Goal: Task Accomplishment & Management: Manage account settings

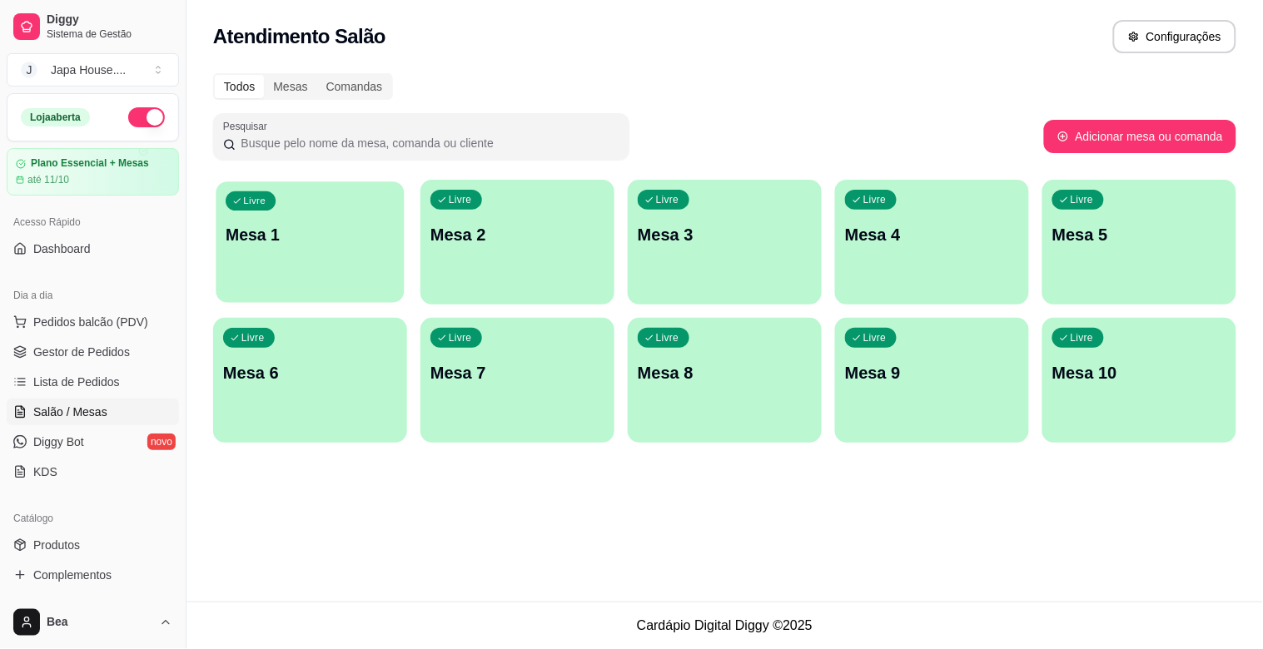
click at [288, 269] on div "Livre Mesa 1" at bounding box center [310, 233] width 188 height 102
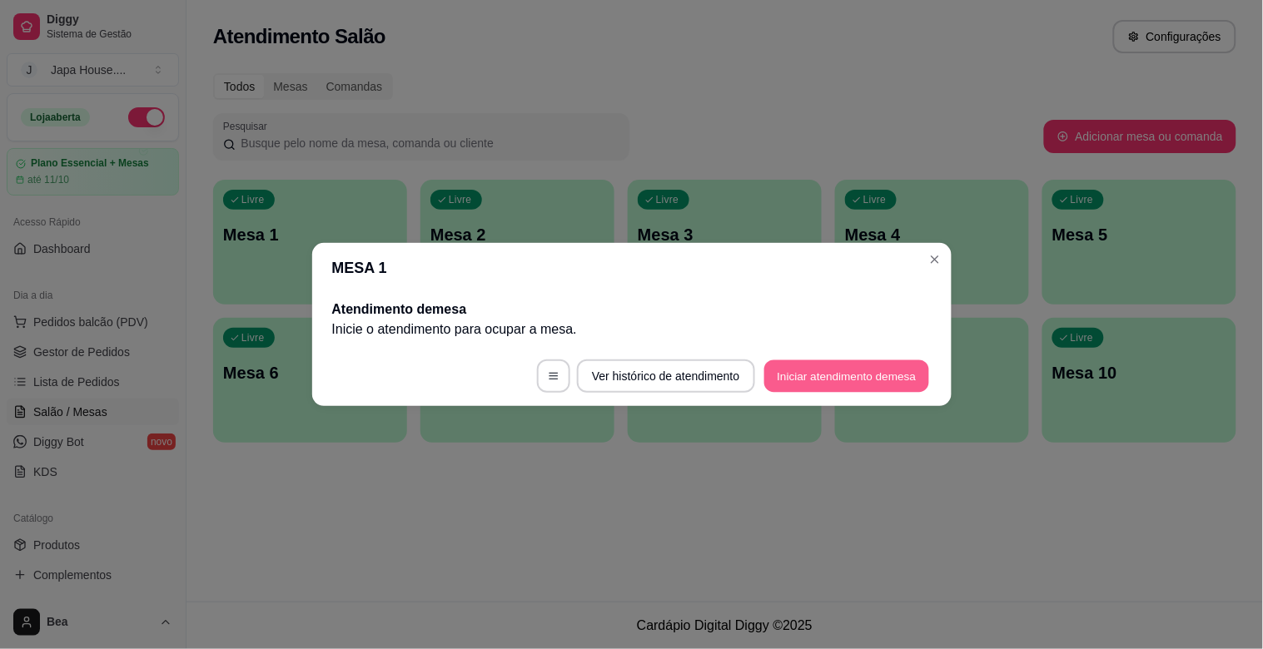
click at [821, 390] on button "Iniciar atendimento de mesa" at bounding box center [846, 377] width 165 height 32
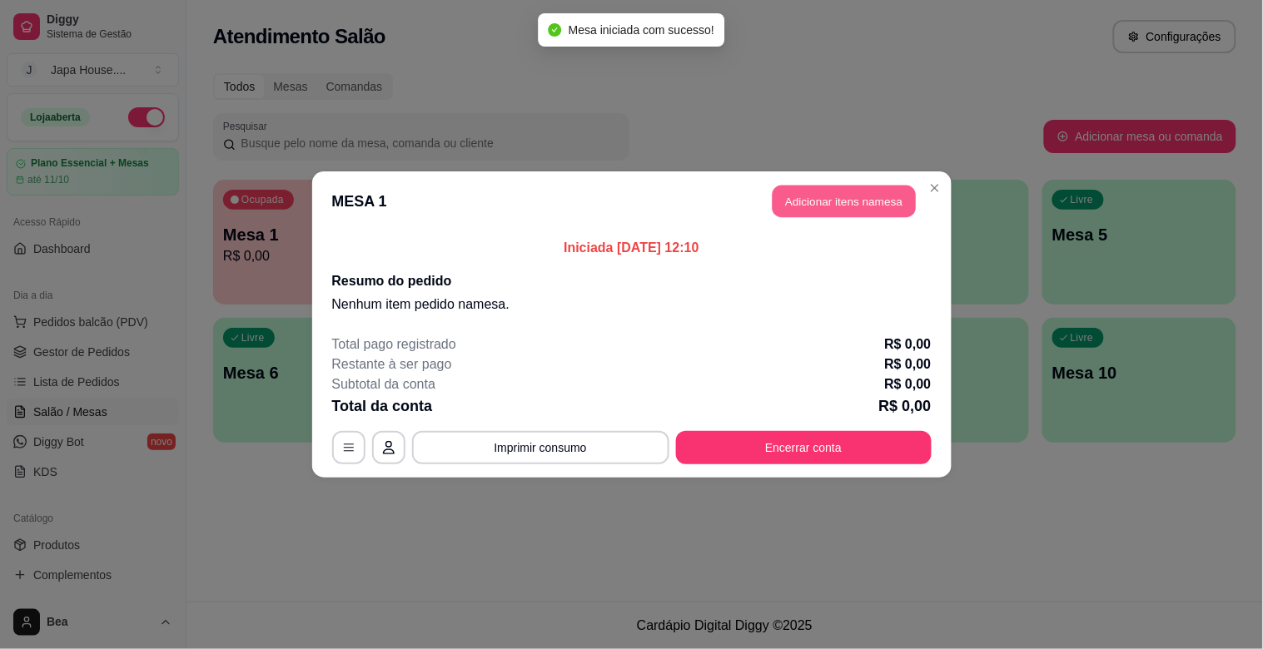
click at [838, 211] on button "Adicionar itens na mesa" at bounding box center [844, 202] width 143 height 32
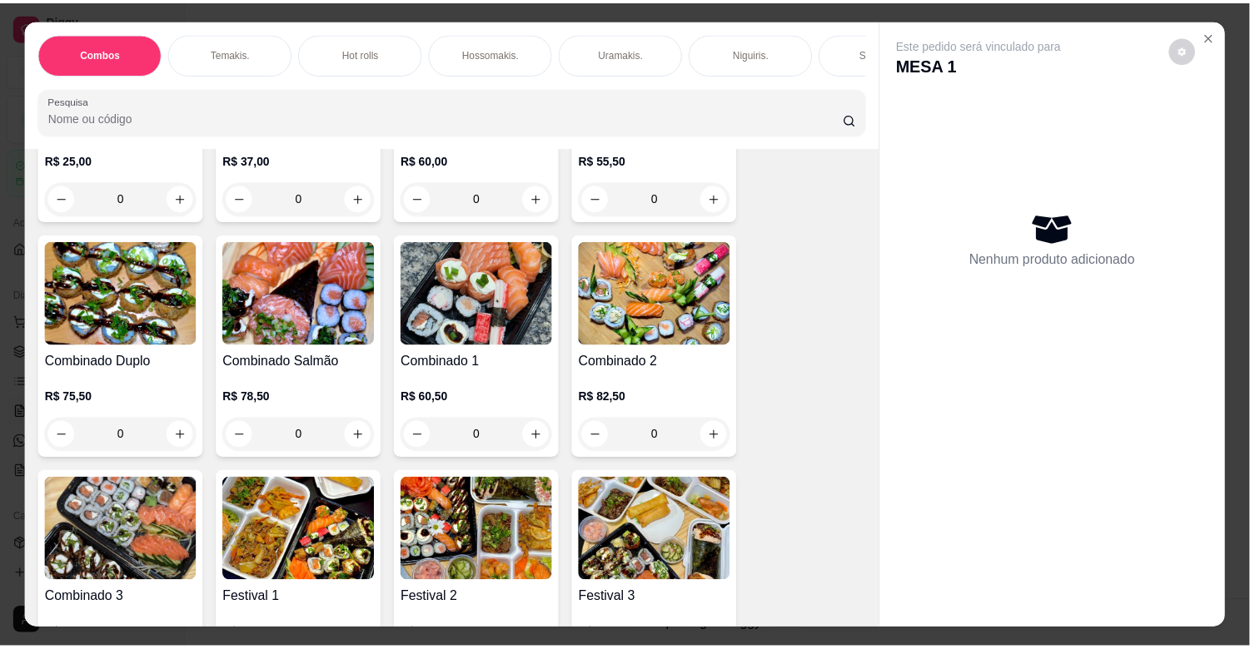
scroll to position [279, 0]
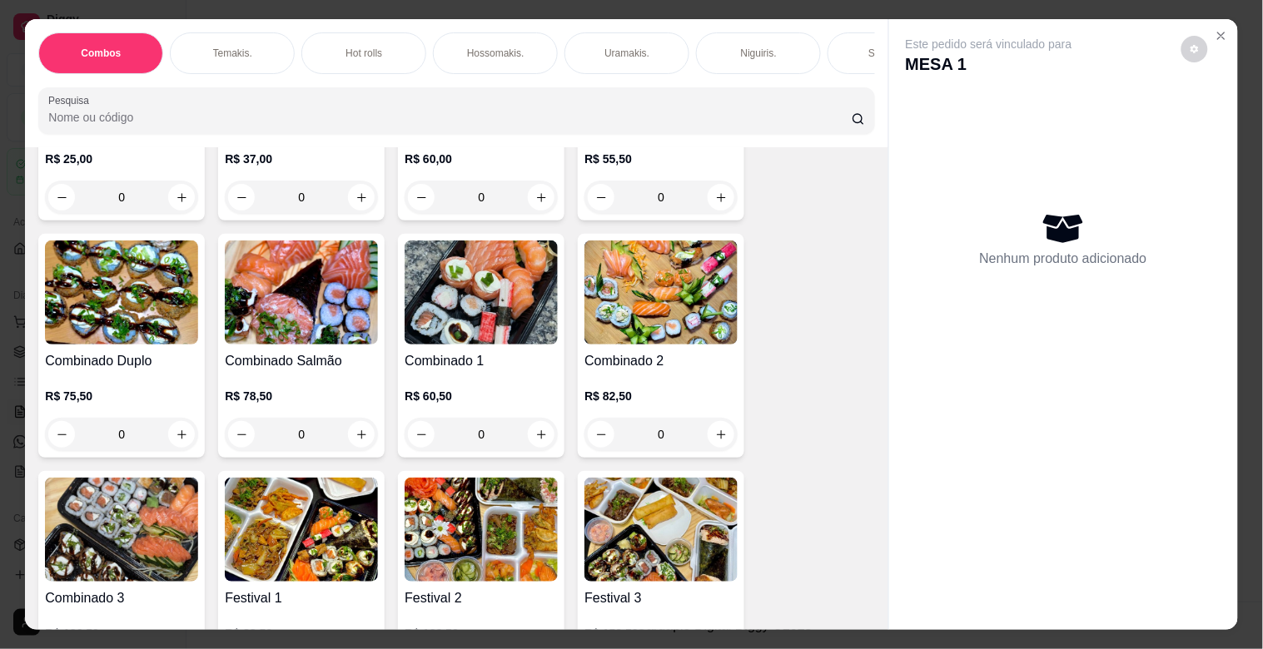
click at [137, 342] on img at bounding box center [121, 293] width 153 height 104
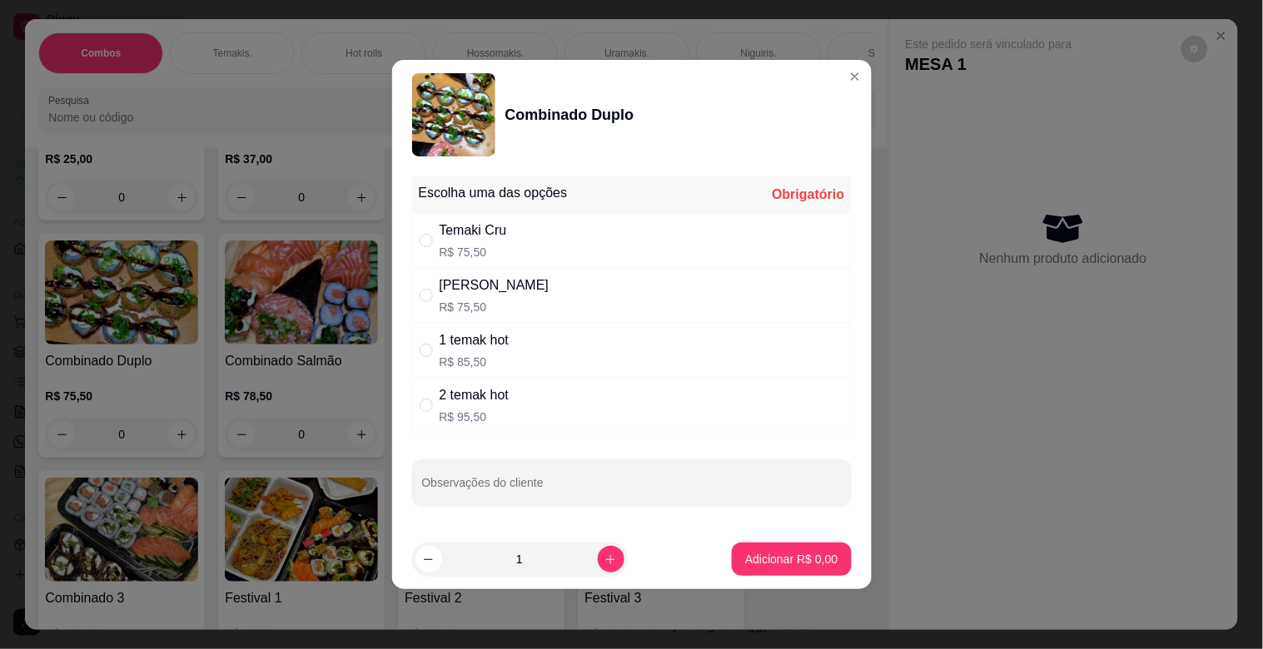
click at [513, 248] on div "Temaki Cru R$ 75,50" at bounding box center [632, 240] width 440 height 55
radio input "true"
click at [522, 481] on input "Observações do cliente" at bounding box center [632, 489] width 420 height 17
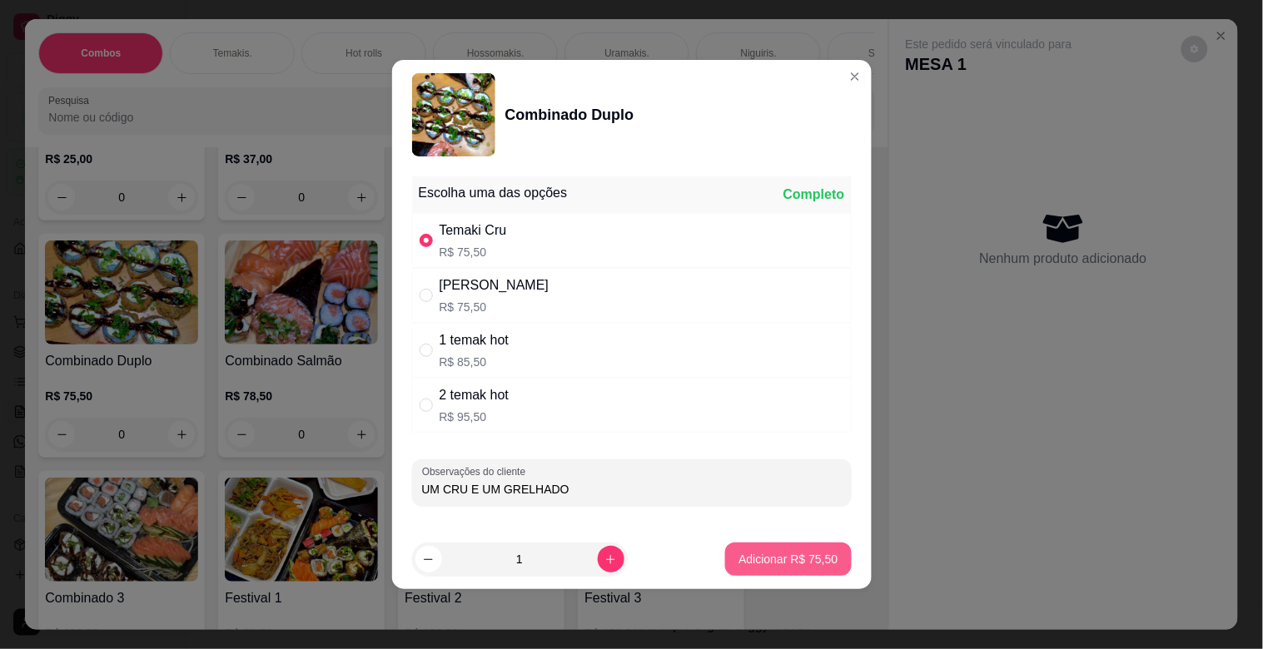
type input "UM CRU E UM GRELHADO"
click at [774, 552] on p "Adicionar R$ 75,50" at bounding box center [788, 559] width 99 height 17
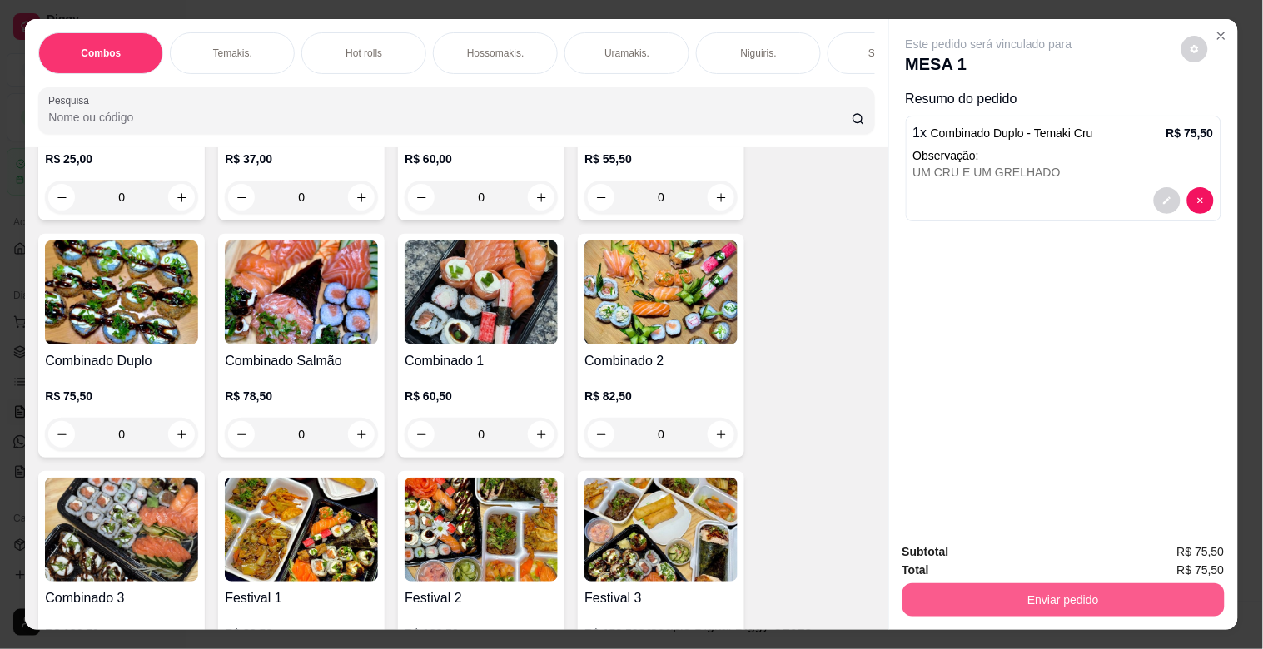
click at [1076, 585] on button "Enviar pedido" at bounding box center [1064, 600] width 322 height 33
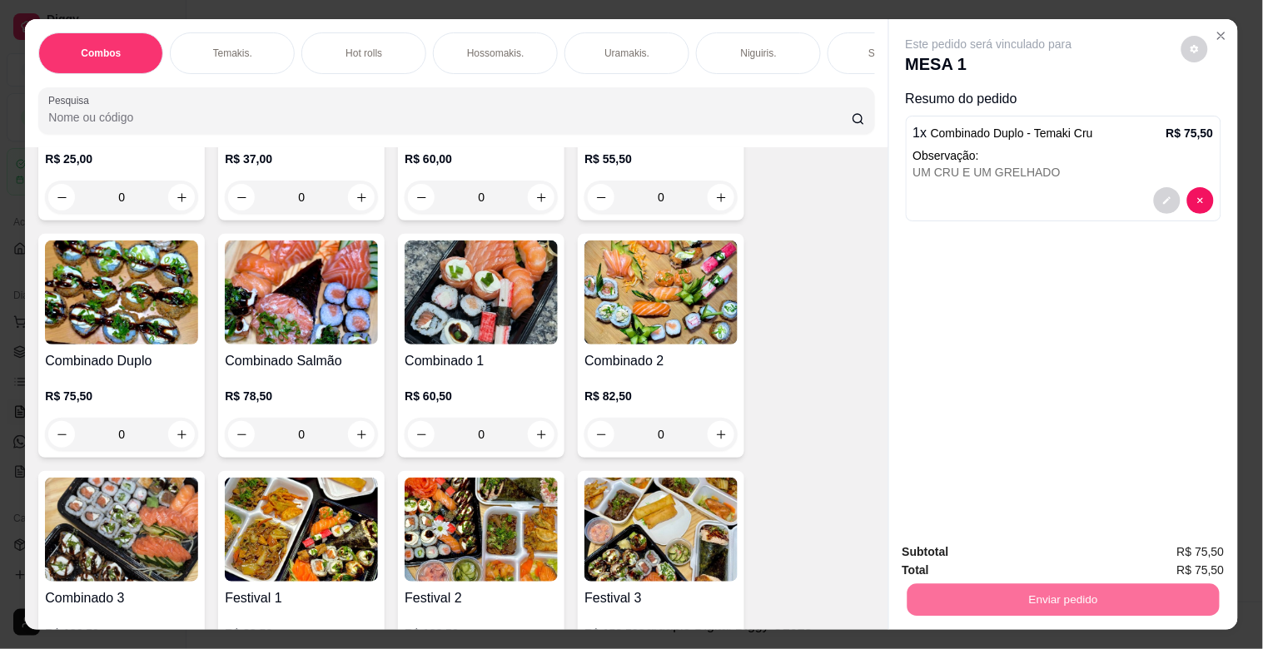
click at [1189, 546] on button "Enviar pedido" at bounding box center [1182, 551] width 92 height 31
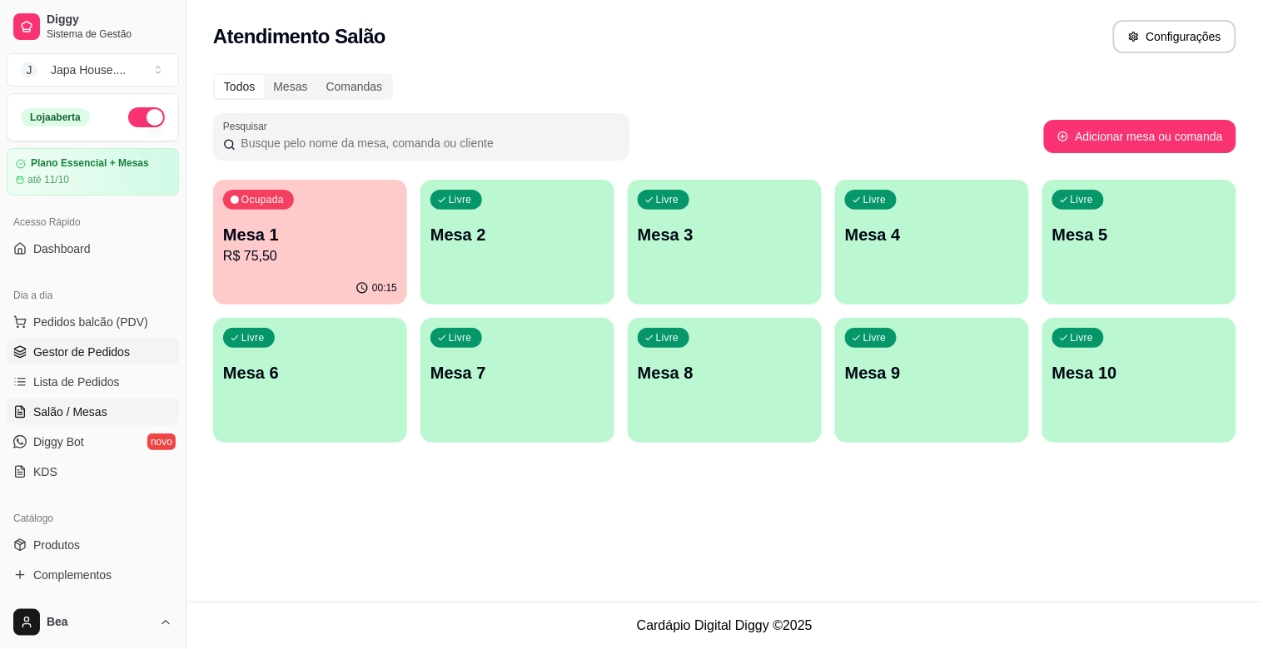
click at [122, 365] on link "Gestor de Pedidos" at bounding box center [93, 352] width 172 height 27
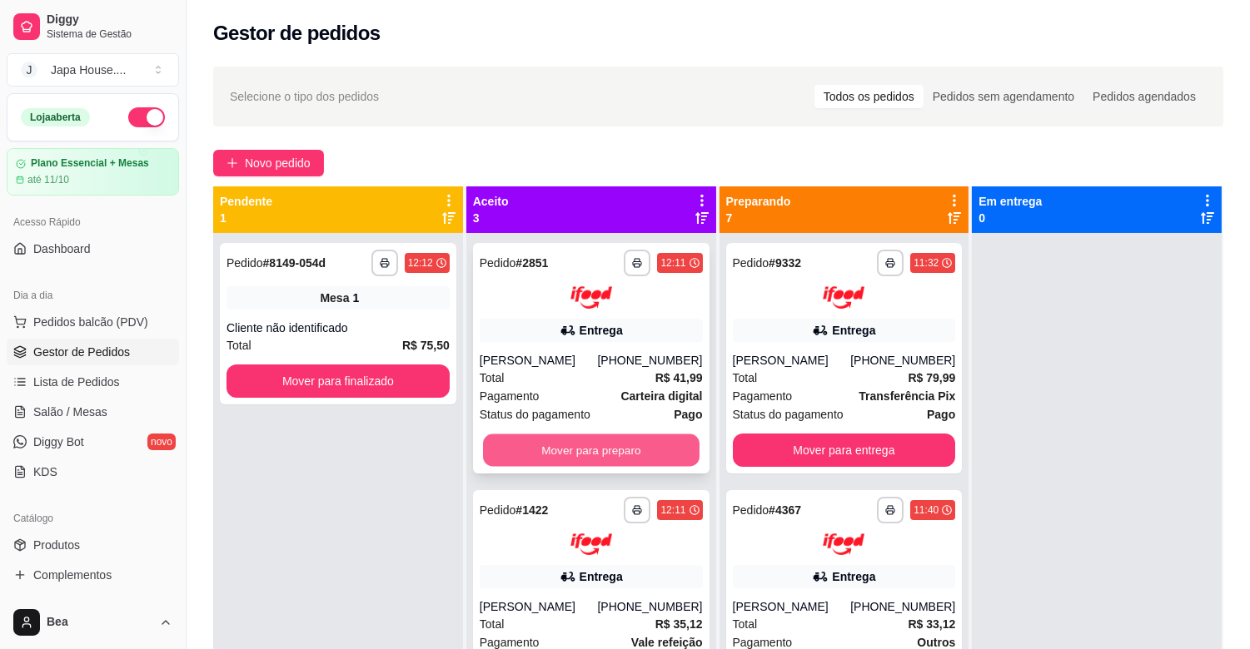
click at [639, 466] on button "Mover para preparo" at bounding box center [591, 450] width 216 height 32
click at [643, 455] on button "Mover para preparo" at bounding box center [591, 450] width 216 height 32
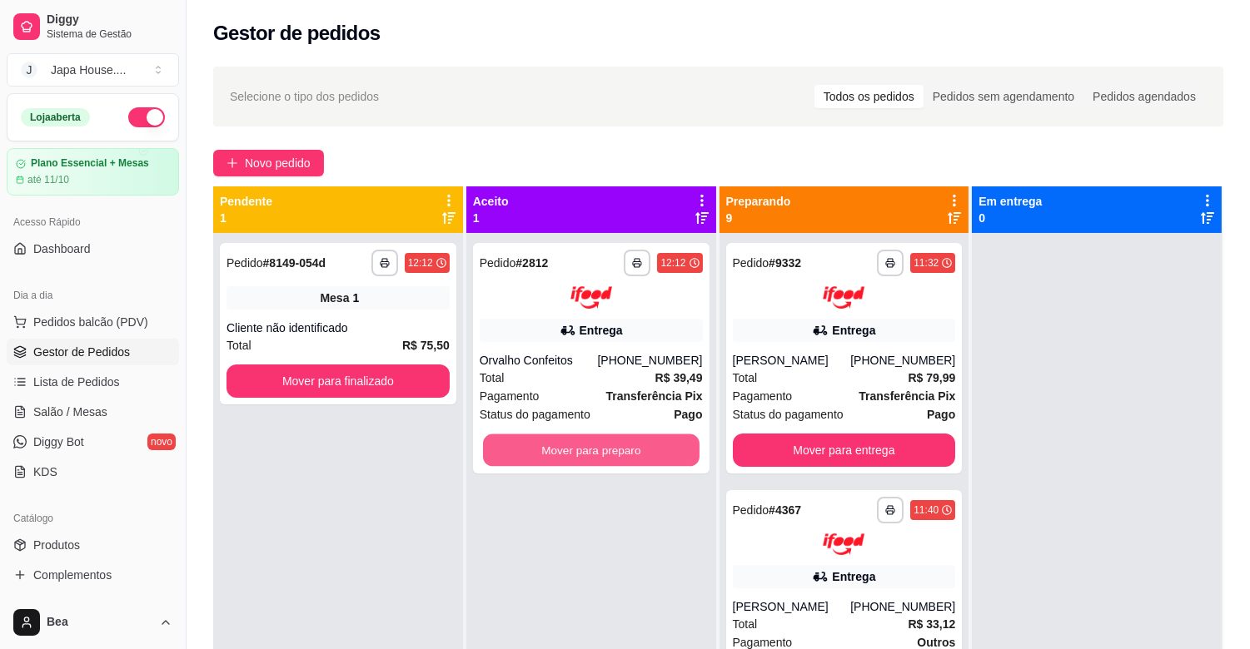
click at [643, 455] on button "Mover para preparo" at bounding box center [591, 450] width 216 height 32
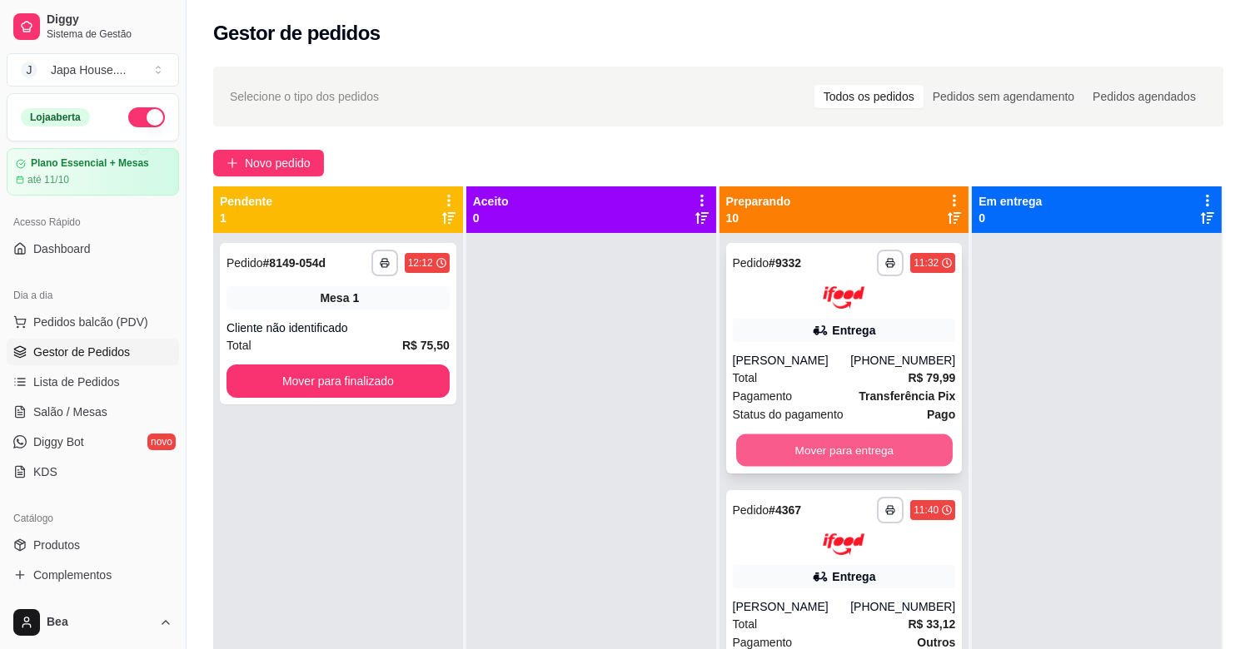
click at [769, 460] on button "Mover para entrega" at bounding box center [844, 450] width 216 height 32
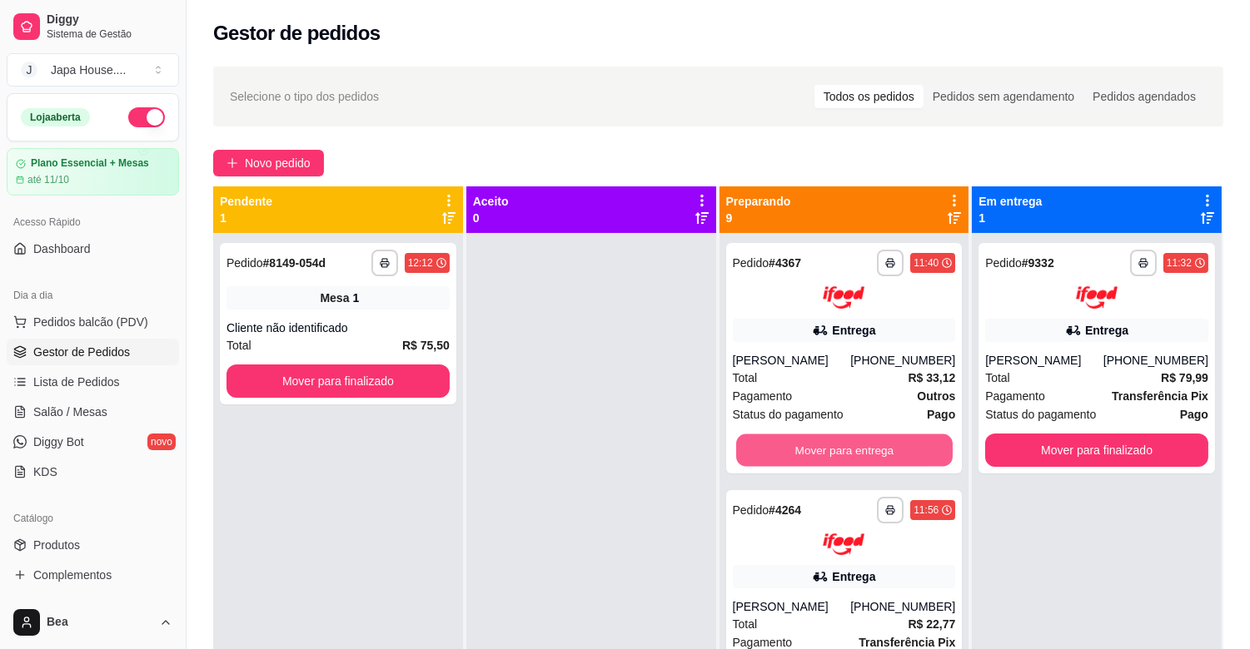
click at [769, 460] on button "Mover para entrega" at bounding box center [844, 450] width 216 height 32
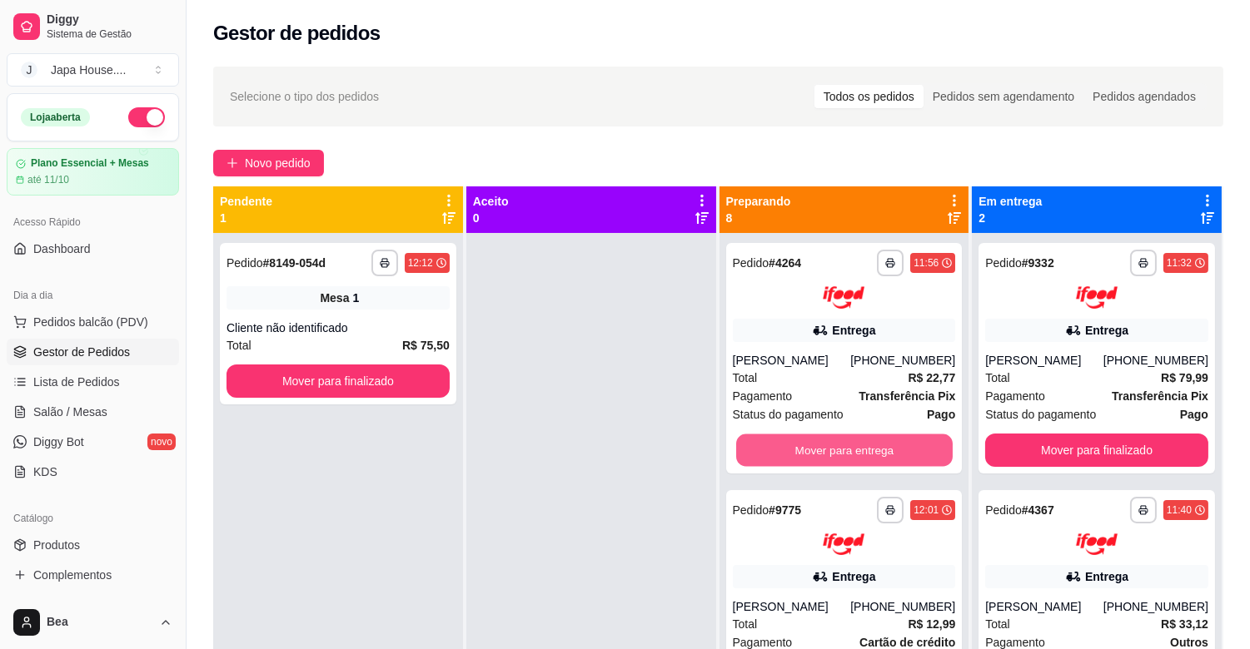
click at [769, 460] on button "Mover para entrega" at bounding box center [844, 450] width 216 height 32
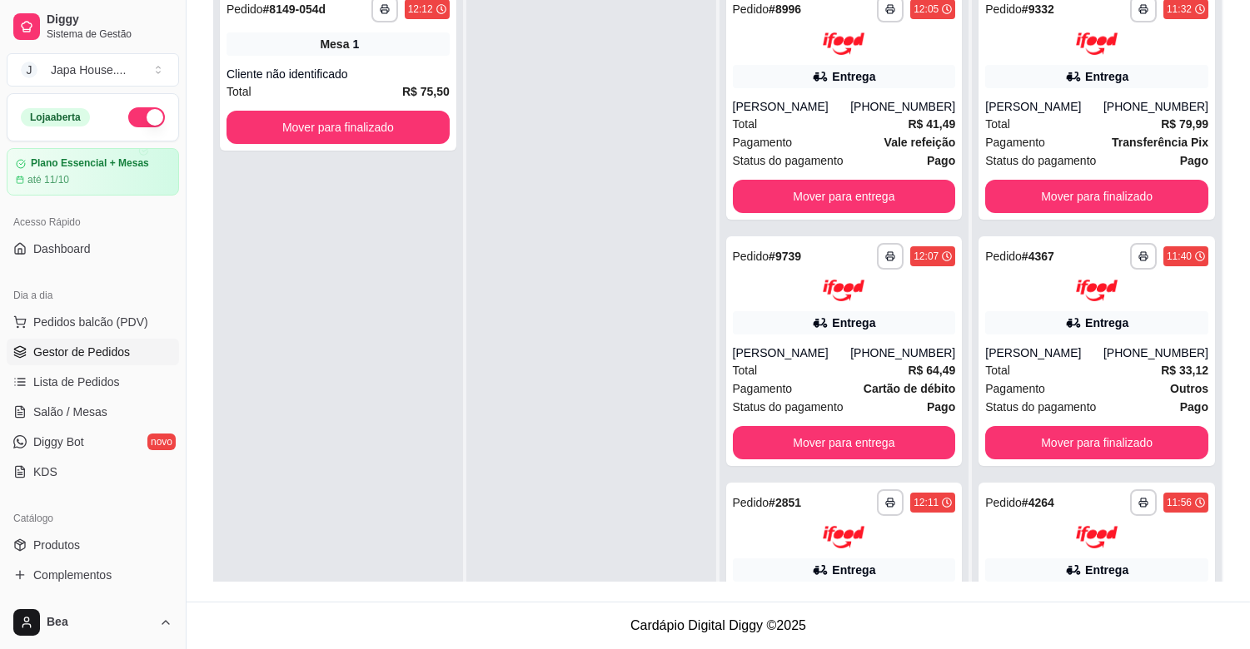
scroll to position [568, 0]
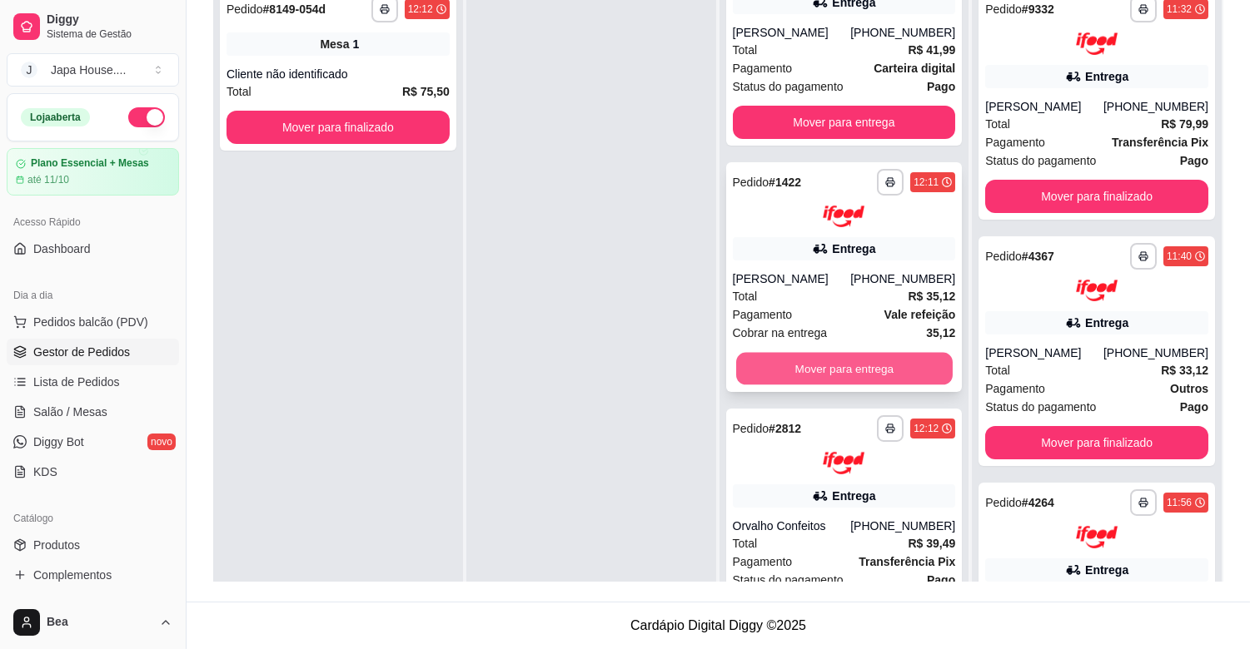
click at [895, 385] on button "Mover para entrega" at bounding box center [844, 369] width 216 height 32
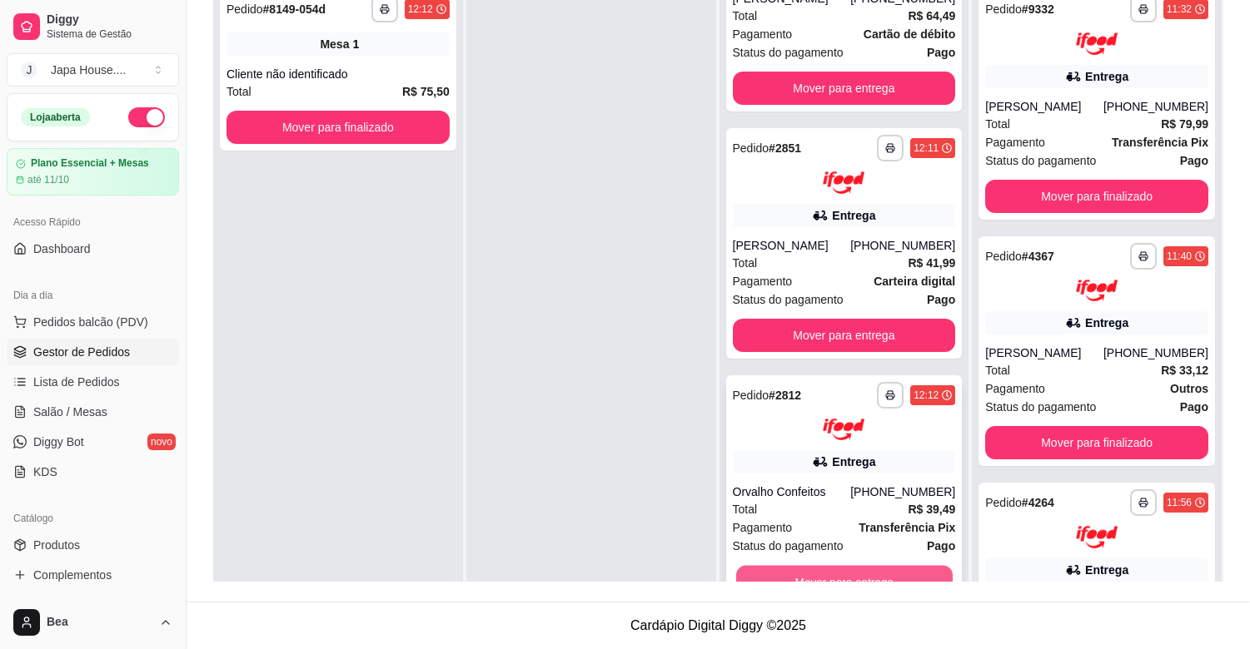
click at [919, 575] on button "Mover para entrega" at bounding box center [844, 582] width 216 height 32
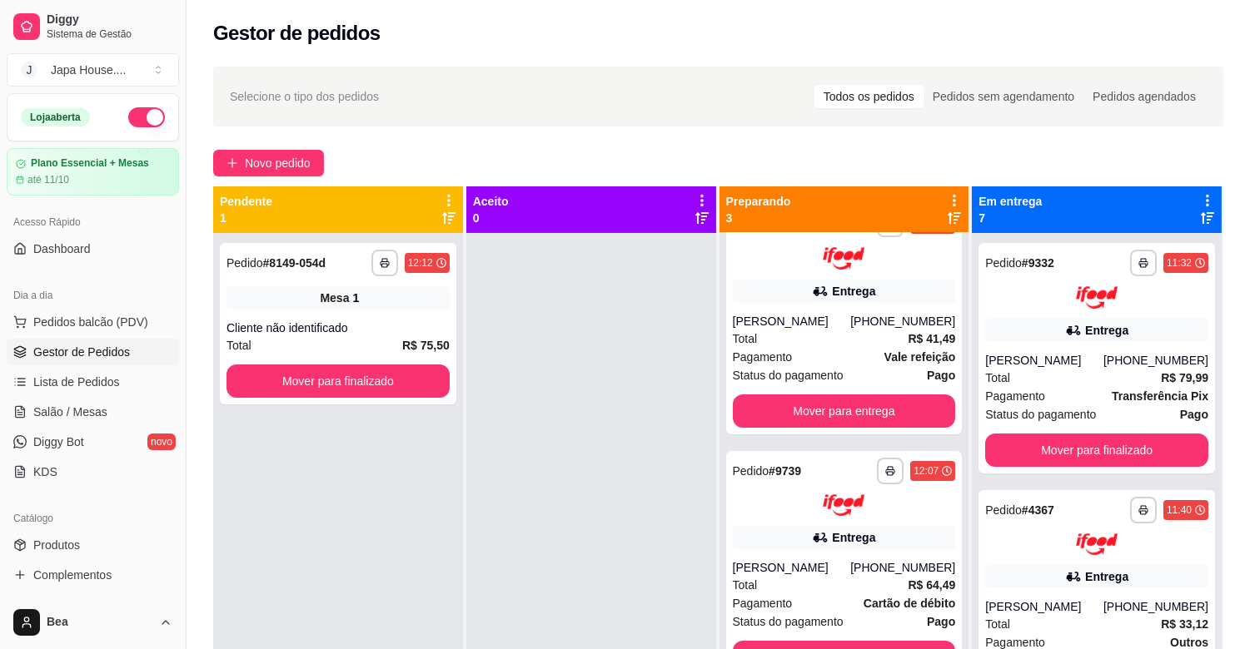
scroll to position [2, 0]
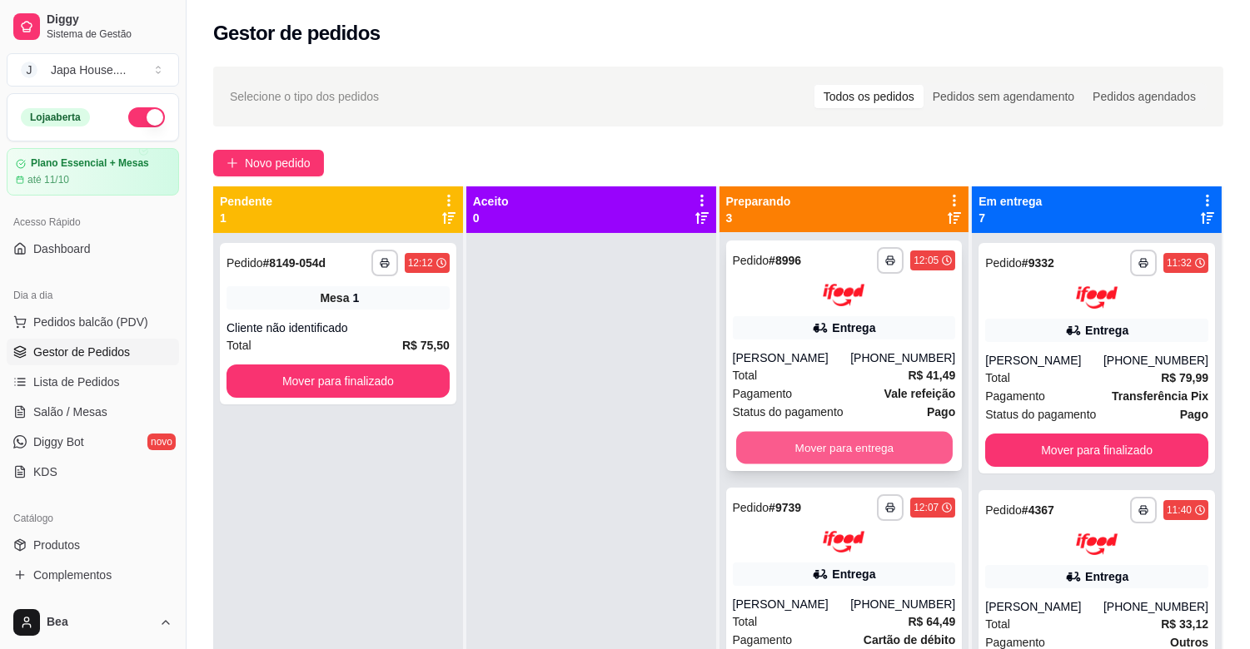
click at [862, 463] on button "Mover para entrega" at bounding box center [844, 447] width 216 height 32
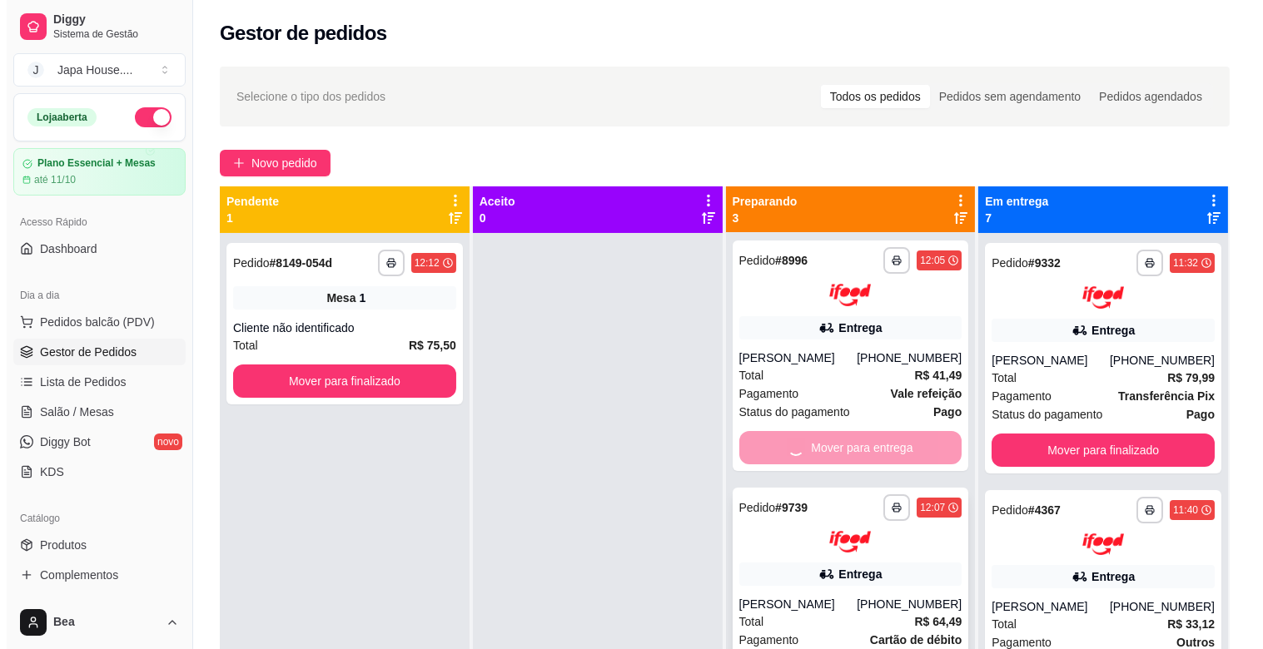
scroll to position [0, 0]
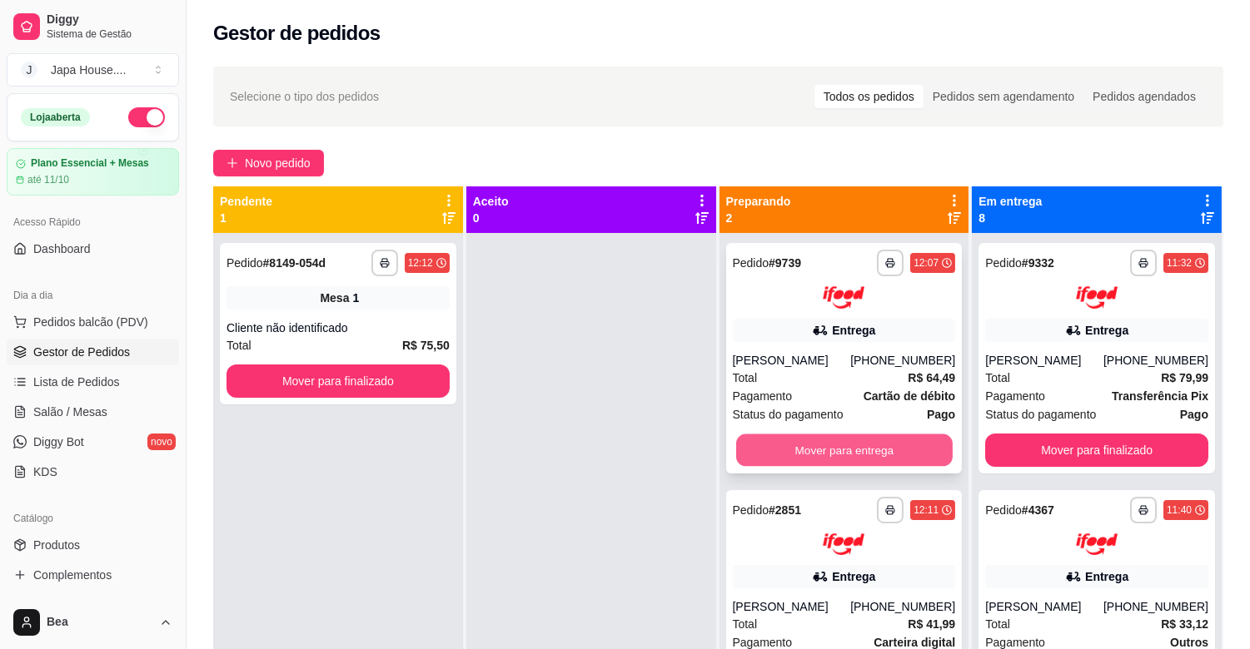
click at [837, 446] on button "Mover para entrega" at bounding box center [844, 450] width 216 height 32
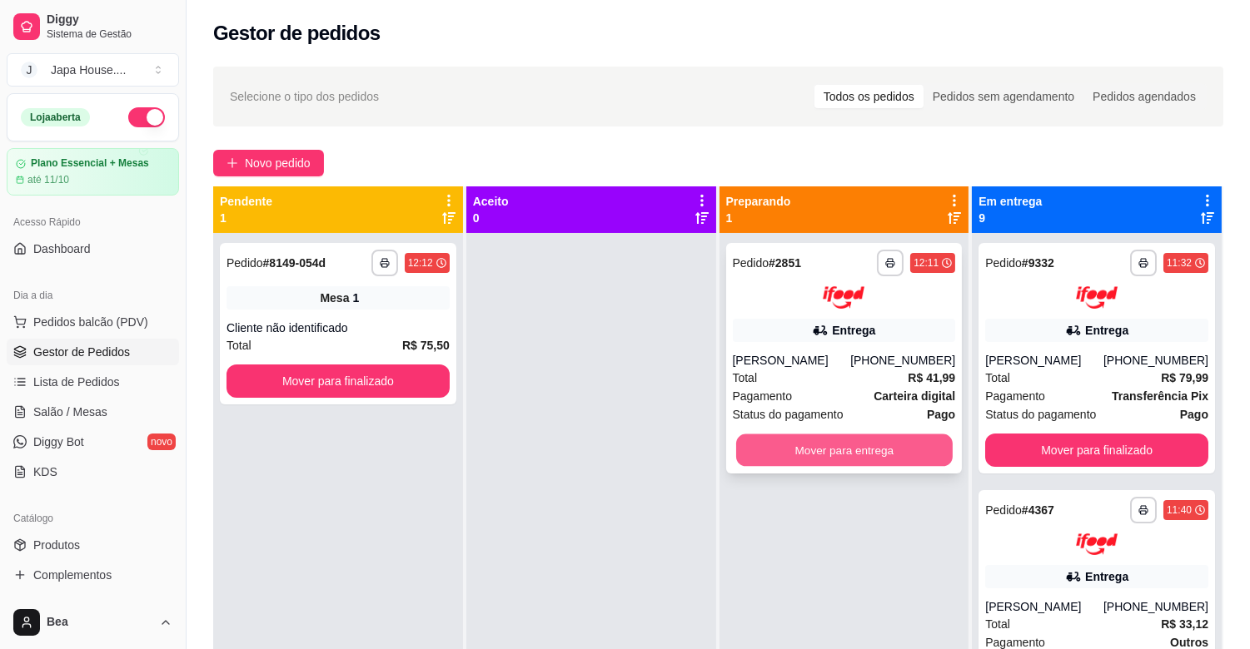
click at [833, 466] on button "Mover para entrega" at bounding box center [844, 450] width 216 height 32
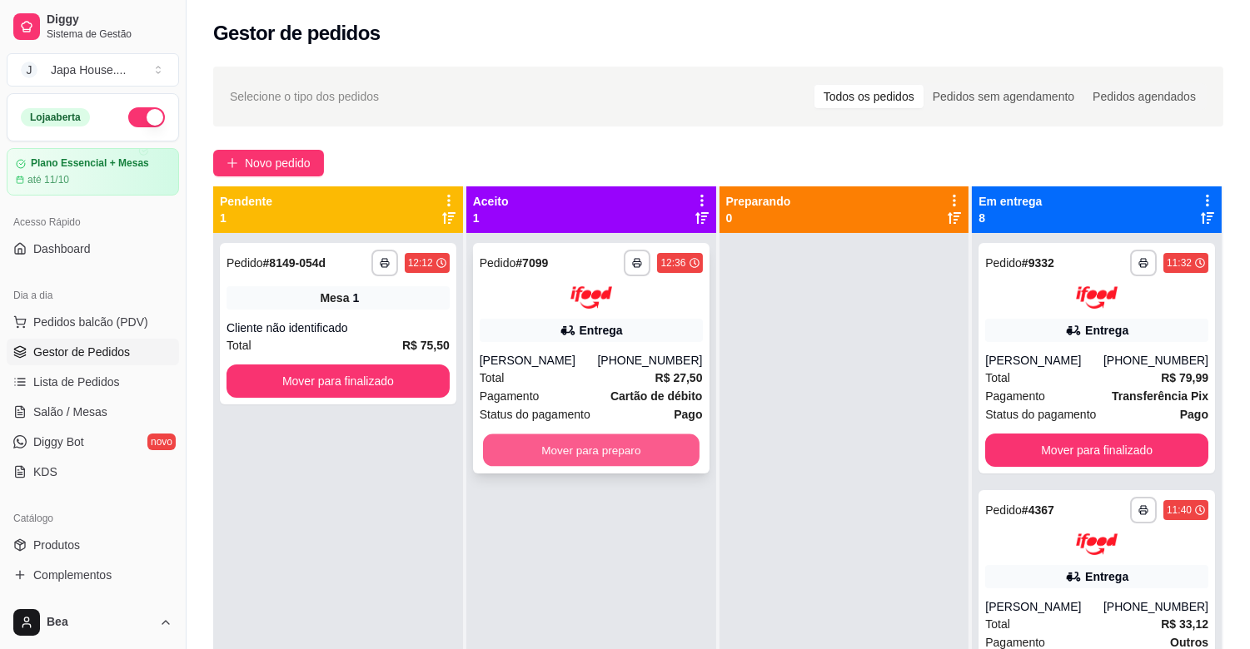
click at [522, 445] on button "Mover para preparo" at bounding box center [591, 450] width 216 height 32
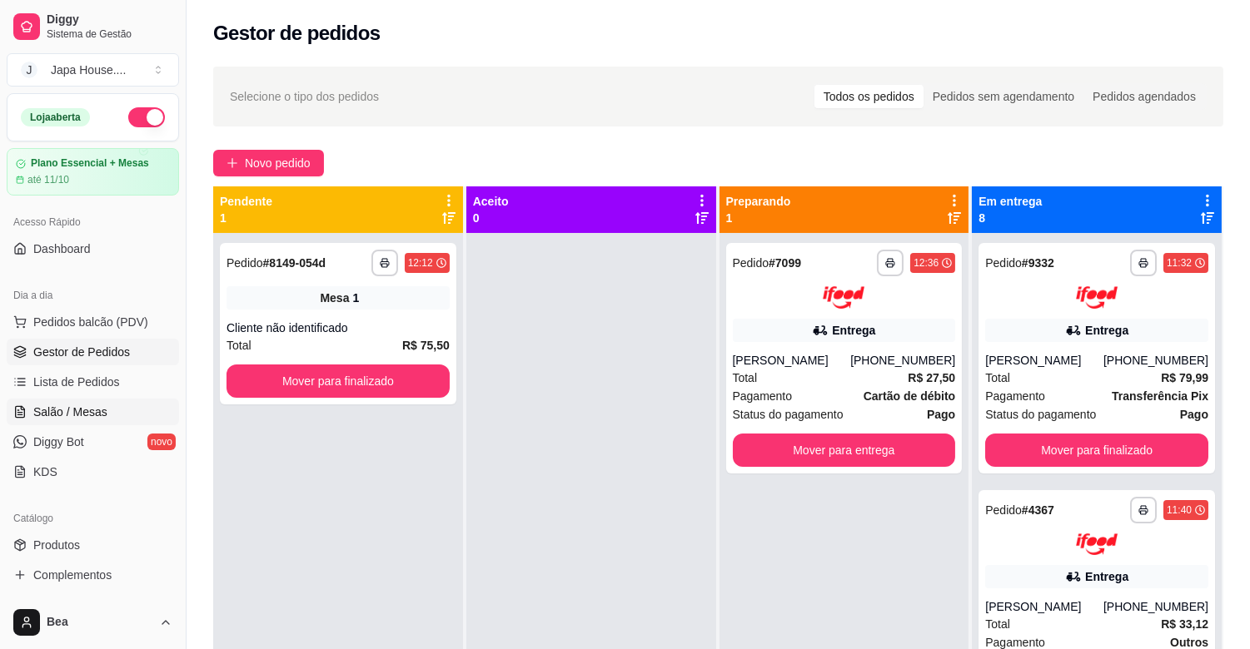
click at [107, 417] on link "Salão / Mesas" at bounding box center [93, 412] width 172 height 27
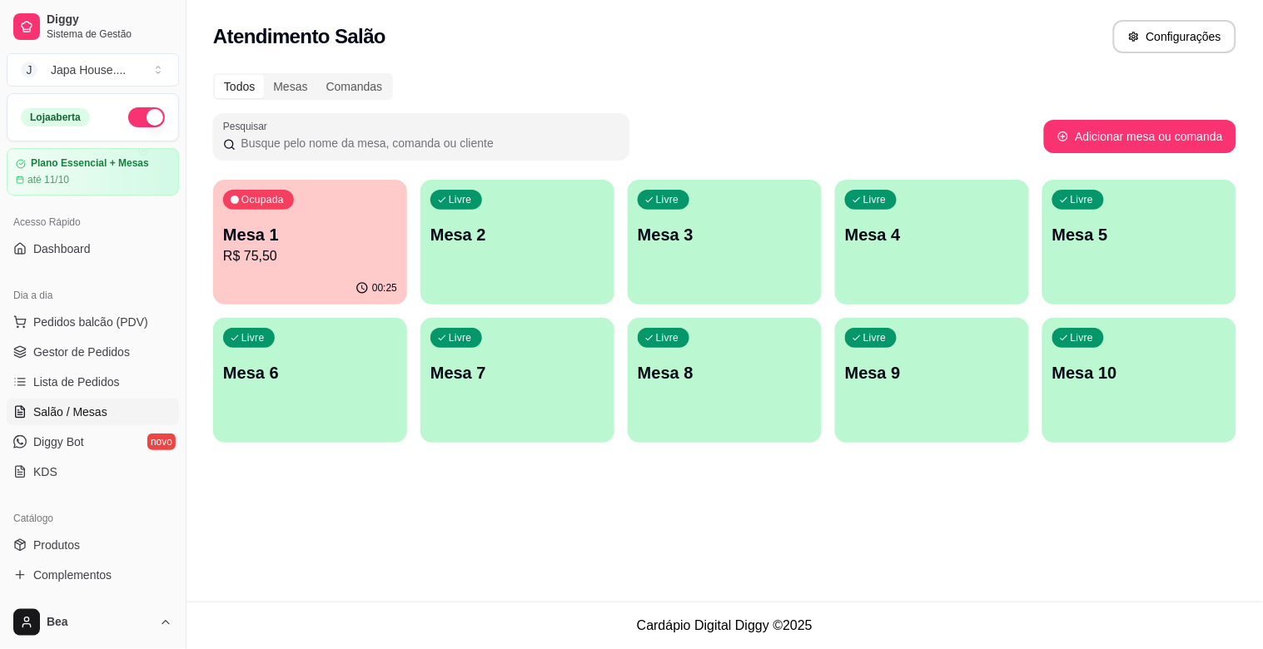
click at [489, 276] on div "Livre Mesa 2" at bounding box center [517, 232] width 194 height 105
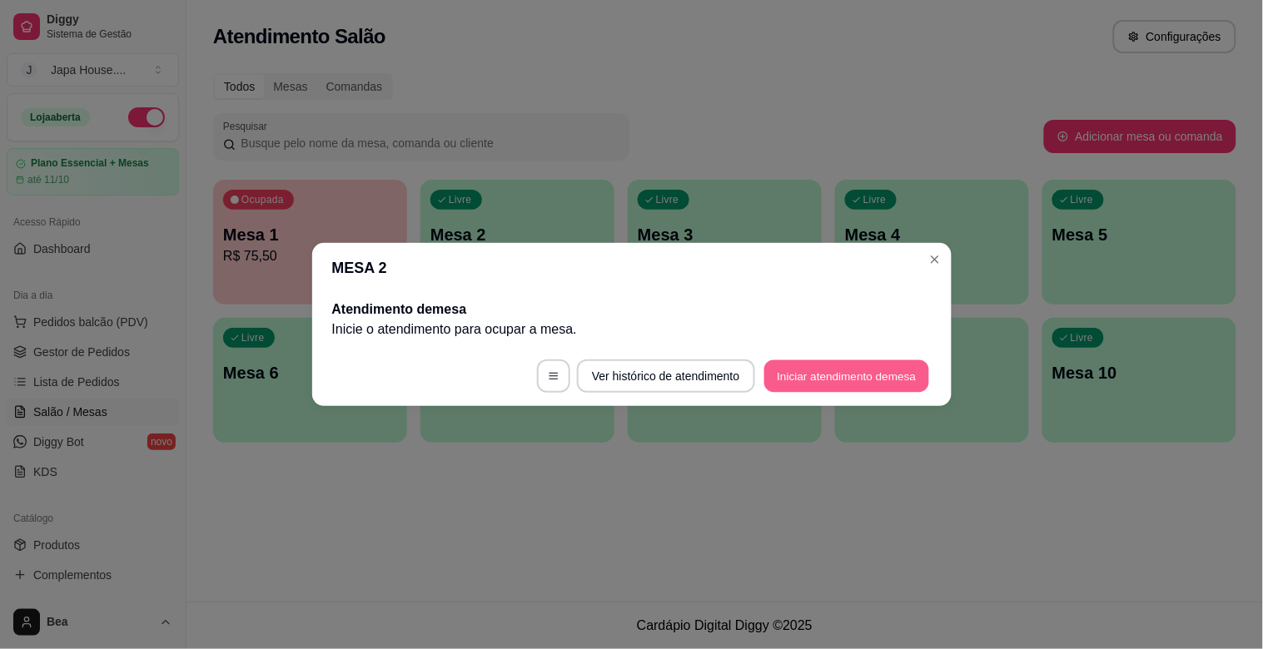
click at [804, 386] on button "Iniciar atendimento de mesa" at bounding box center [846, 377] width 165 height 32
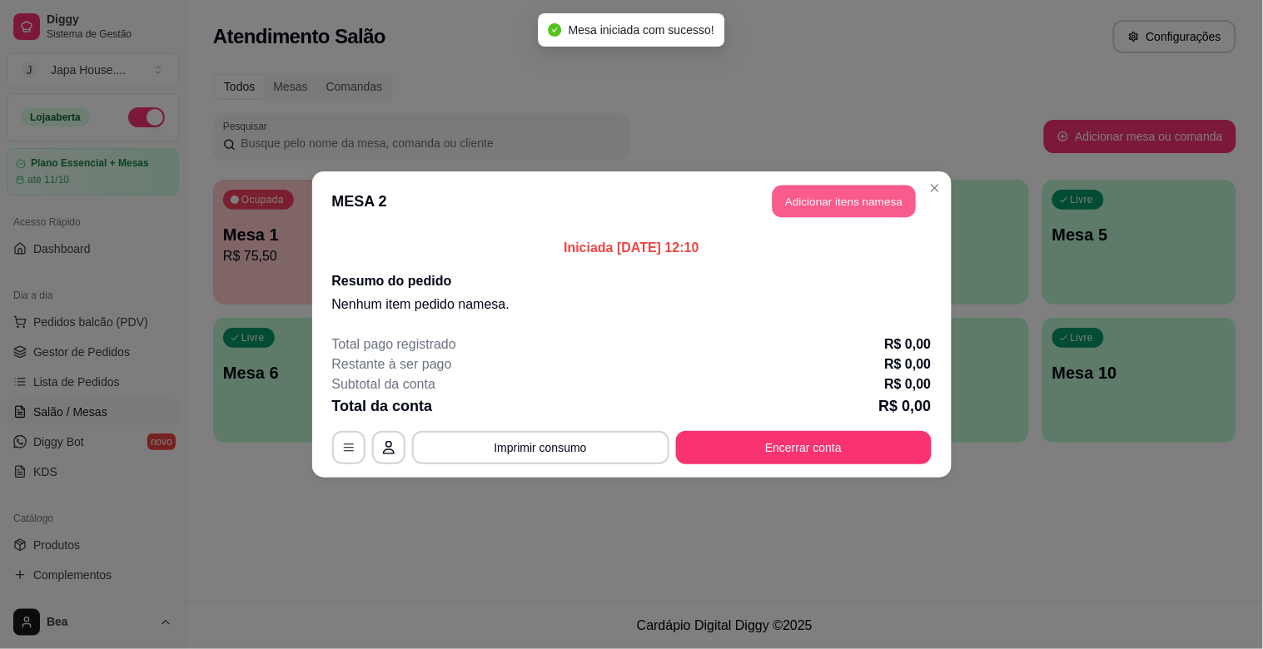
click at [835, 201] on button "Adicionar itens na mesa" at bounding box center [844, 202] width 143 height 32
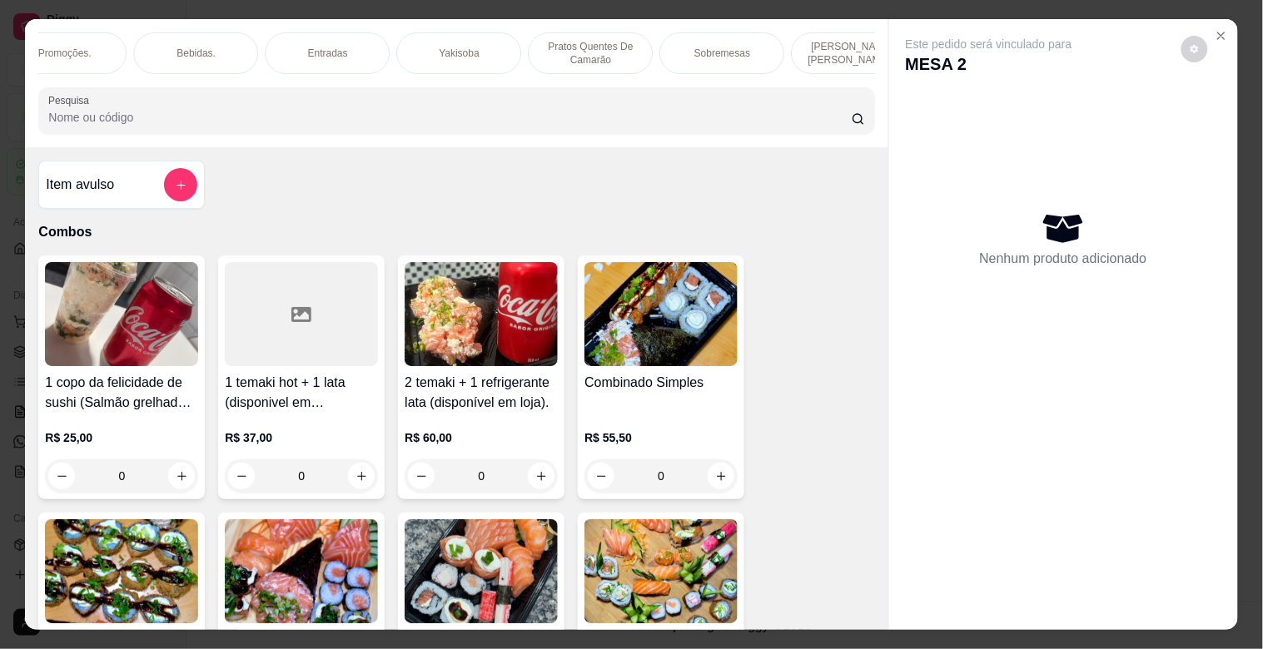
scroll to position [0, 1100]
click at [450, 47] on p "Yakisoba" at bounding box center [448, 53] width 40 height 13
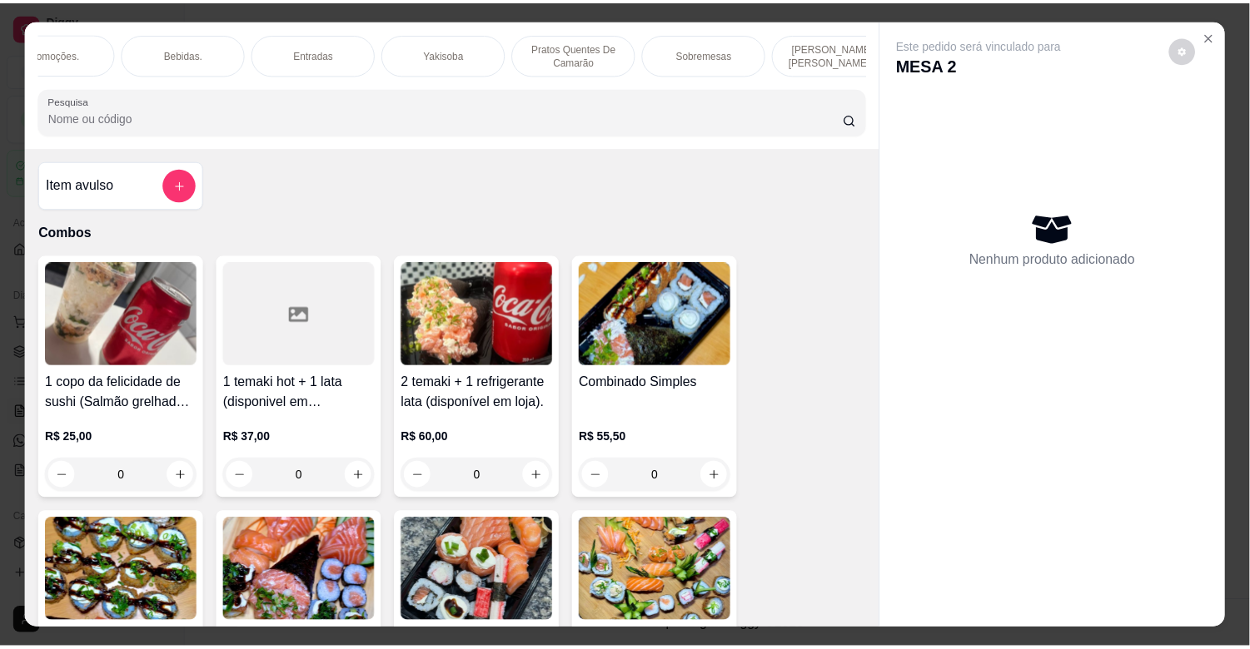
scroll to position [40, 0]
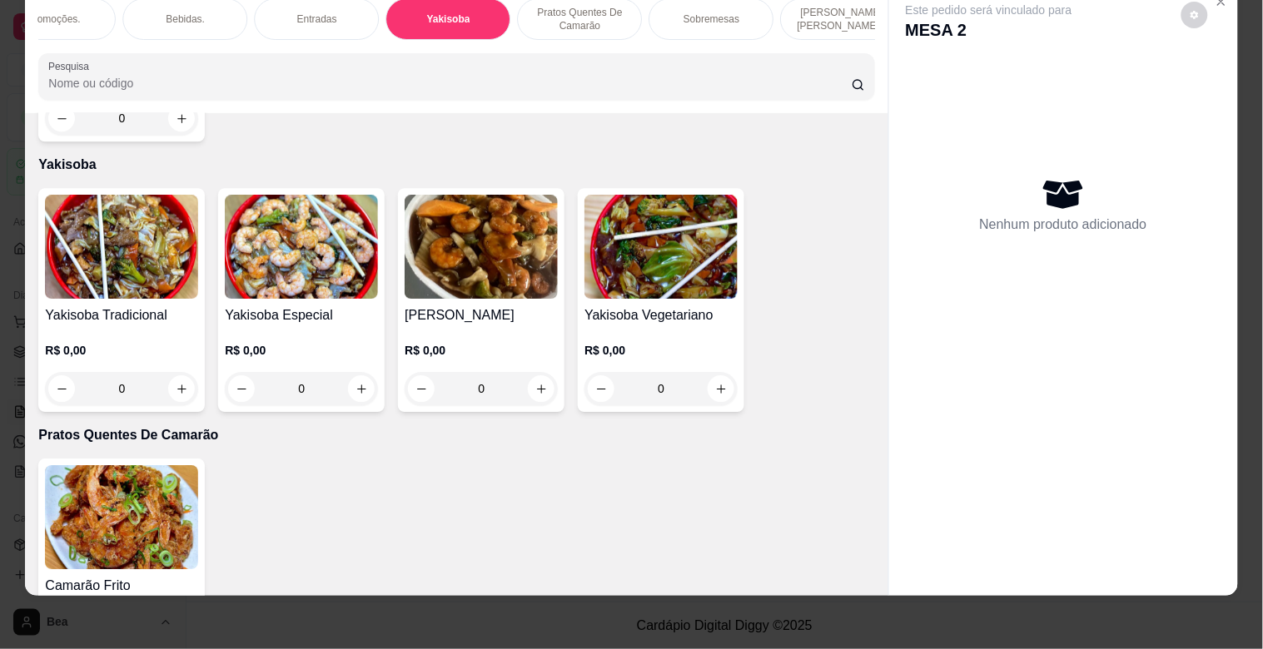
click at [258, 236] on img at bounding box center [301, 247] width 153 height 104
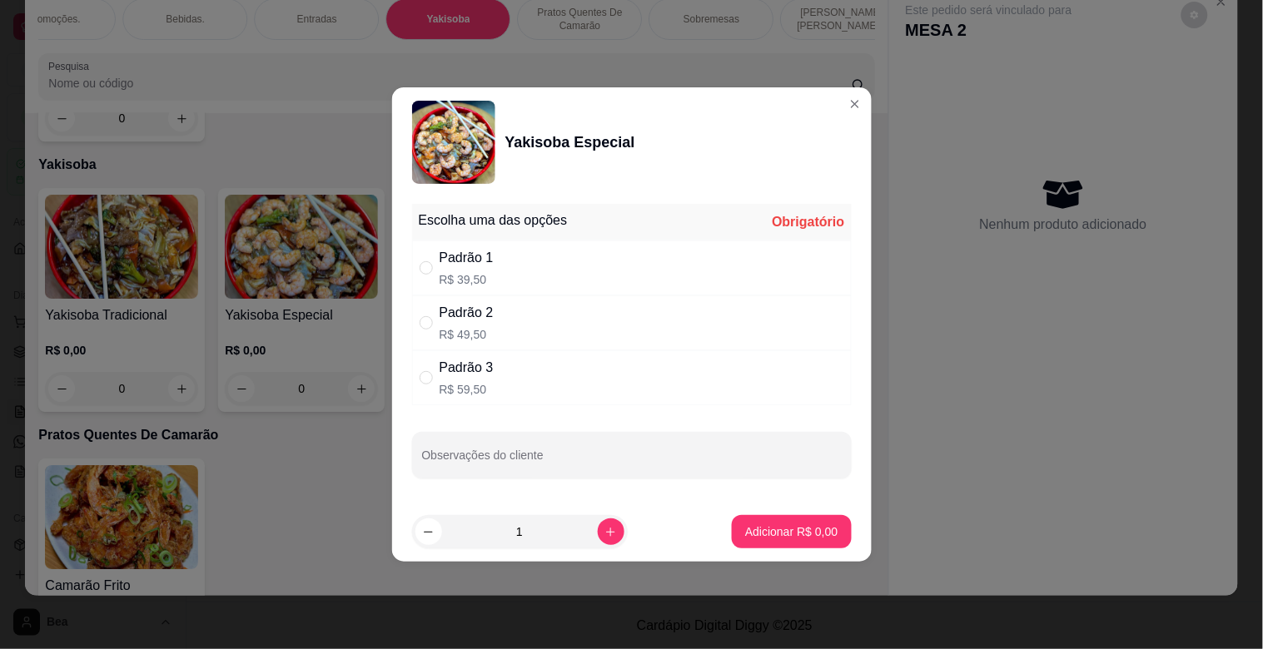
click at [528, 314] on div "Padrão 2 R$ 49,50" at bounding box center [632, 323] width 440 height 55
radio input "true"
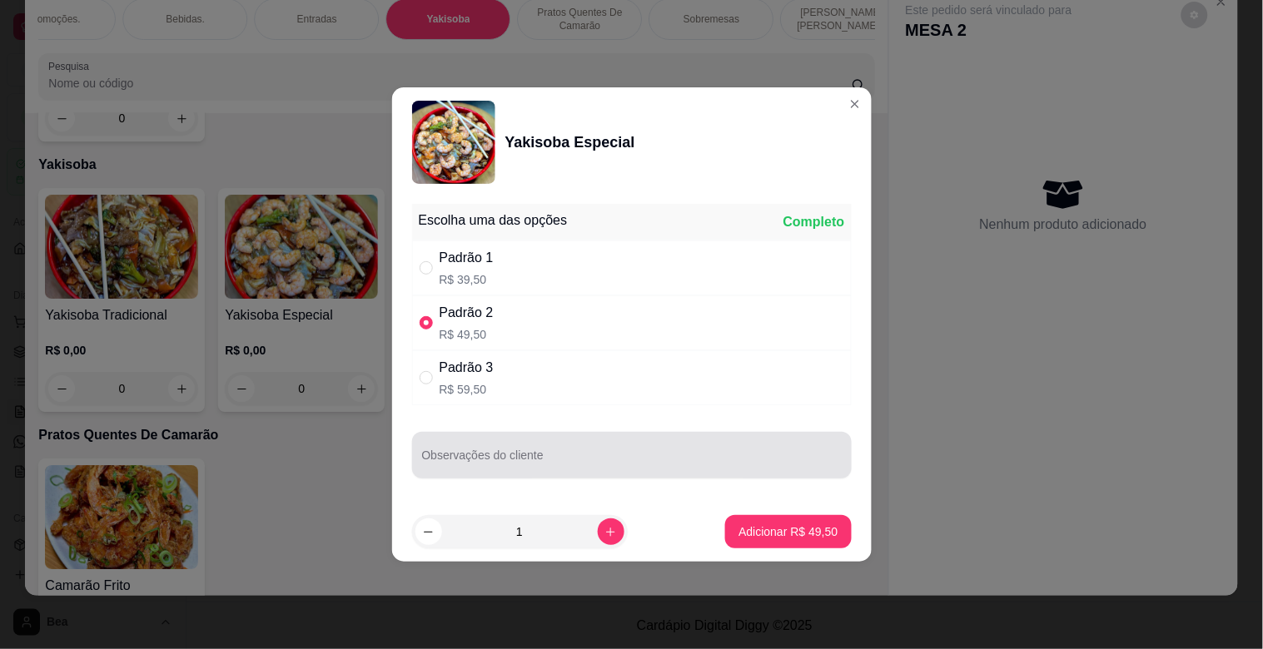
click at [543, 452] on div at bounding box center [632, 455] width 420 height 33
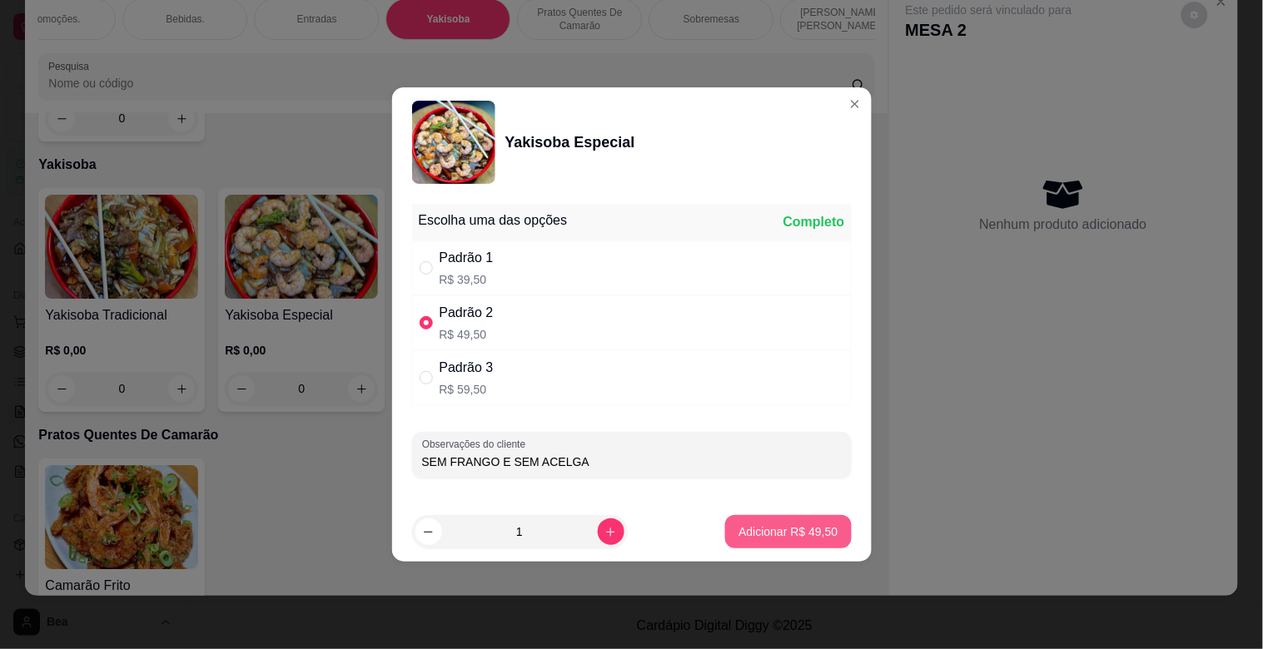
type input "SEM FRANGO E SEM ACELGA"
click at [762, 525] on p "Adicionar R$ 49,50" at bounding box center [788, 532] width 97 height 16
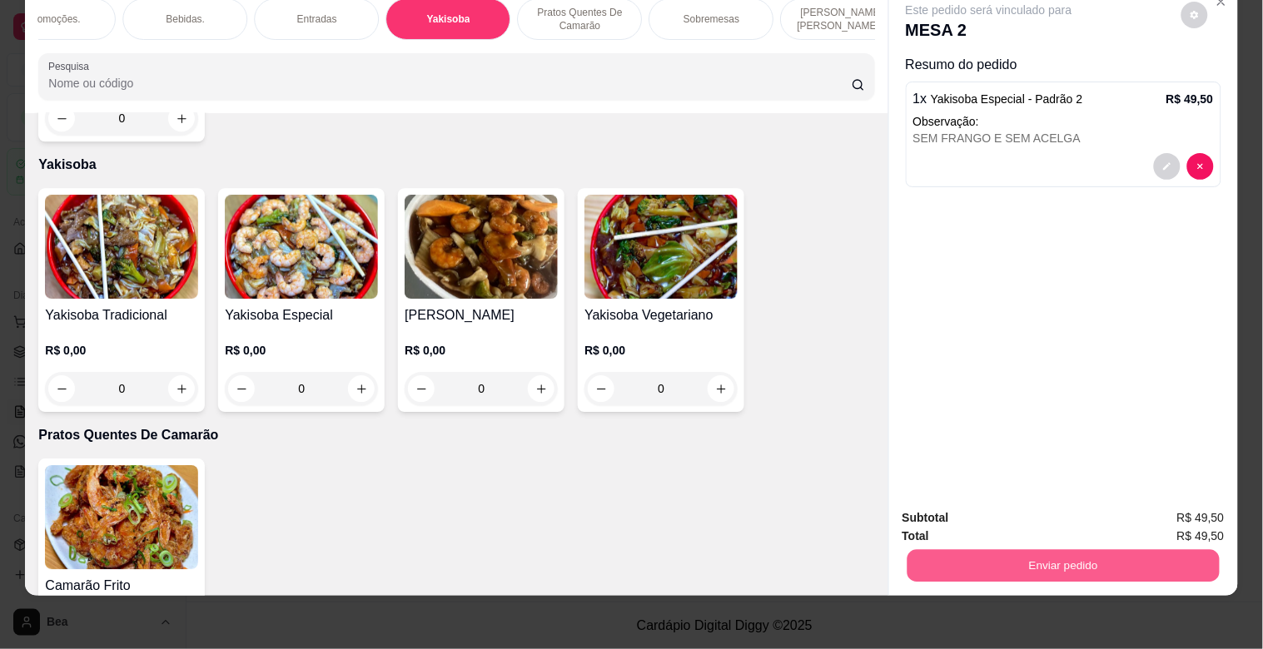
click at [1120, 551] on button "Enviar pedido" at bounding box center [1063, 566] width 312 height 32
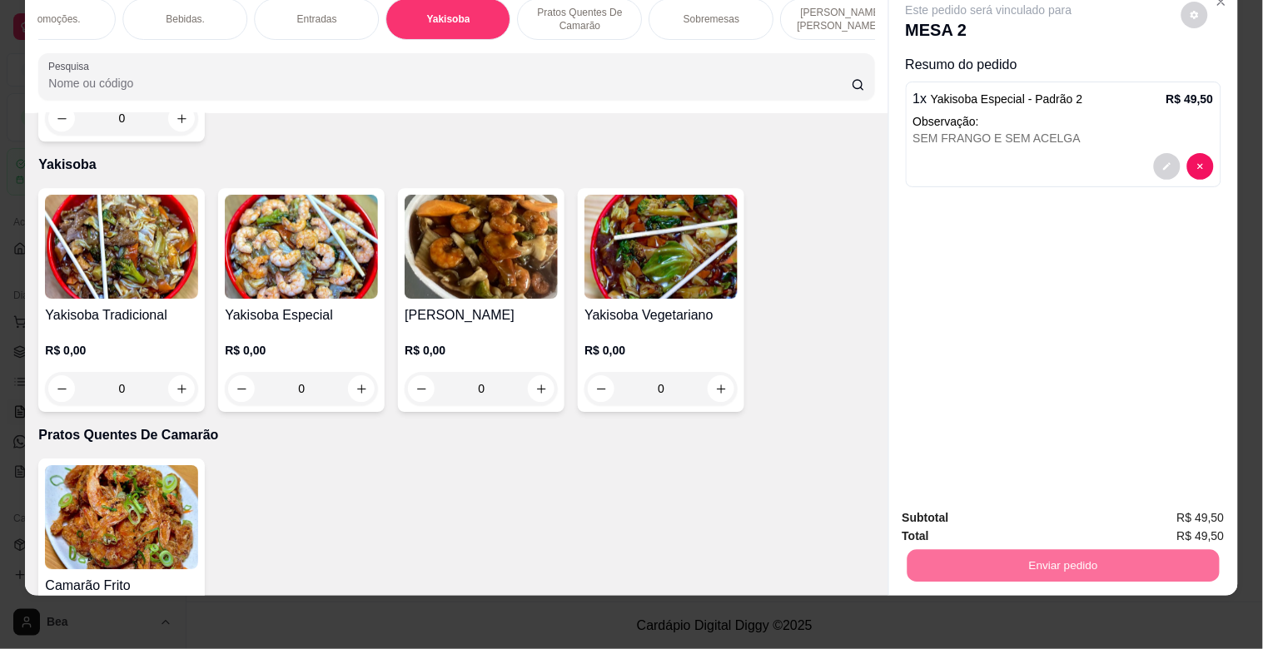
click at [1154, 509] on button "Enviar pedido" at bounding box center [1181, 511] width 94 height 32
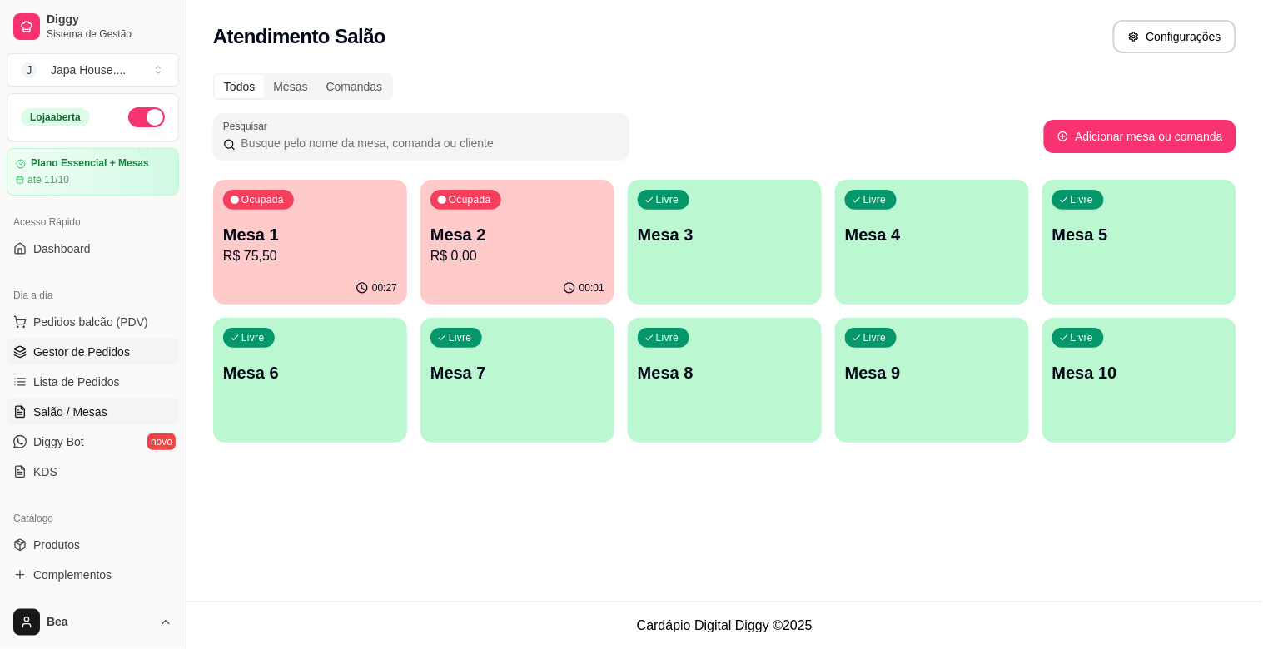
click at [50, 360] on span "Gestor de Pedidos" at bounding box center [81, 352] width 97 height 17
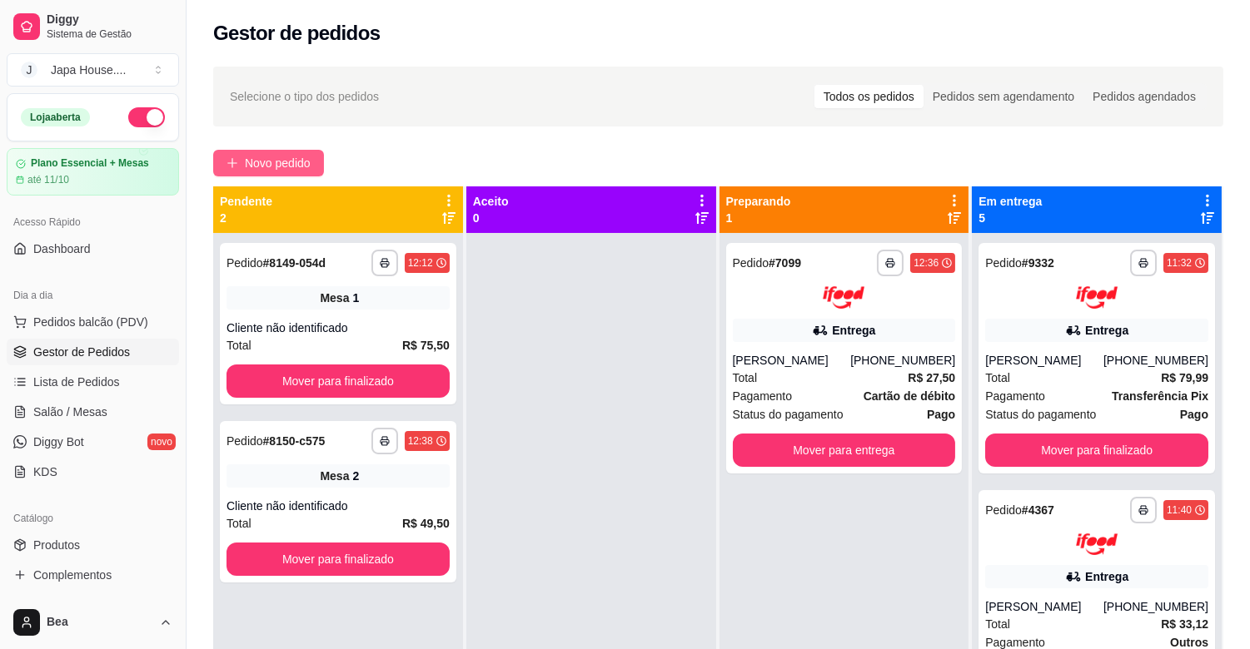
click at [261, 165] on span "Novo pedido" at bounding box center [278, 163] width 66 height 18
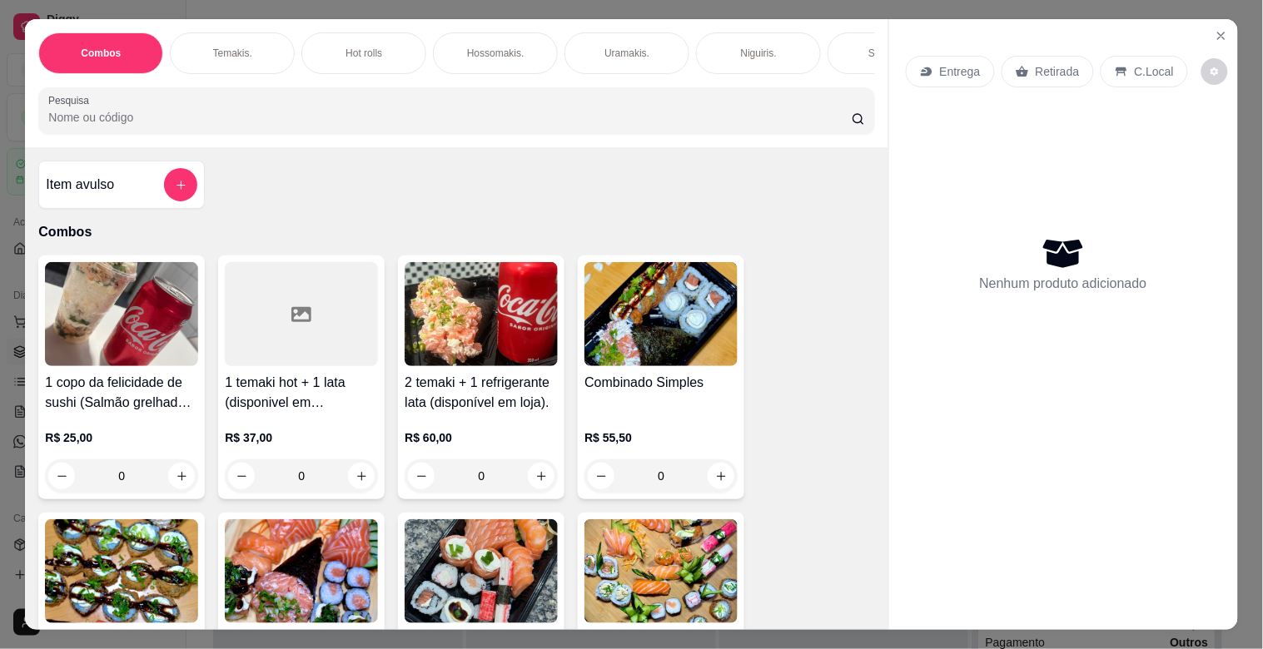
click at [1024, 62] on div "Retirada" at bounding box center [1048, 72] width 92 height 32
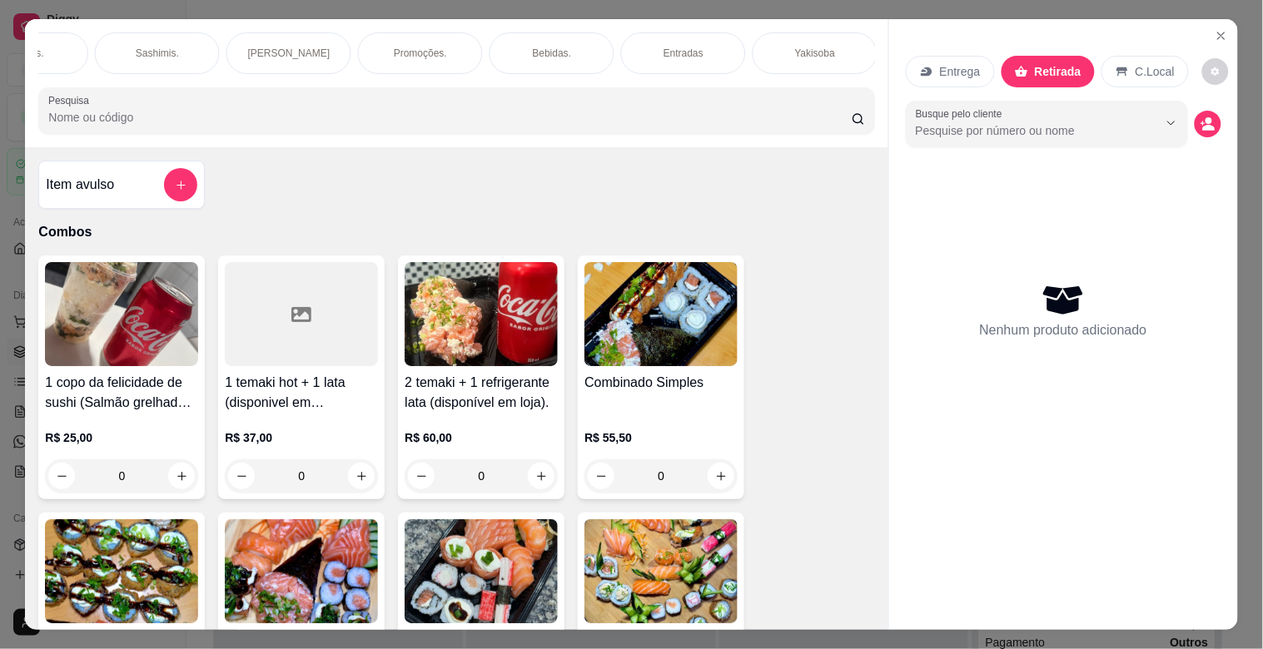
scroll to position [0, 1392]
click at [184, 42] on div "Yakisoba" at bounding box center [155, 53] width 125 height 42
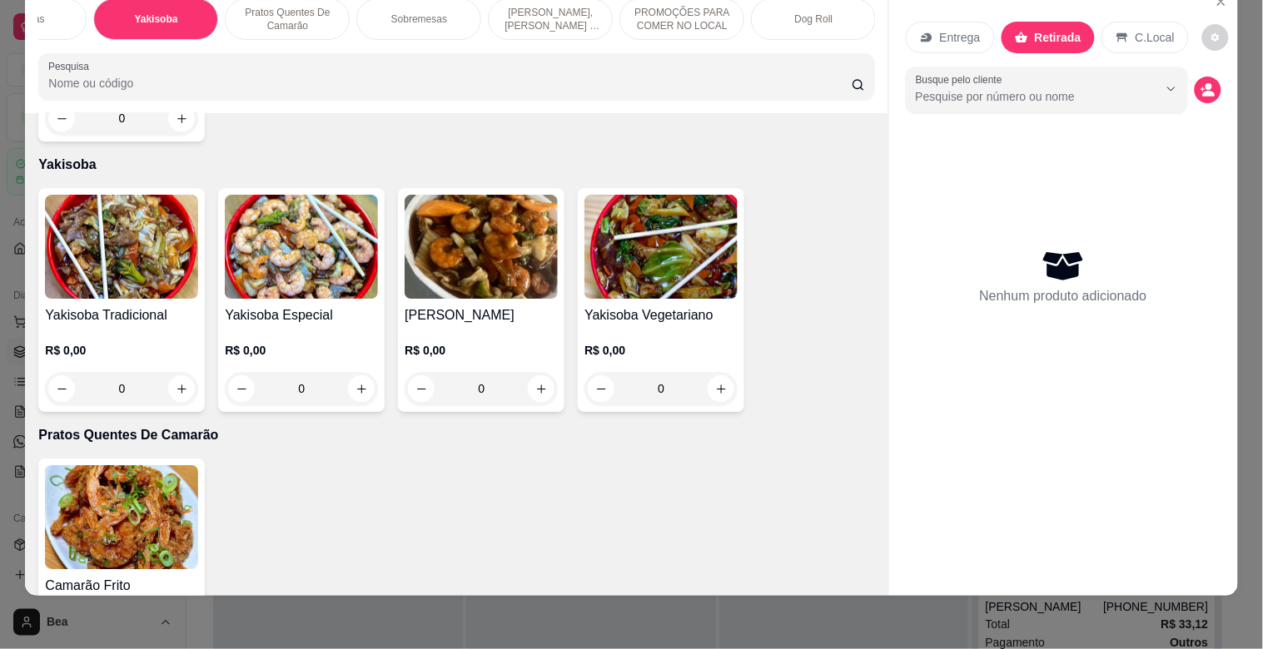
click at [122, 230] on img at bounding box center [121, 247] width 153 height 104
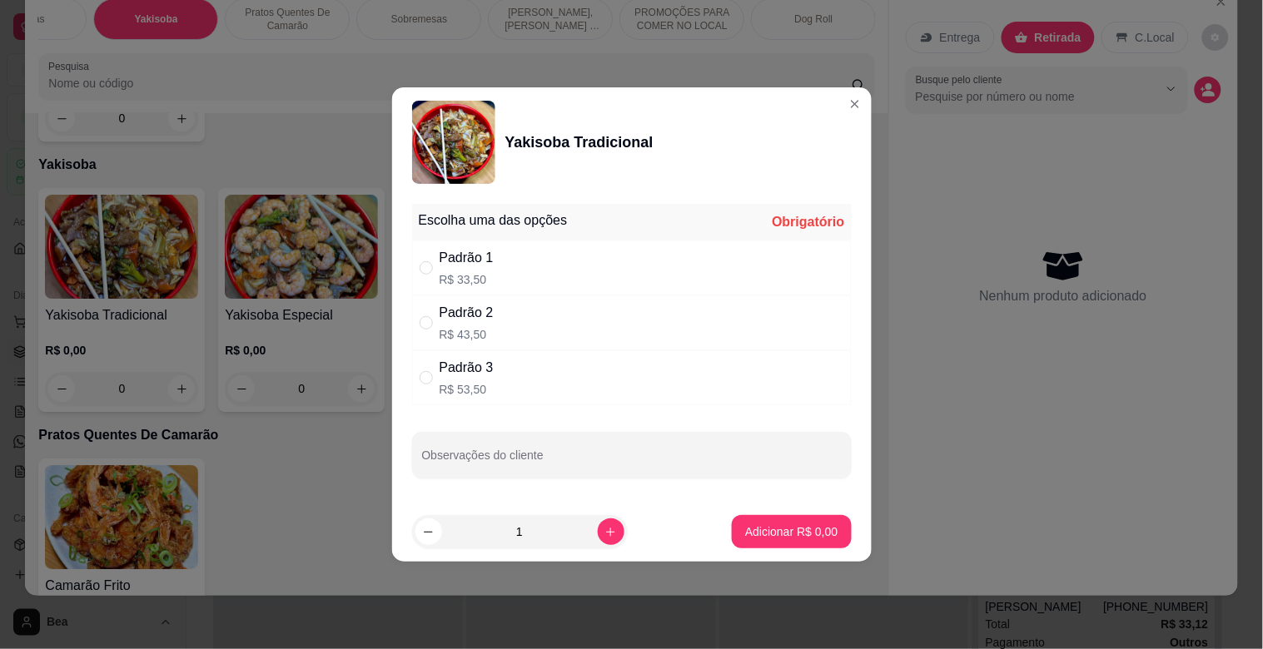
click at [531, 266] on div "Padrão 1 R$ 33,50" at bounding box center [632, 268] width 440 height 55
radio input "true"
click at [758, 530] on p "Adicionar R$ 33,50" at bounding box center [788, 532] width 97 height 16
type input "1"
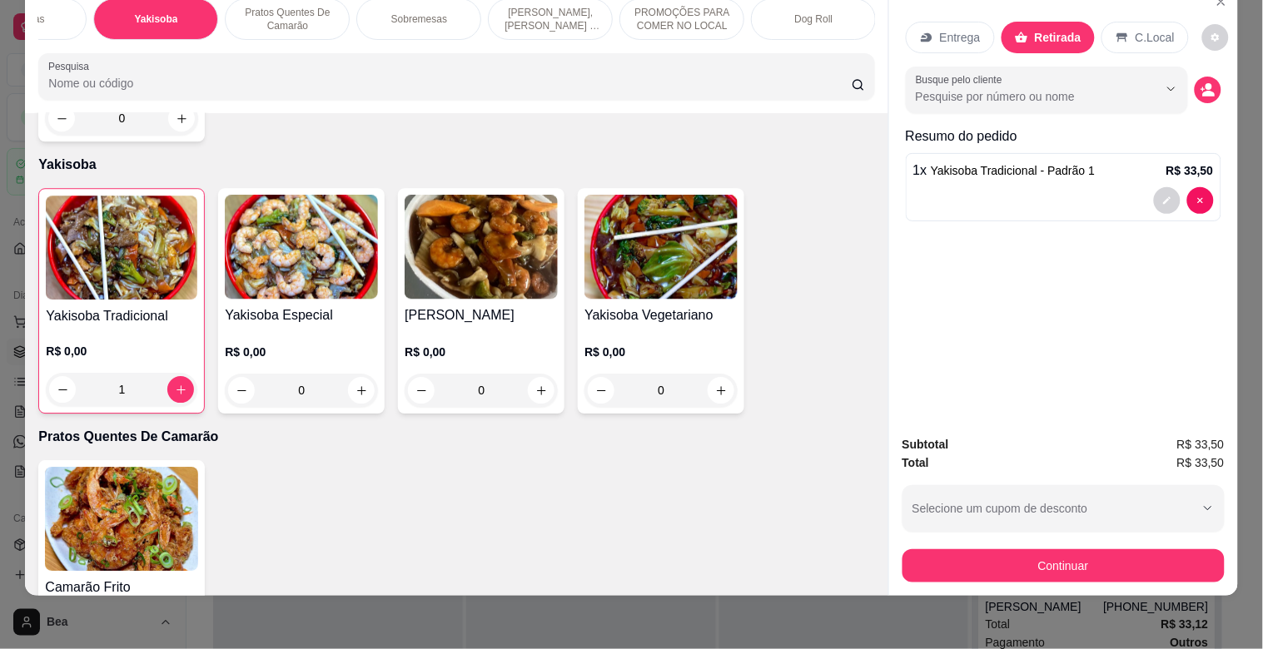
scroll to position [0, 0]
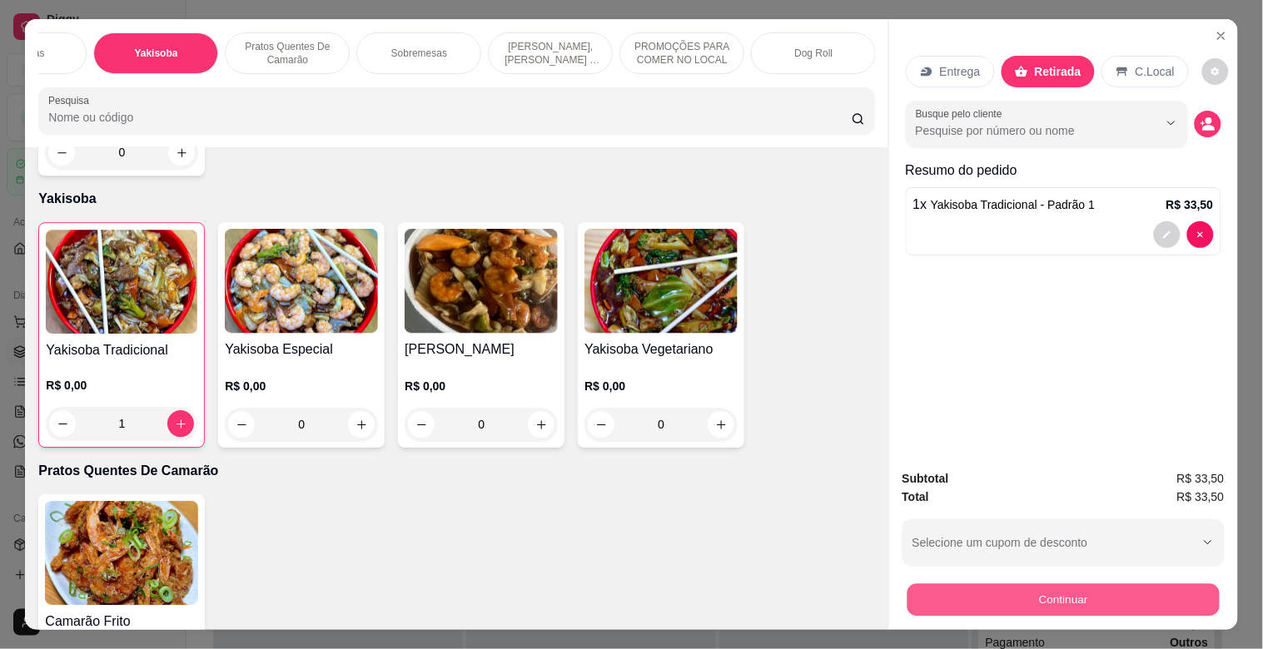
click at [967, 591] on button "Continuar" at bounding box center [1063, 600] width 312 height 32
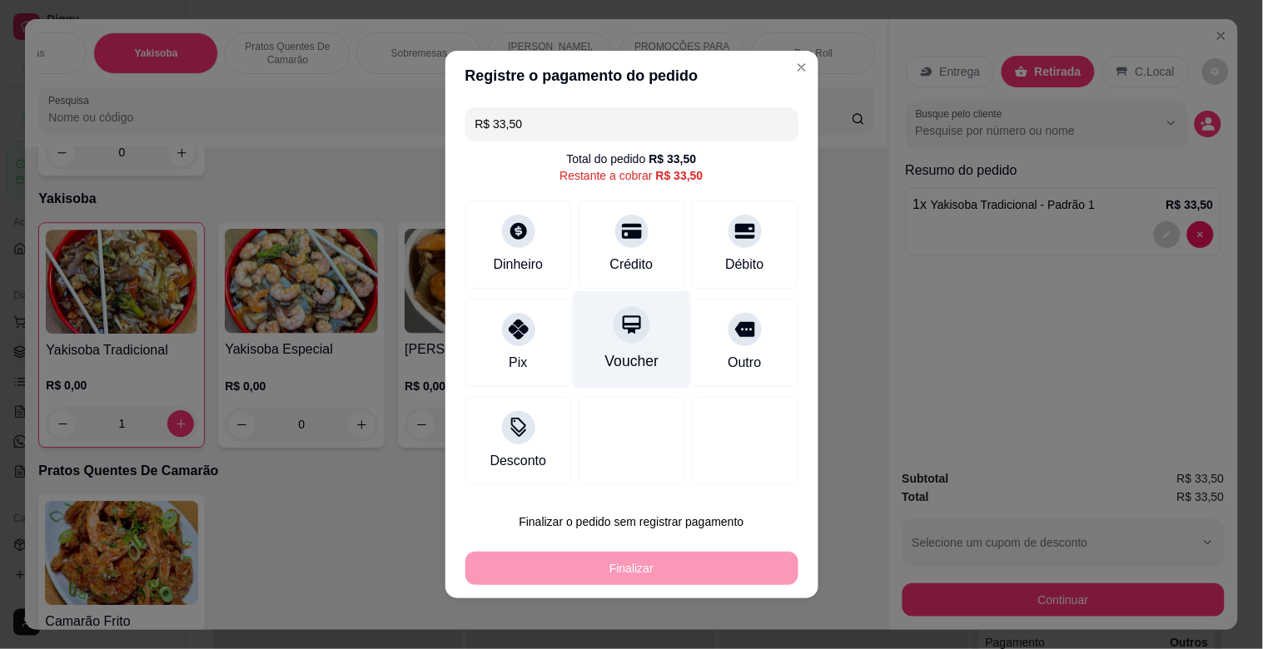
click at [614, 336] on div at bounding box center [632, 324] width 37 height 37
type input "R$ 0,00"
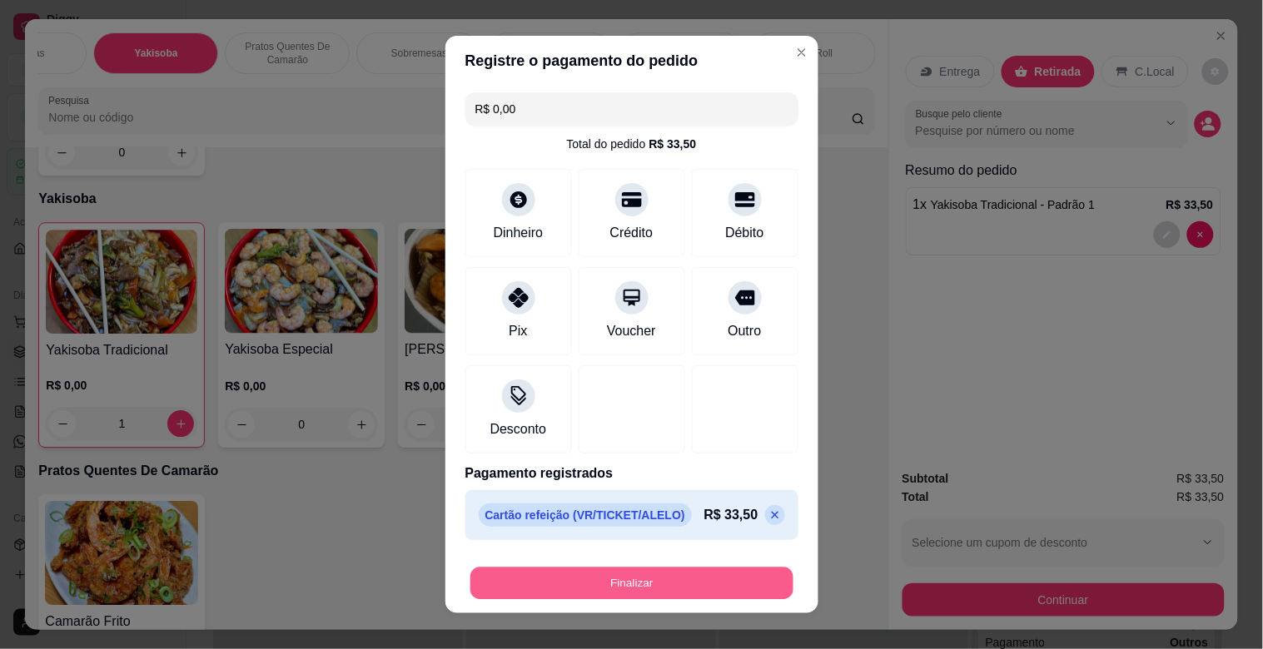
click at [623, 585] on button "Finalizar" at bounding box center [631, 584] width 323 height 32
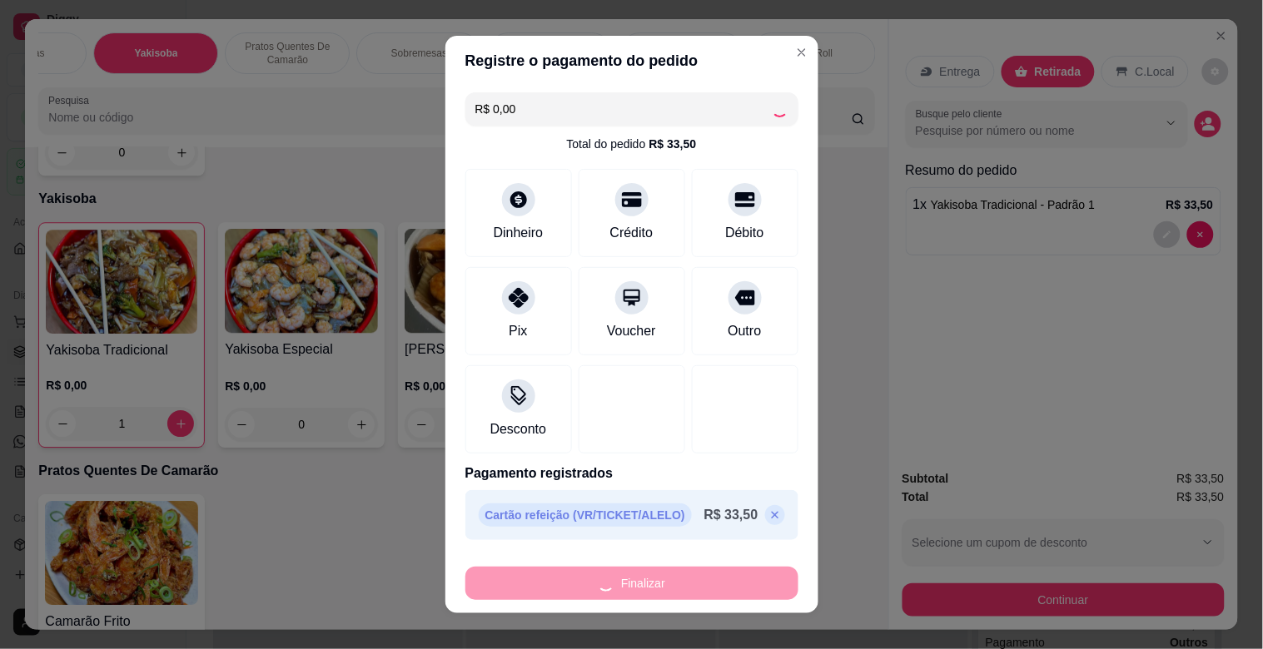
type input "0"
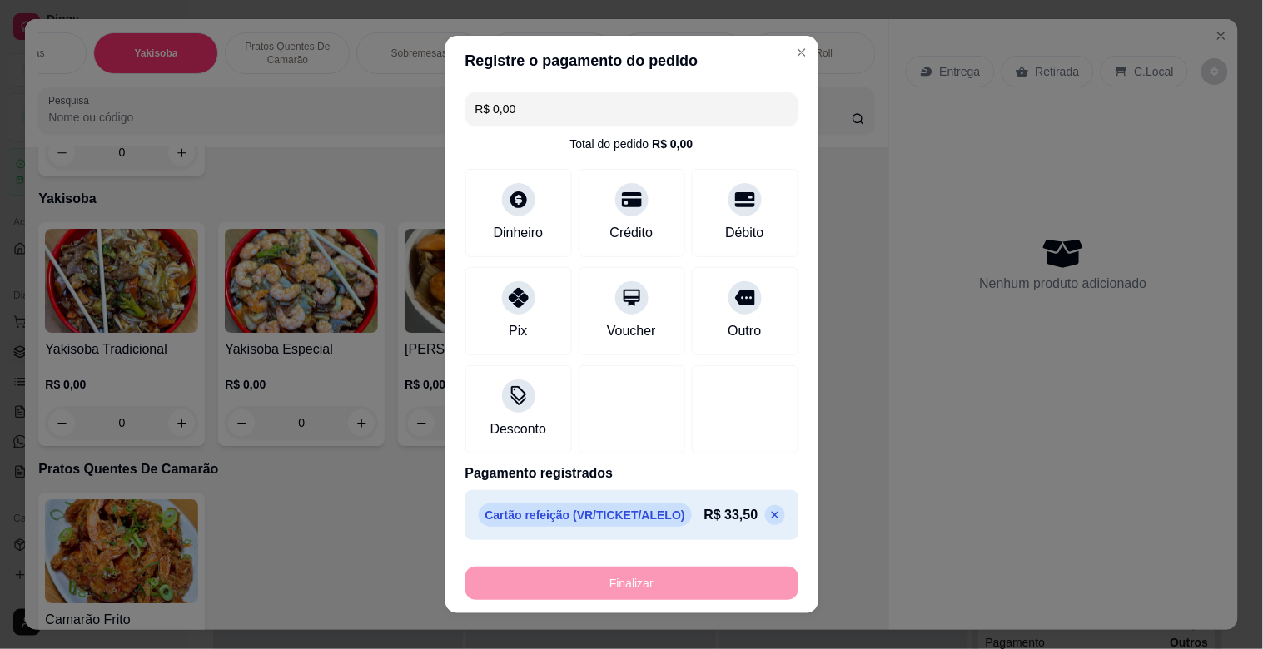
type input "-R$ 33,50"
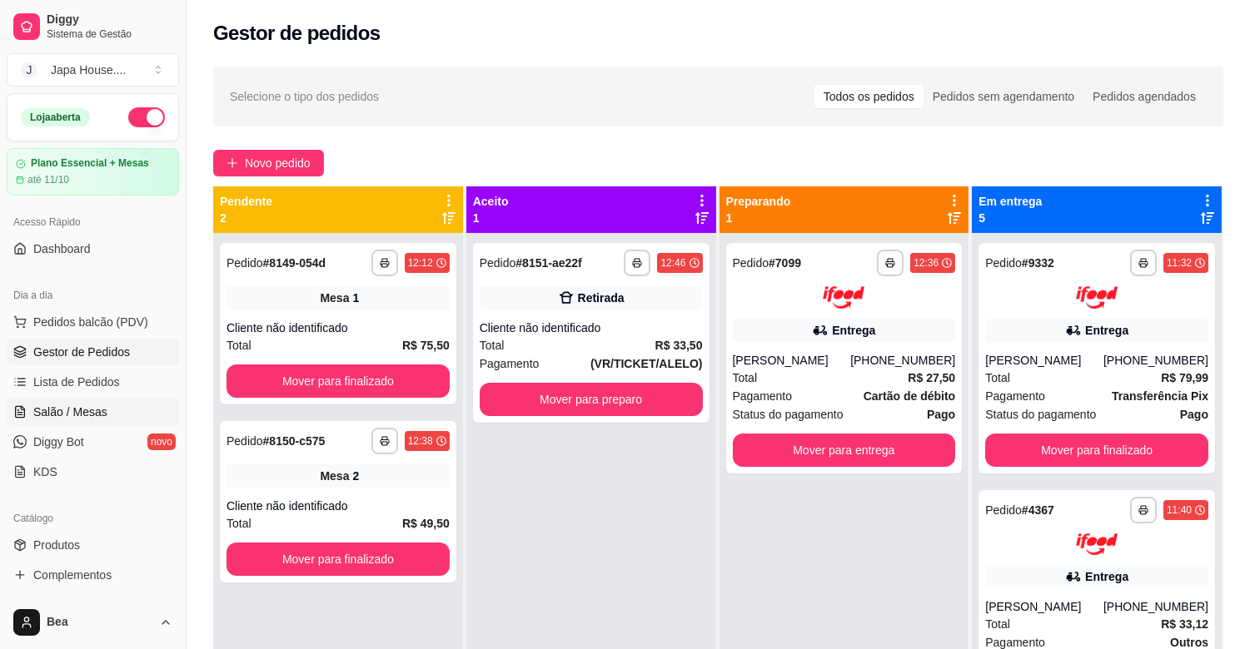
click at [76, 422] on link "Salão / Mesas" at bounding box center [93, 412] width 172 height 27
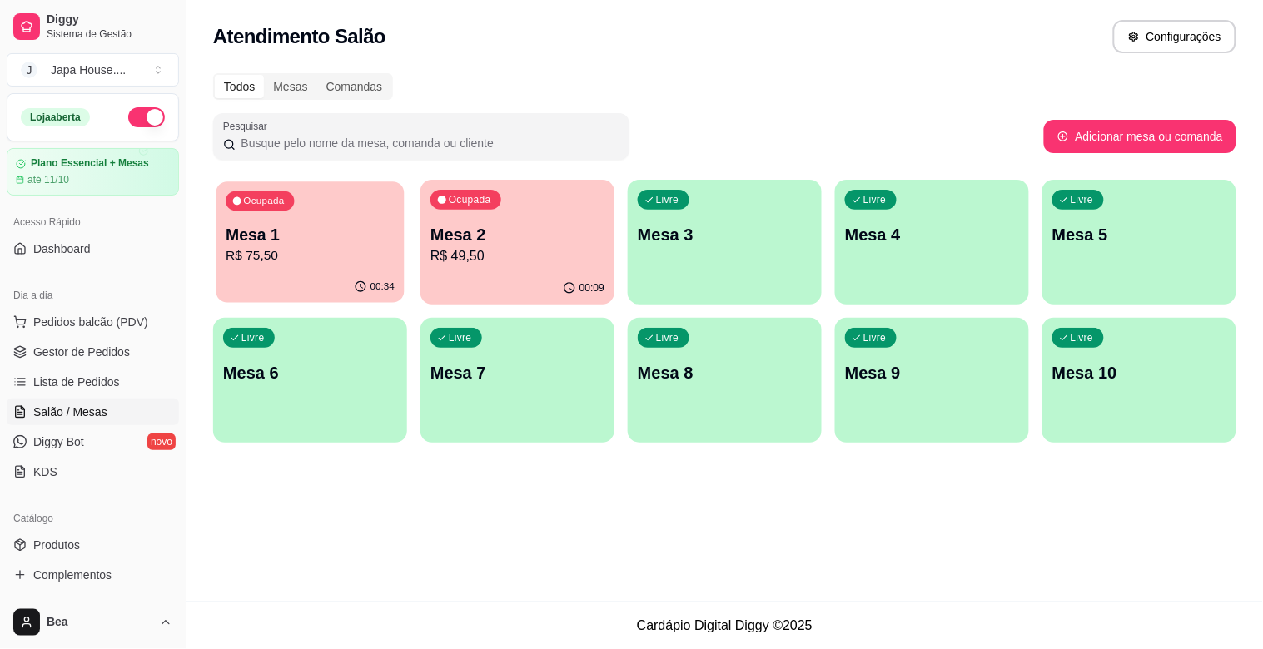
click at [268, 212] on div "Ocupada Mesa 1 R$ 75,50" at bounding box center [310, 227] width 188 height 90
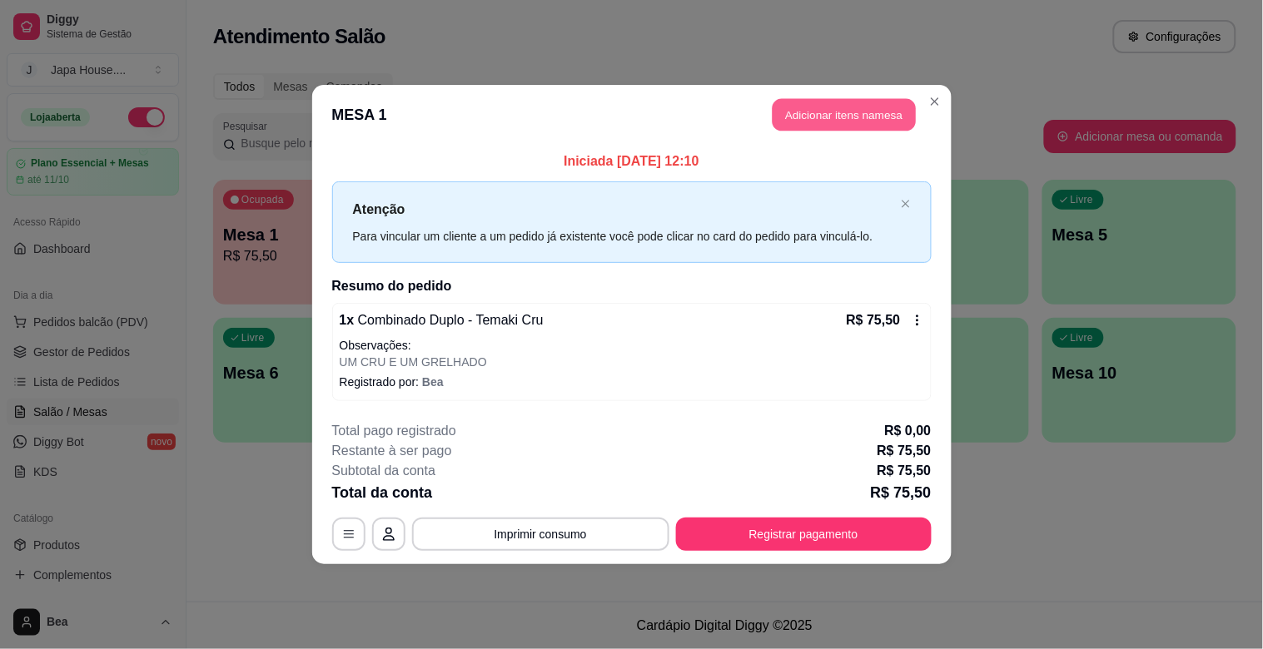
click at [809, 121] on button "Adicionar itens na mesa" at bounding box center [844, 115] width 143 height 32
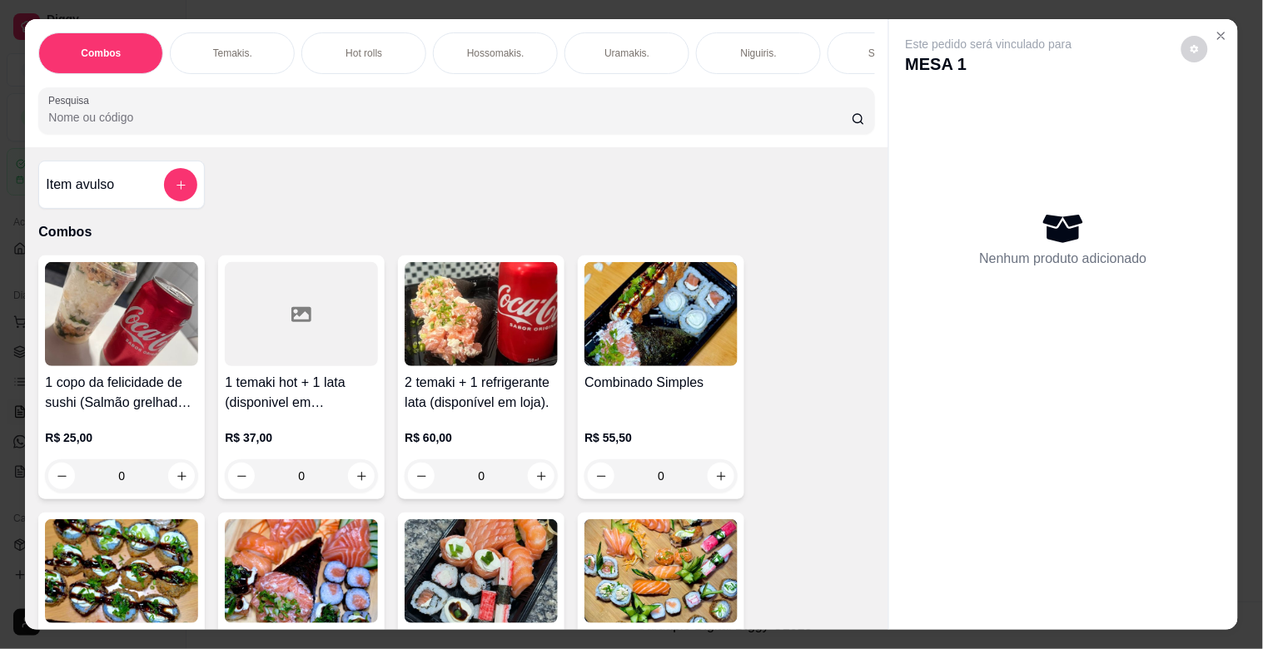
scroll to position [0, 733]
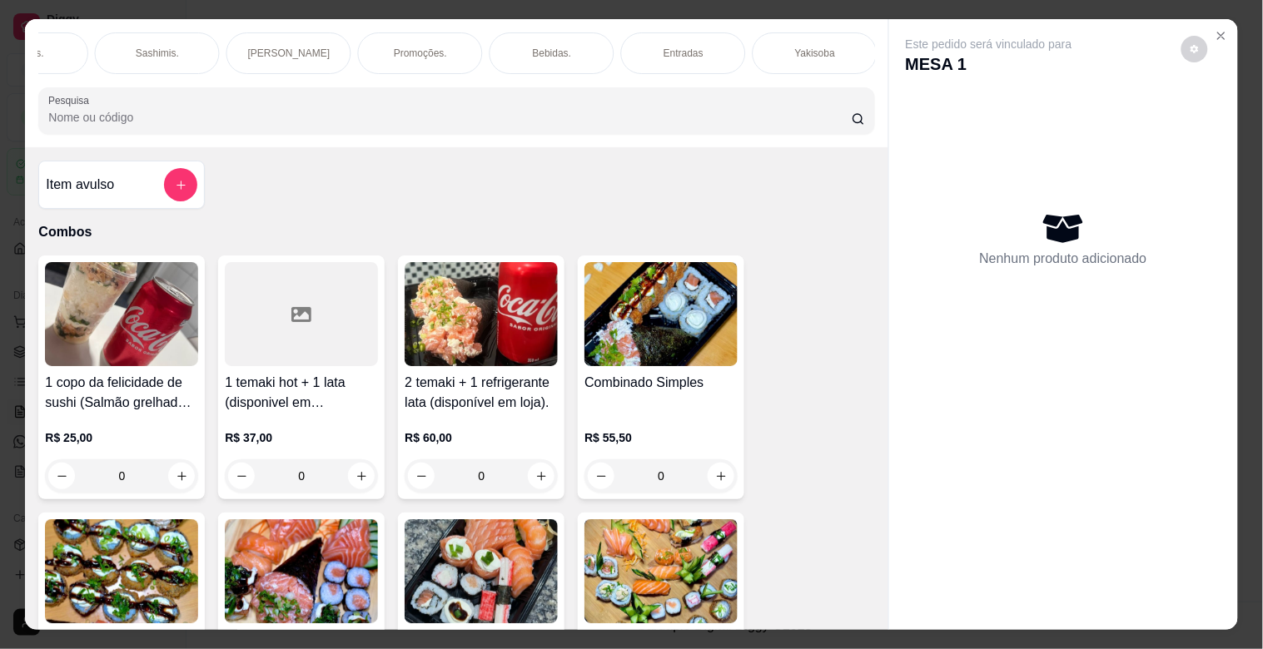
click at [525, 54] on div "Bebidas." at bounding box center [552, 53] width 125 height 42
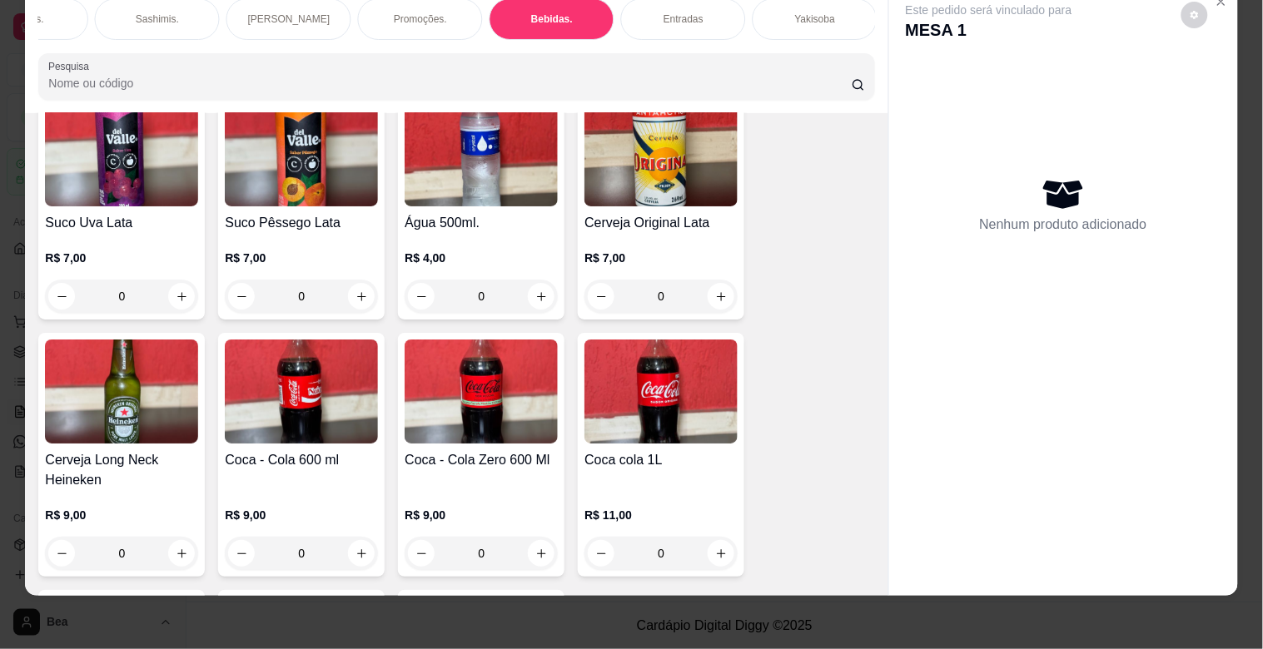
scroll to position [4890, 0]
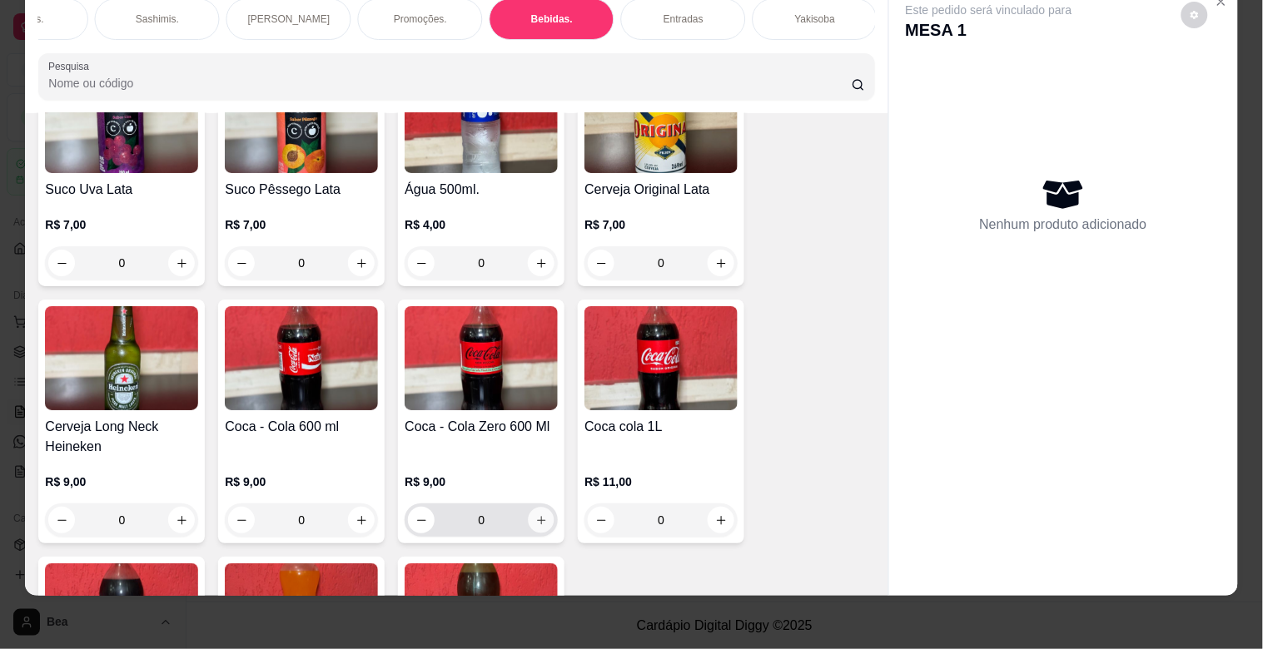
click at [535, 515] on icon "increase-product-quantity" at bounding box center [541, 521] width 12 height 12
type input "1"
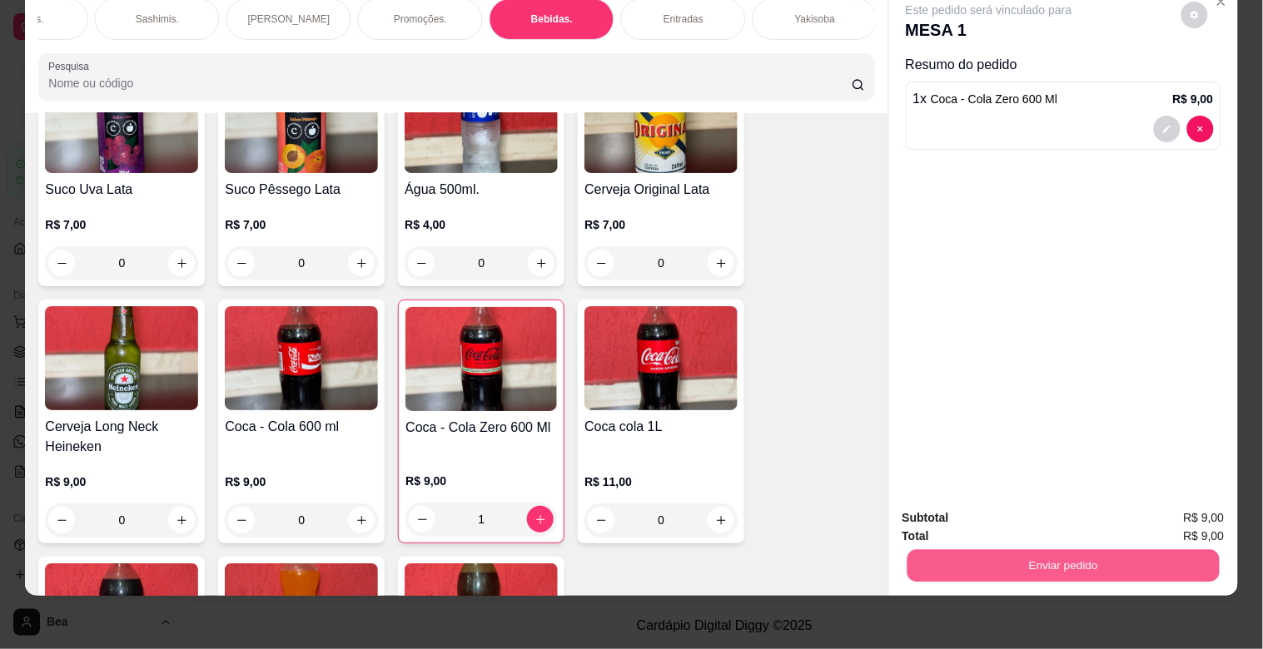
click at [1021, 550] on button "Enviar pedido" at bounding box center [1063, 566] width 312 height 32
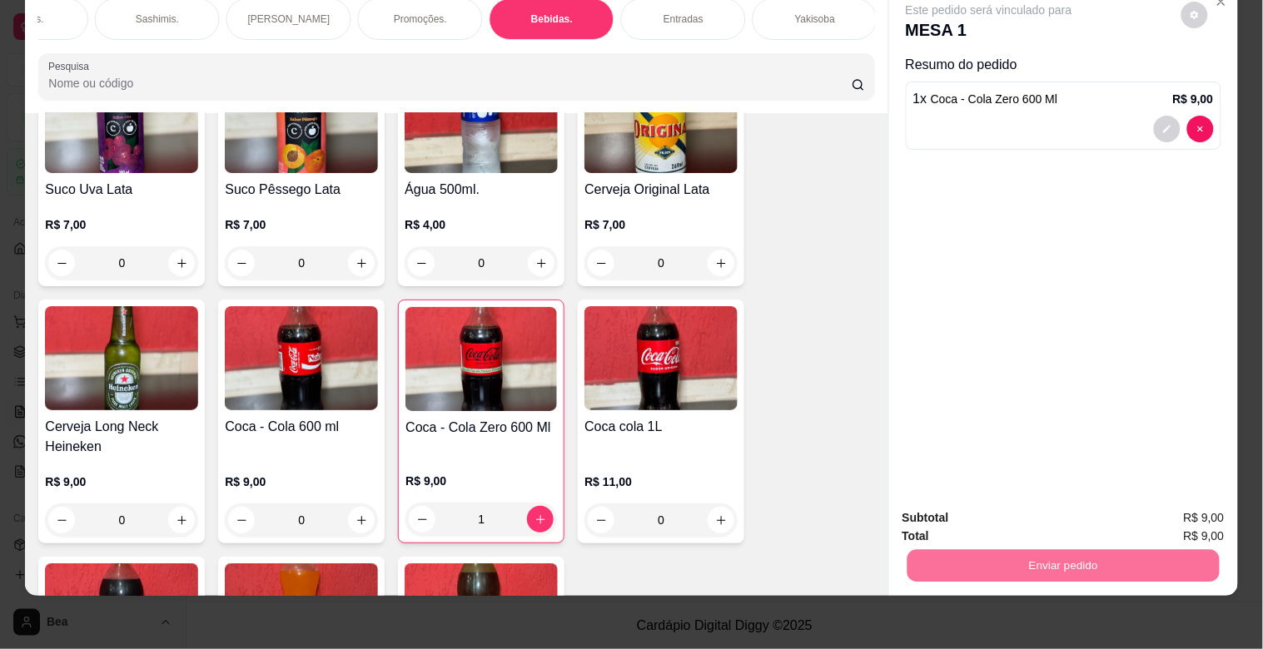
click at [1152, 508] on button "Enviar pedido" at bounding box center [1182, 510] width 92 height 31
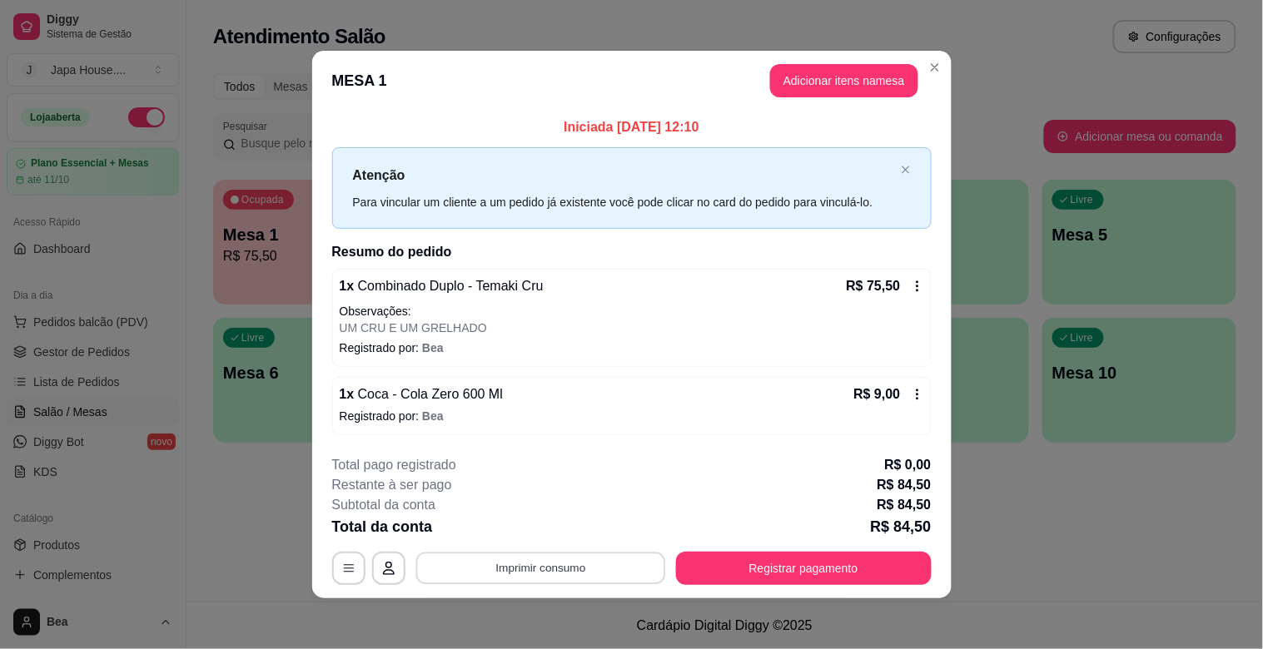
click at [551, 552] on div "**********" at bounding box center [631, 568] width 599 height 33
click at [554, 560] on button "Imprimir consumo" at bounding box center [540, 568] width 250 height 32
click at [554, 530] on button "IMPRESSORA" at bounding box center [538, 530] width 117 height 26
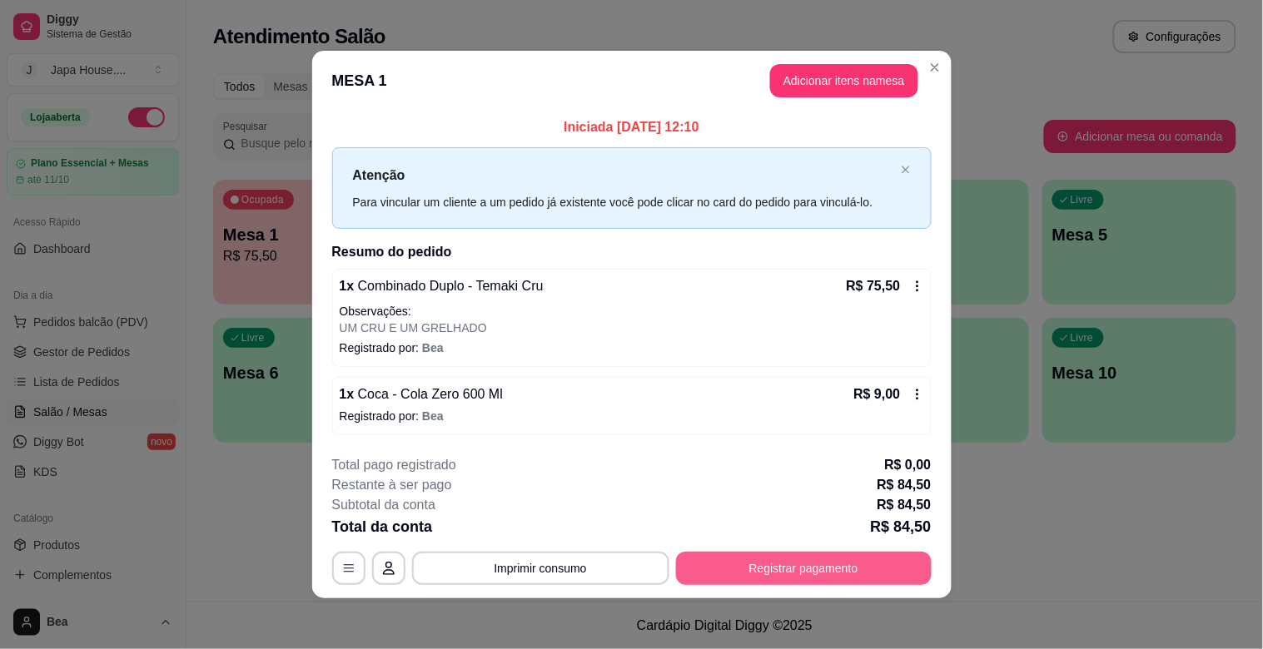
click at [712, 566] on button "Registrar pagamento" at bounding box center [804, 568] width 256 height 33
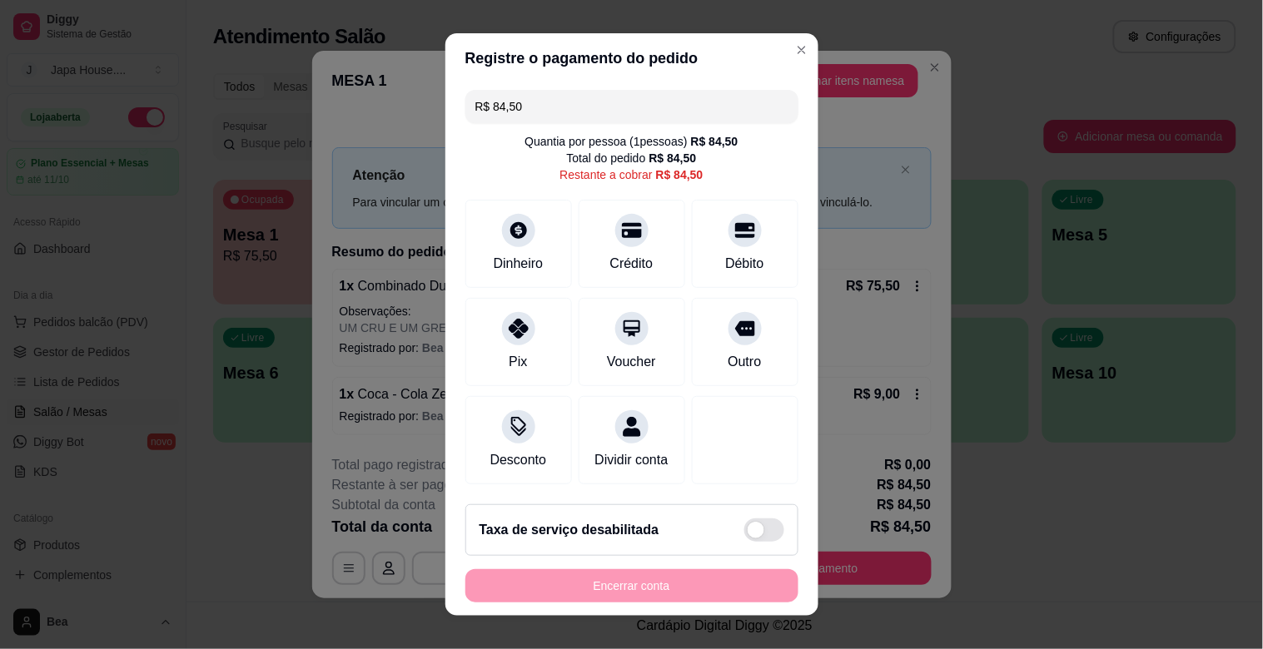
click at [609, 112] on input "R$ 84,50" at bounding box center [631, 106] width 313 height 33
click at [494, 243] on div "Dinheiro" at bounding box center [518, 240] width 117 height 97
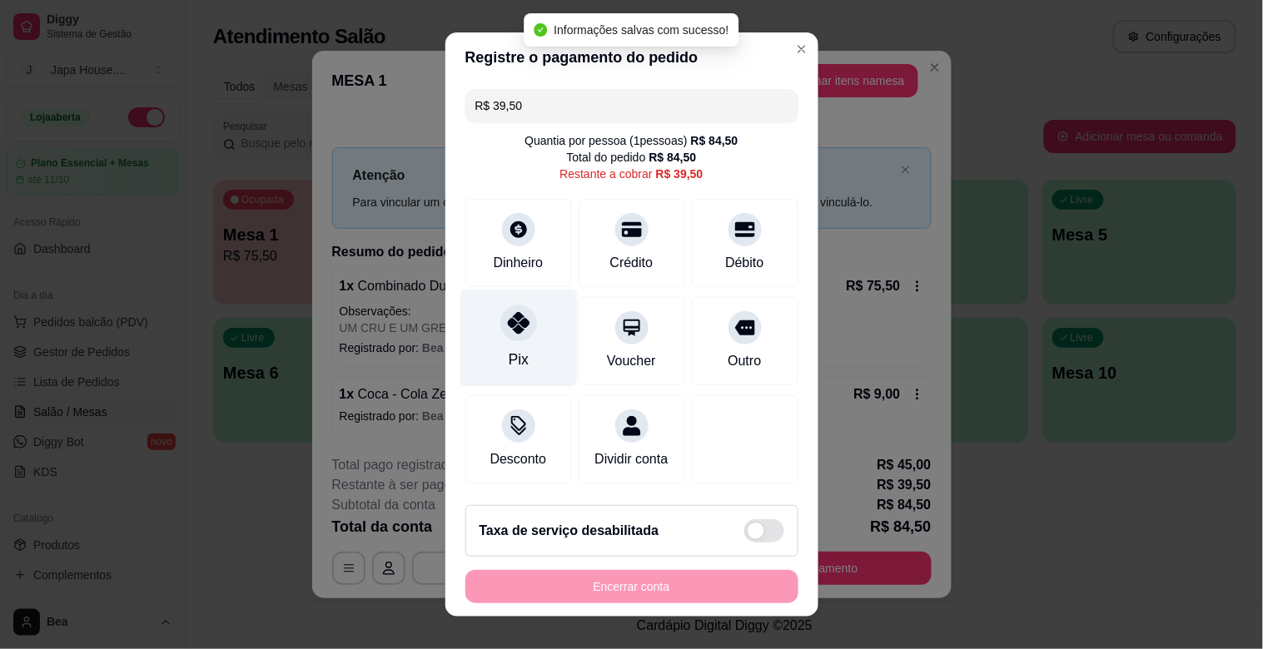
click at [507, 333] on icon at bounding box center [518, 323] width 22 height 22
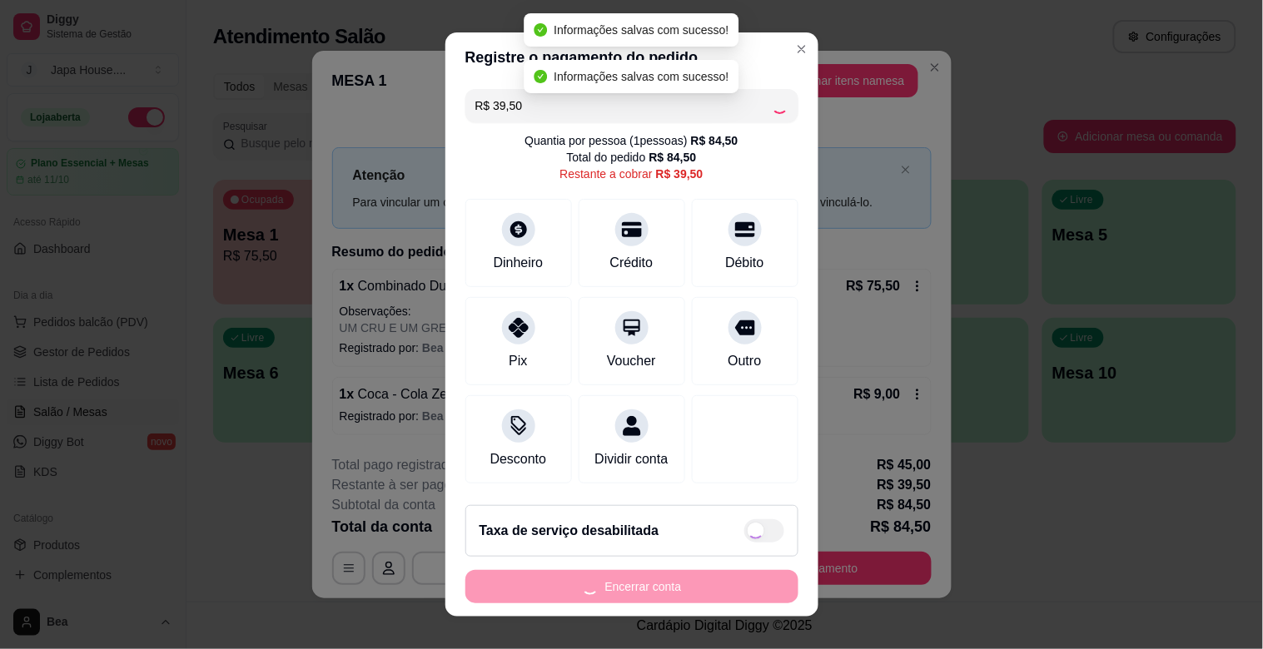
type input "R$ 0,00"
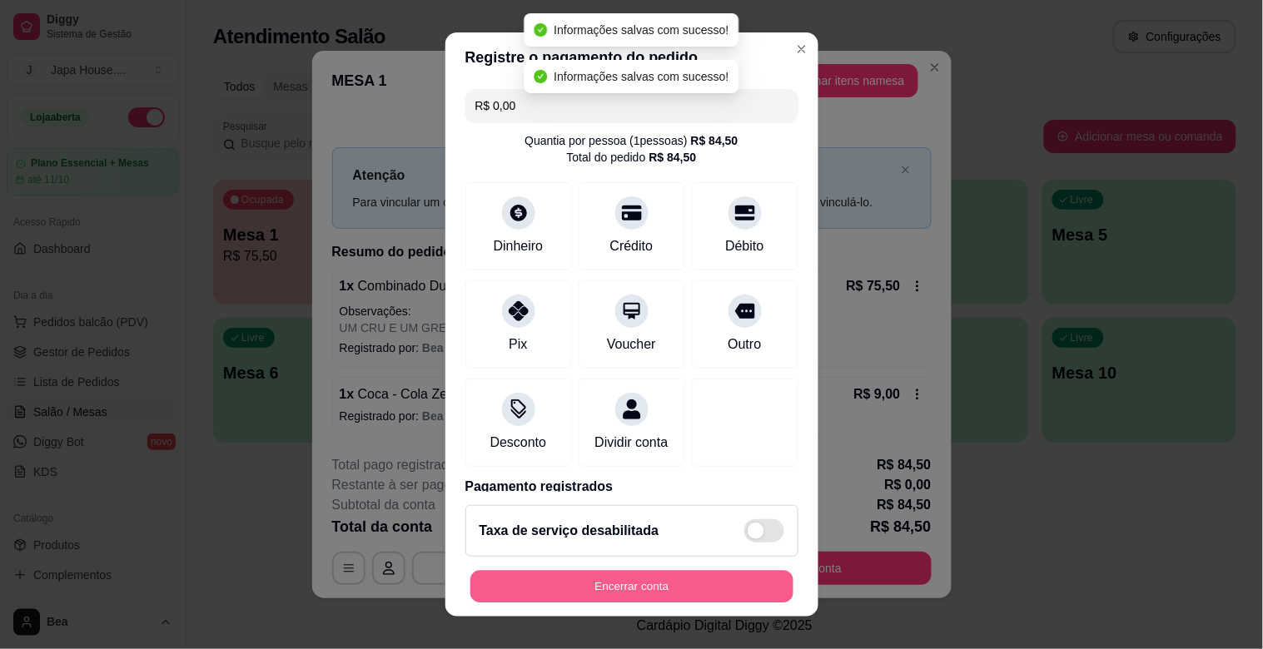
click at [623, 587] on button "Encerrar conta" at bounding box center [631, 587] width 323 height 32
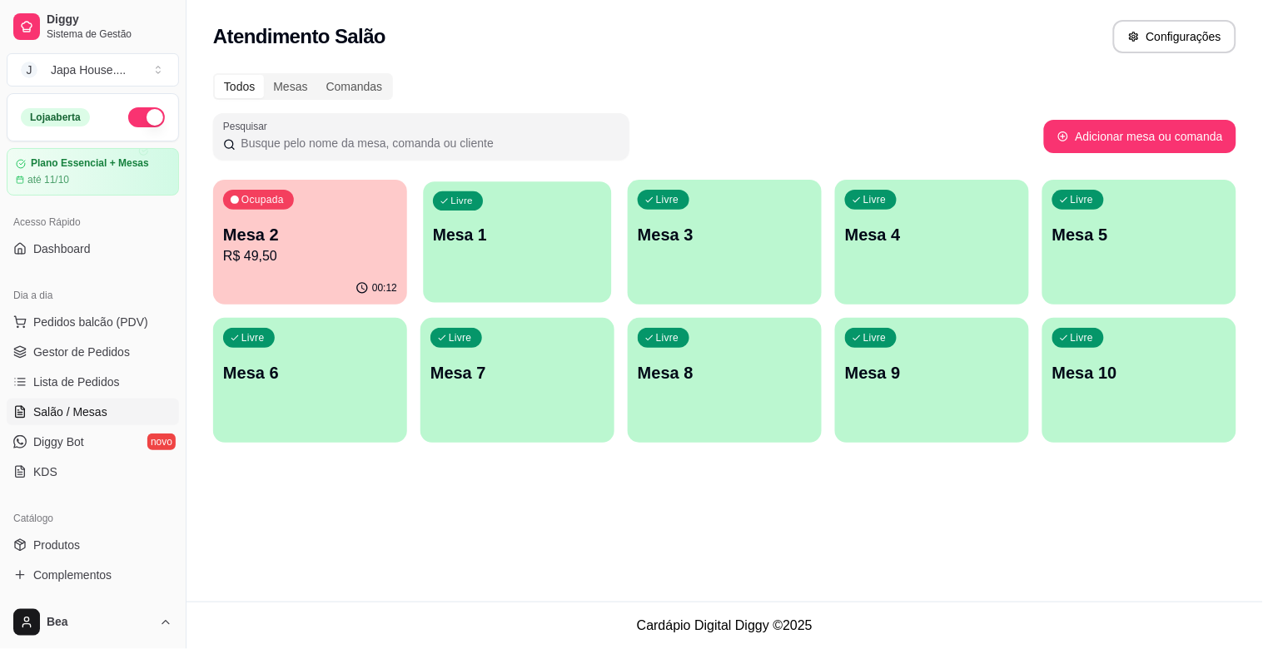
click at [541, 268] on div "Livre Mesa 1" at bounding box center [517, 233] width 188 height 102
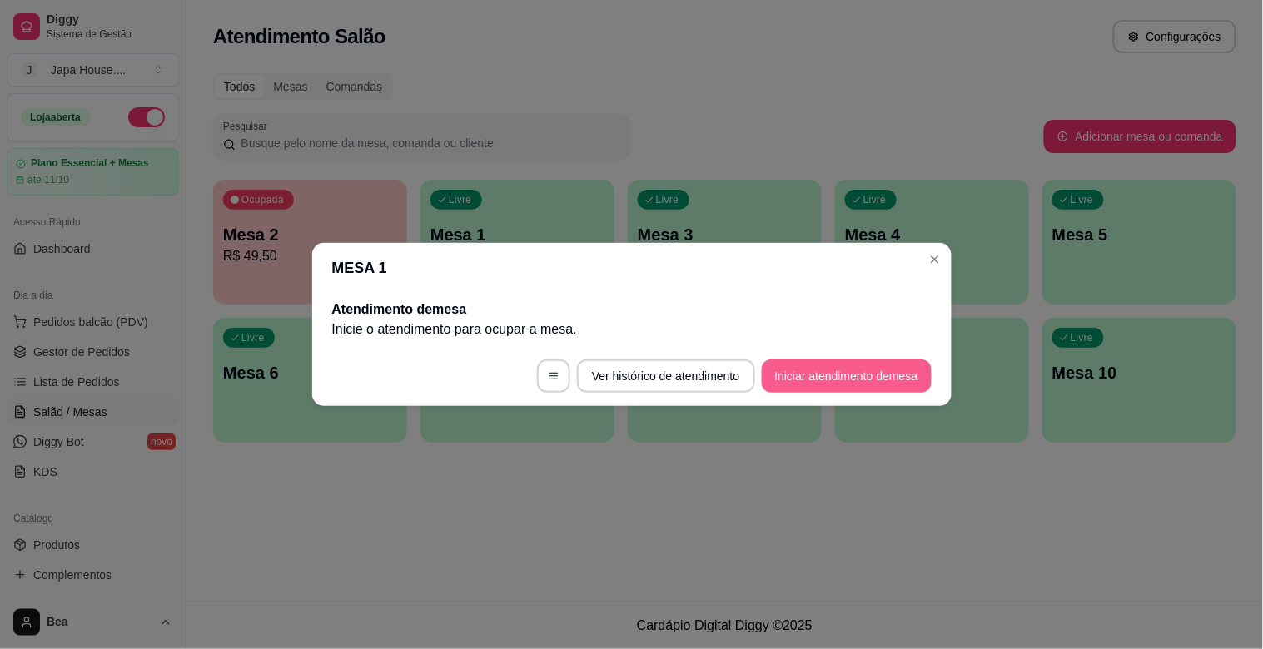
click at [828, 372] on button "Iniciar atendimento de mesa" at bounding box center [847, 376] width 170 height 33
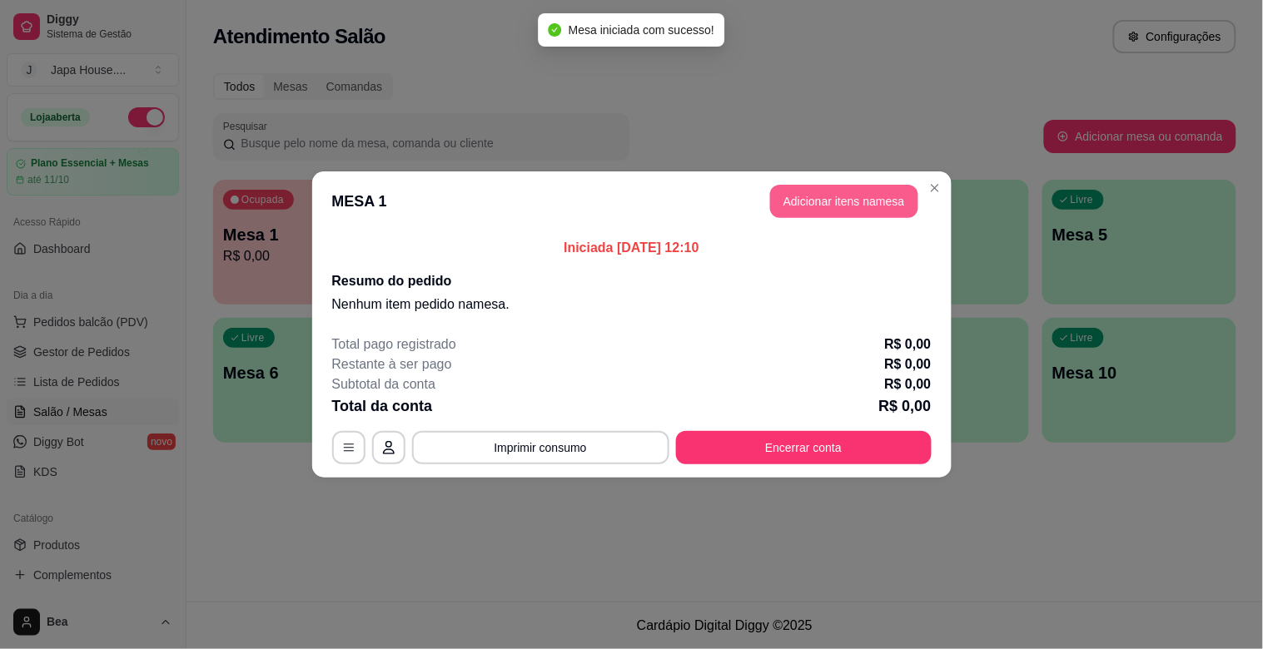
click at [809, 196] on button "Adicionar itens na mesa" at bounding box center [844, 201] width 148 height 33
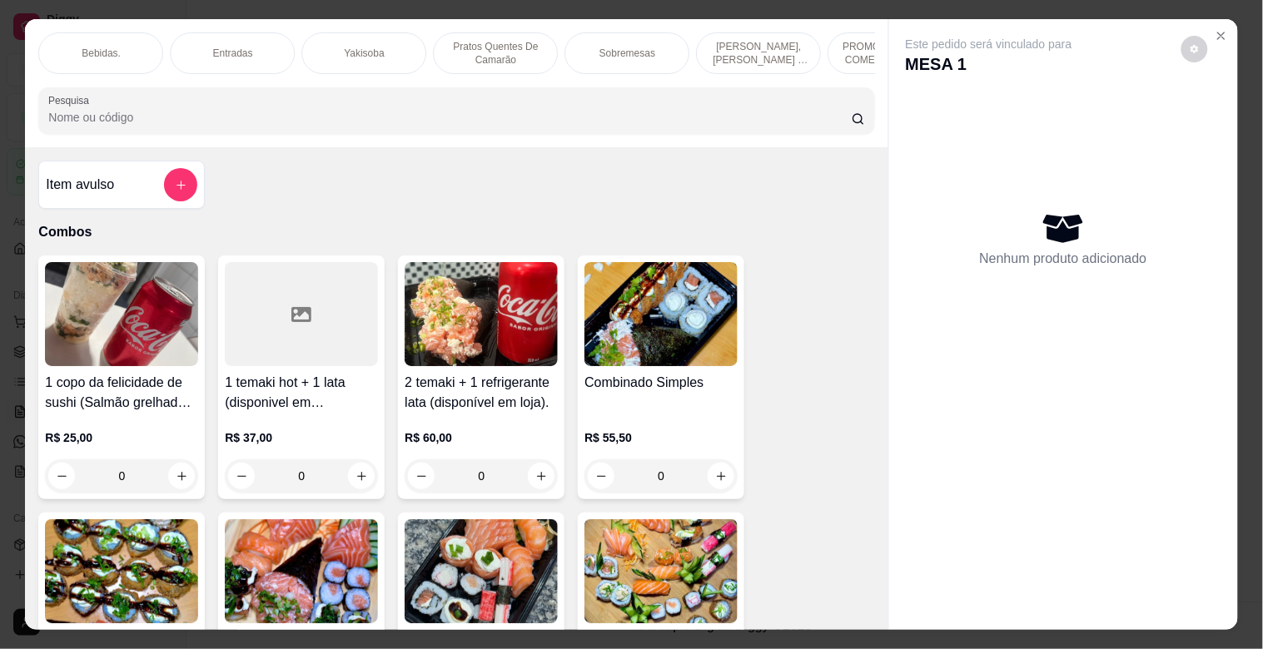
scroll to position [0, 1189]
click at [339, 47] on p "Yakisoba" at bounding box center [359, 53] width 40 height 13
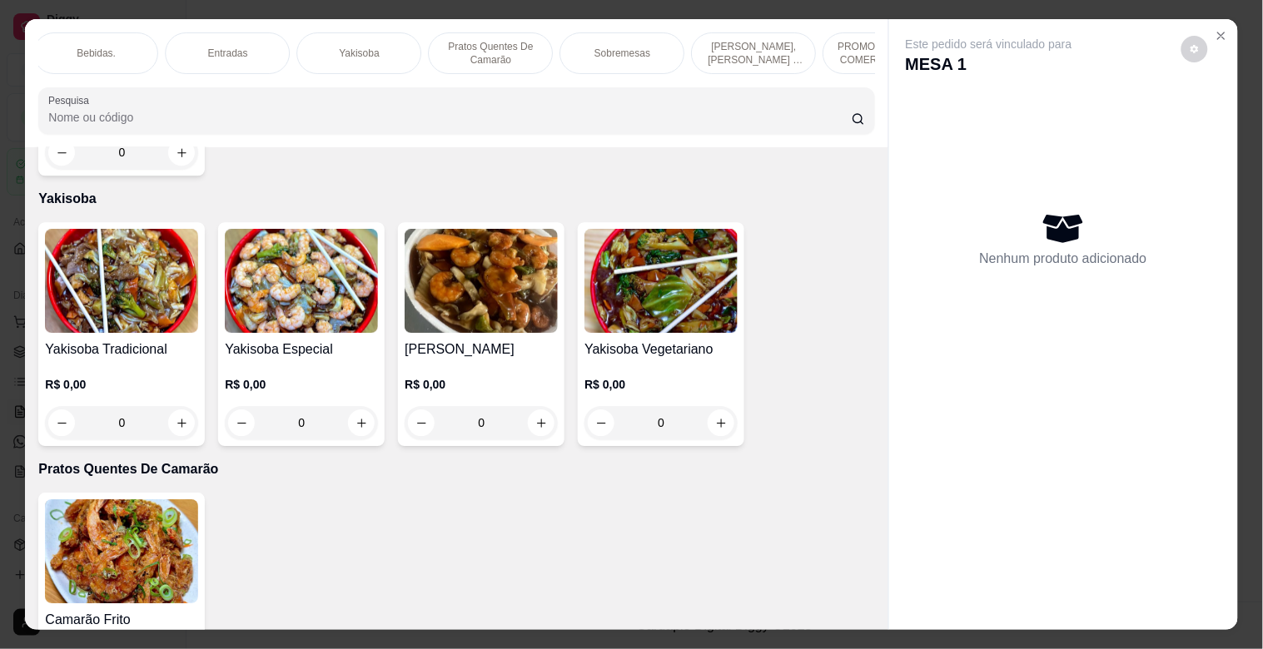
scroll to position [40, 0]
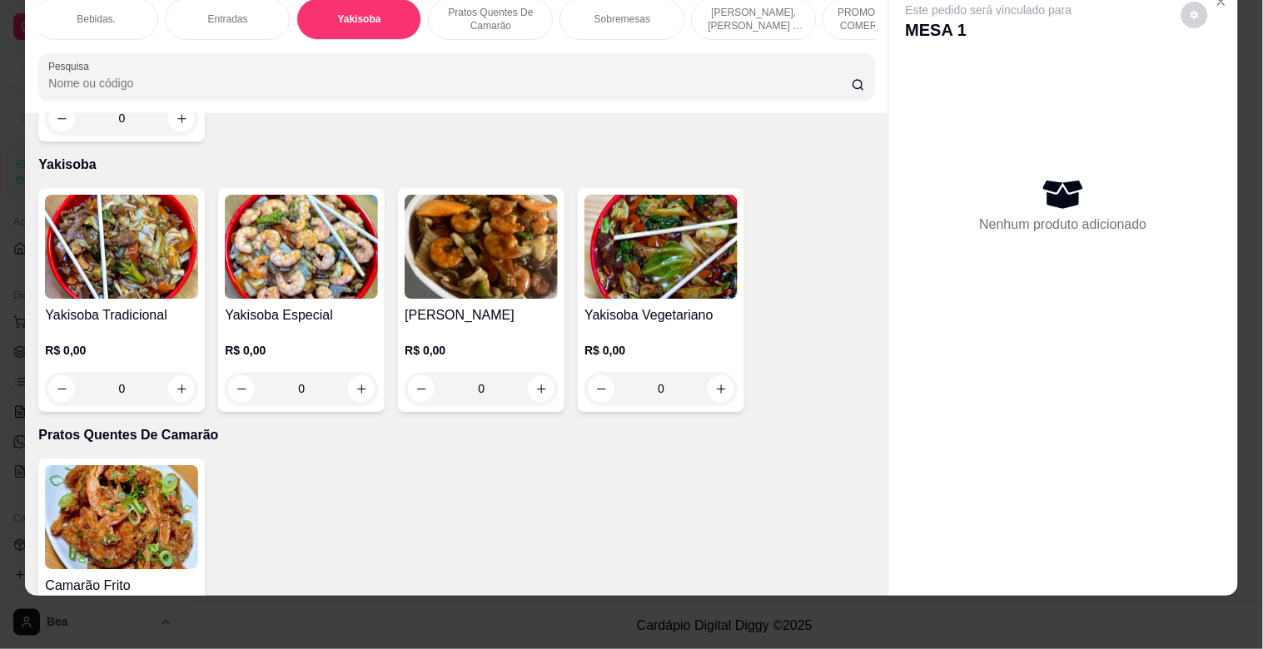
click at [261, 221] on img at bounding box center [301, 247] width 153 height 104
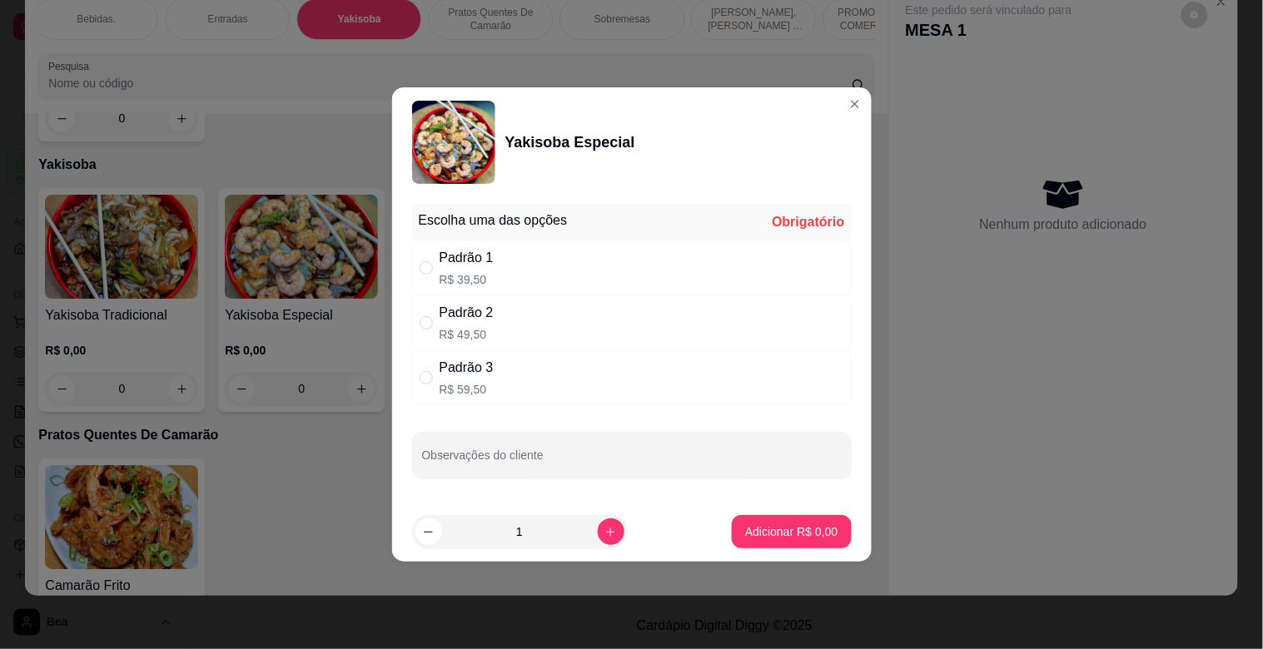
click at [496, 264] on div "Padrão 1 R$ 39,50" at bounding box center [632, 268] width 440 height 55
radio input "true"
click at [604, 528] on icon "increase-product-quantity" at bounding box center [610, 532] width 12 height 12
type input "2"
click at [770, 534] on p "Adicionar R$ 79,00" at bounding box center [788, 532] width 97 height 16
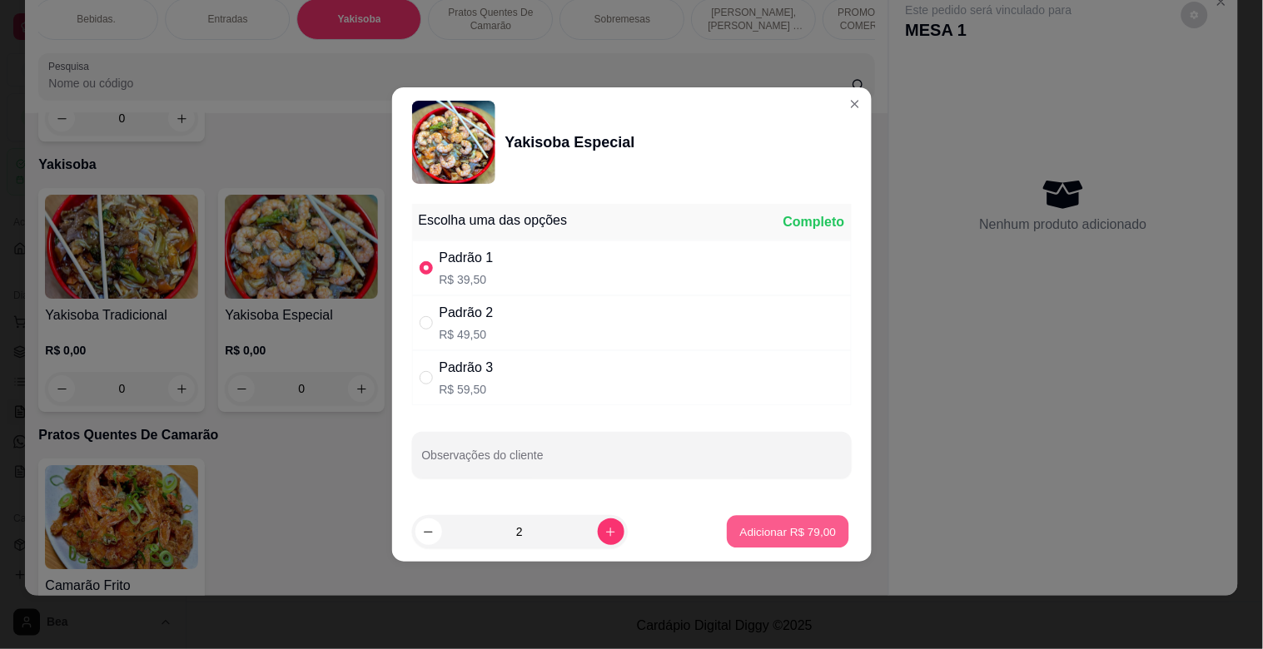
type input "2"
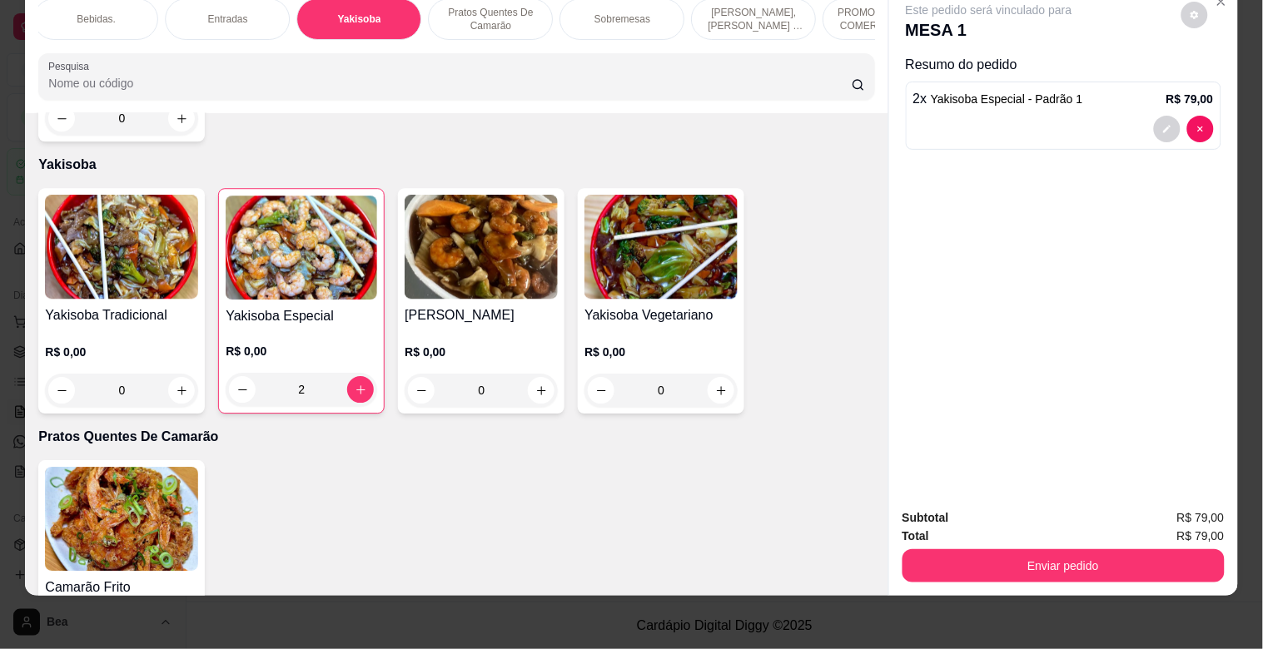
scroll to position [0, 0]
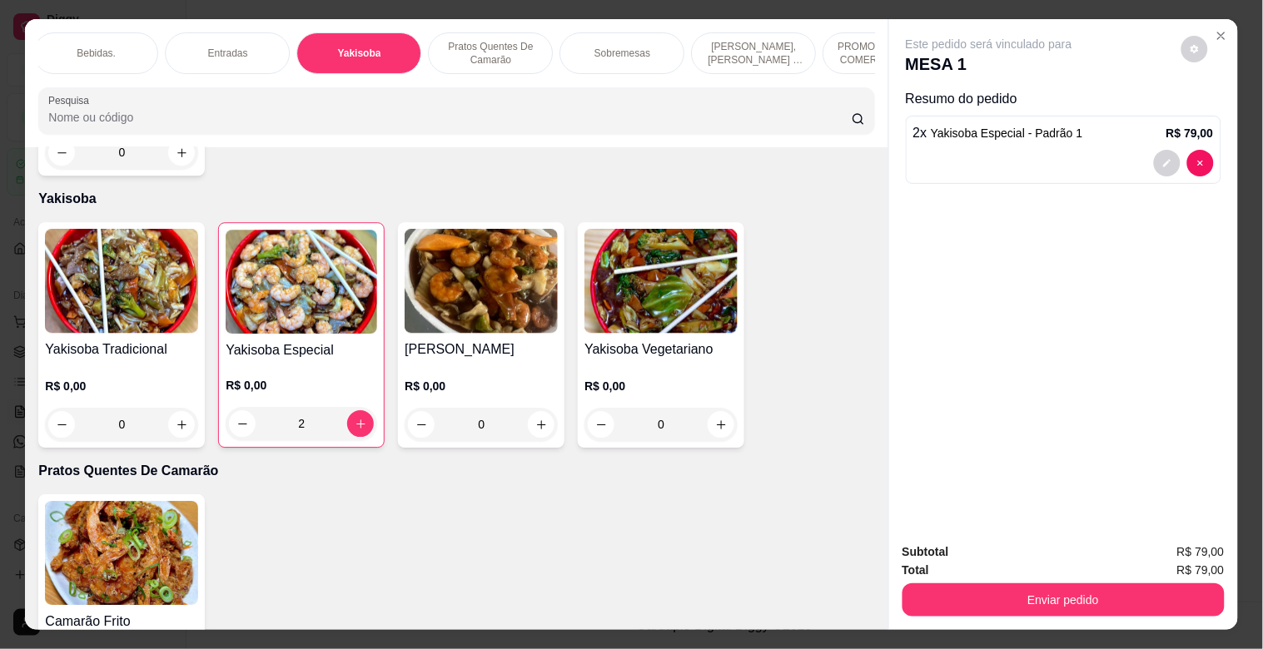
click at [117, 42] on div "Bebidas." at bounding box center [95, 53] width 125 height 42
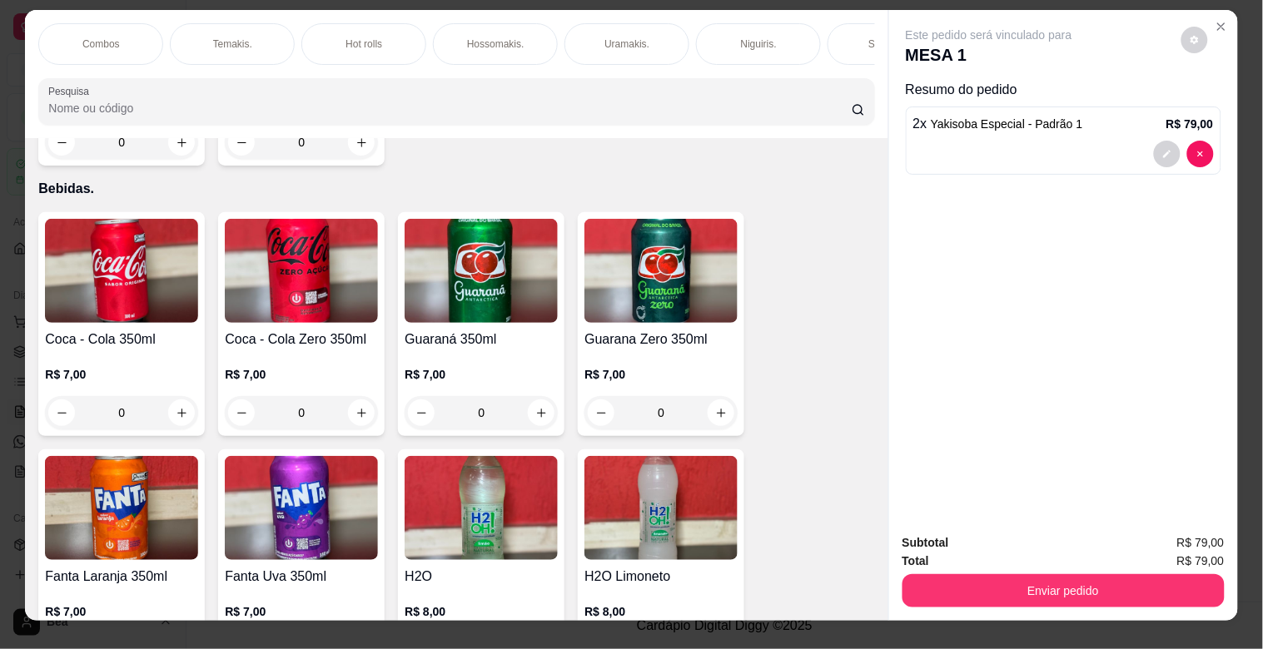
scroll to position [1, 0]
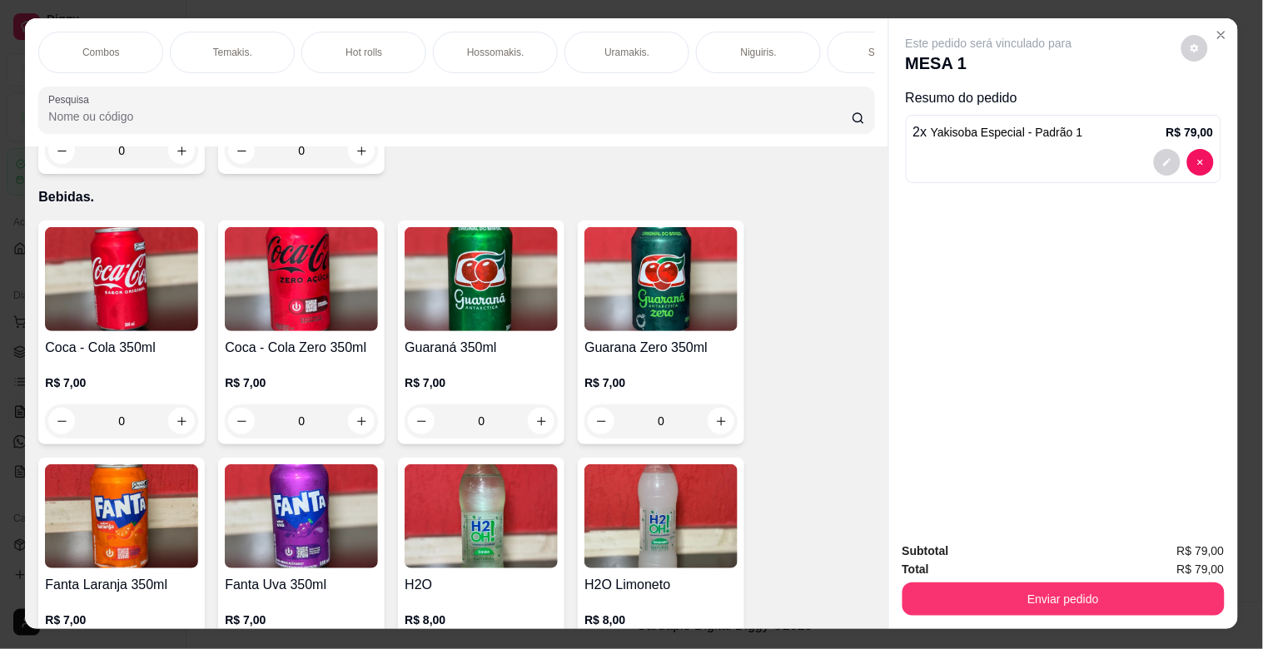
click at [200, 33] on div "Temakis." at bounding box center [232, 53] width 125 height 42
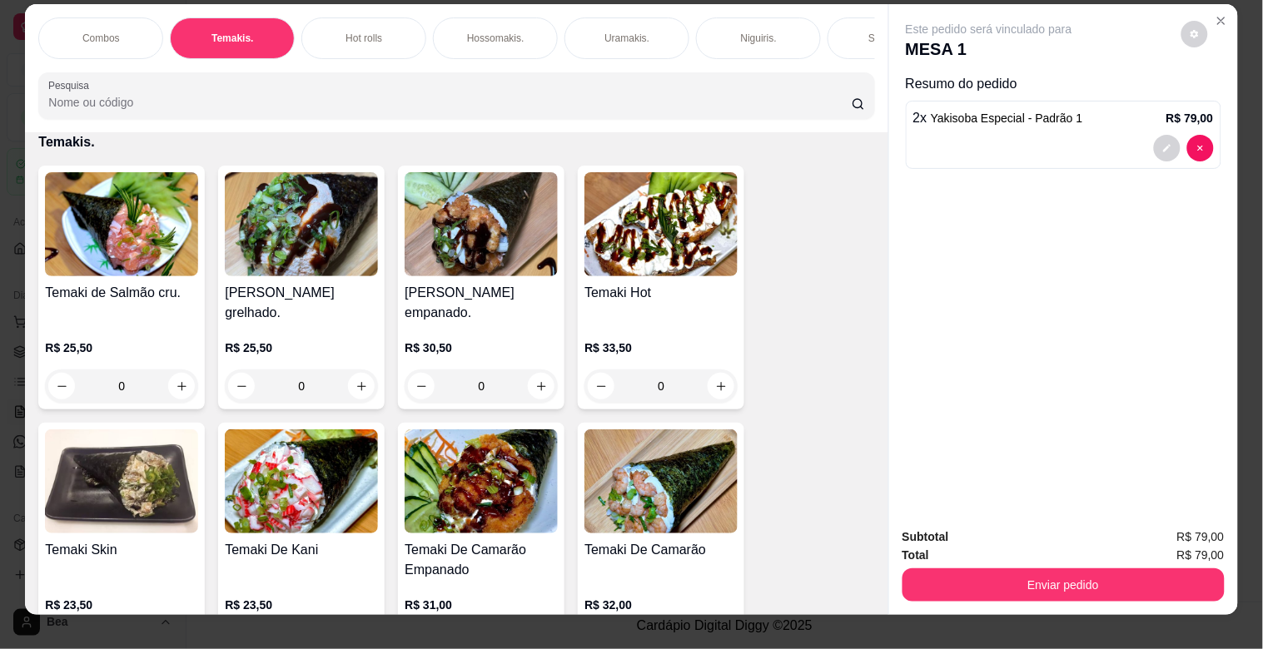
scroll to position [40, 0]
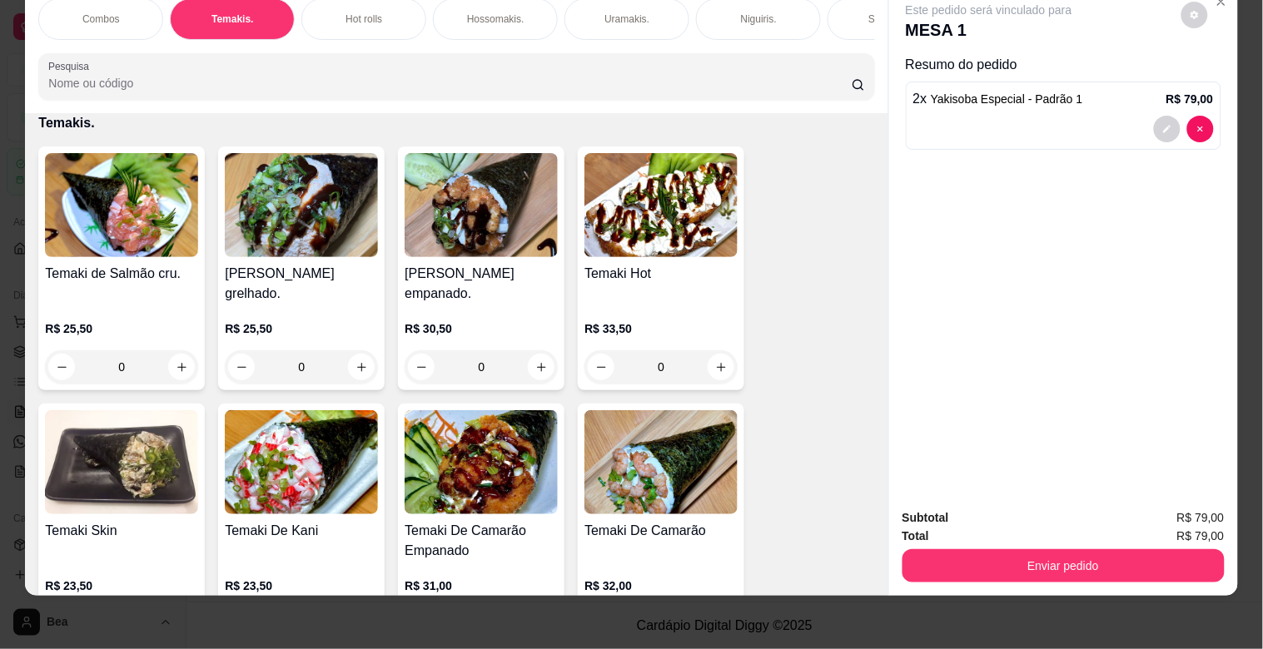
click at [638, 256] on img at bounding box center [660, 205] width 153 height 104
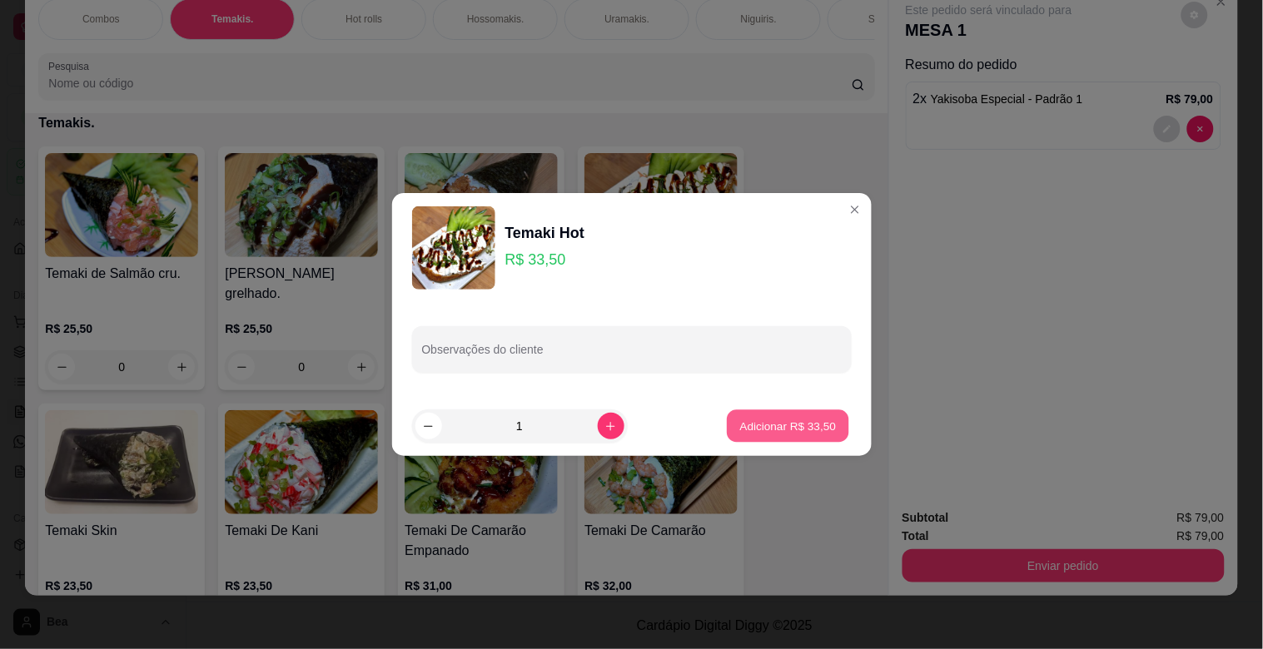
click at [788, 434] on p "Adicionar R$ 33,50" at bounding box center [788, 426] width 97 height 16
type input "1"
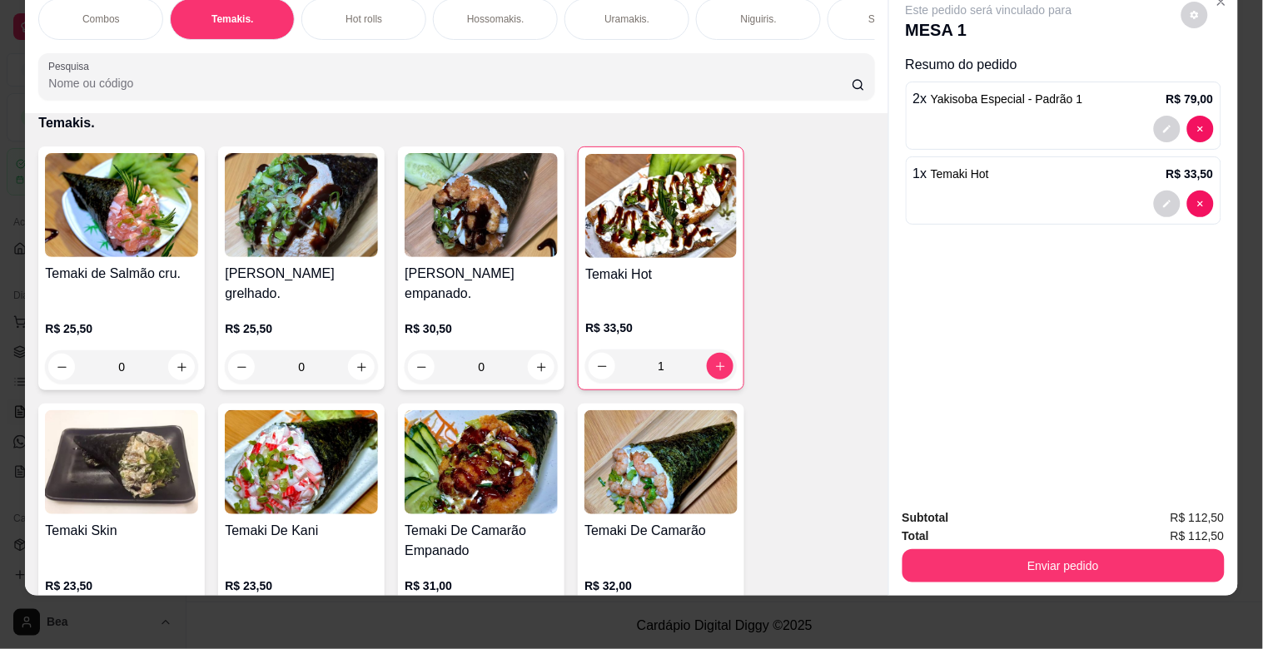
scroll to position [0, 733]
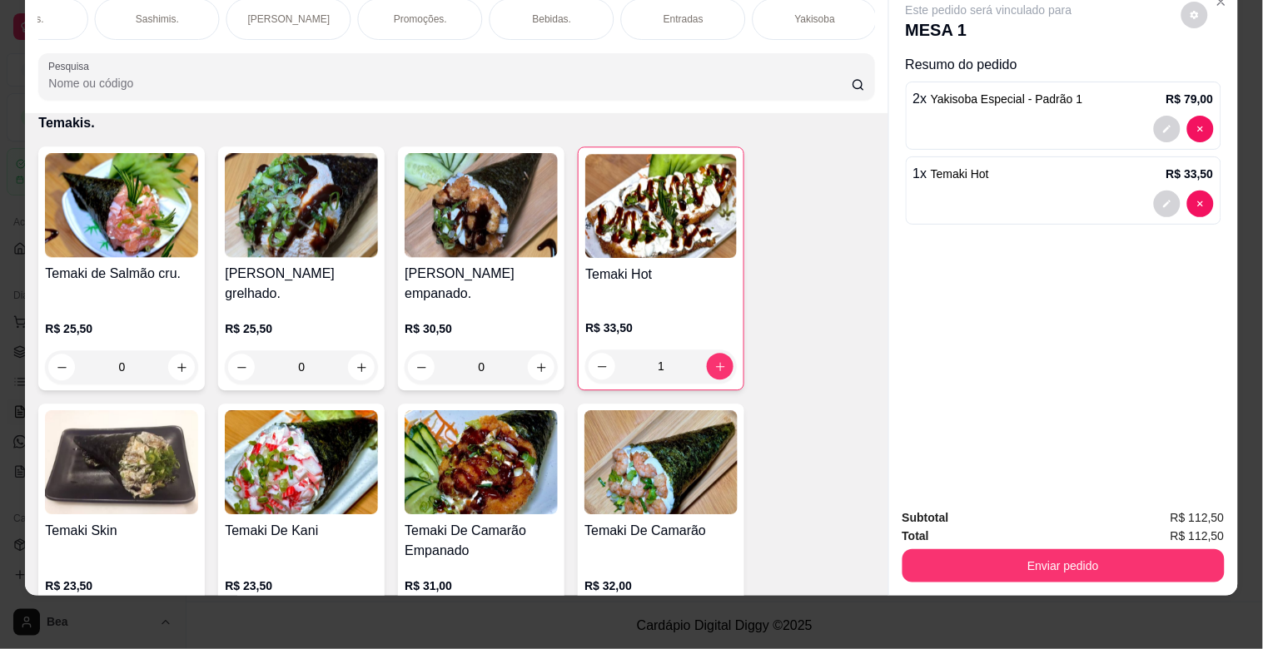
click at [555, 12] on div "Bebidas." at bounding box center [552, 19] width 125 height 42
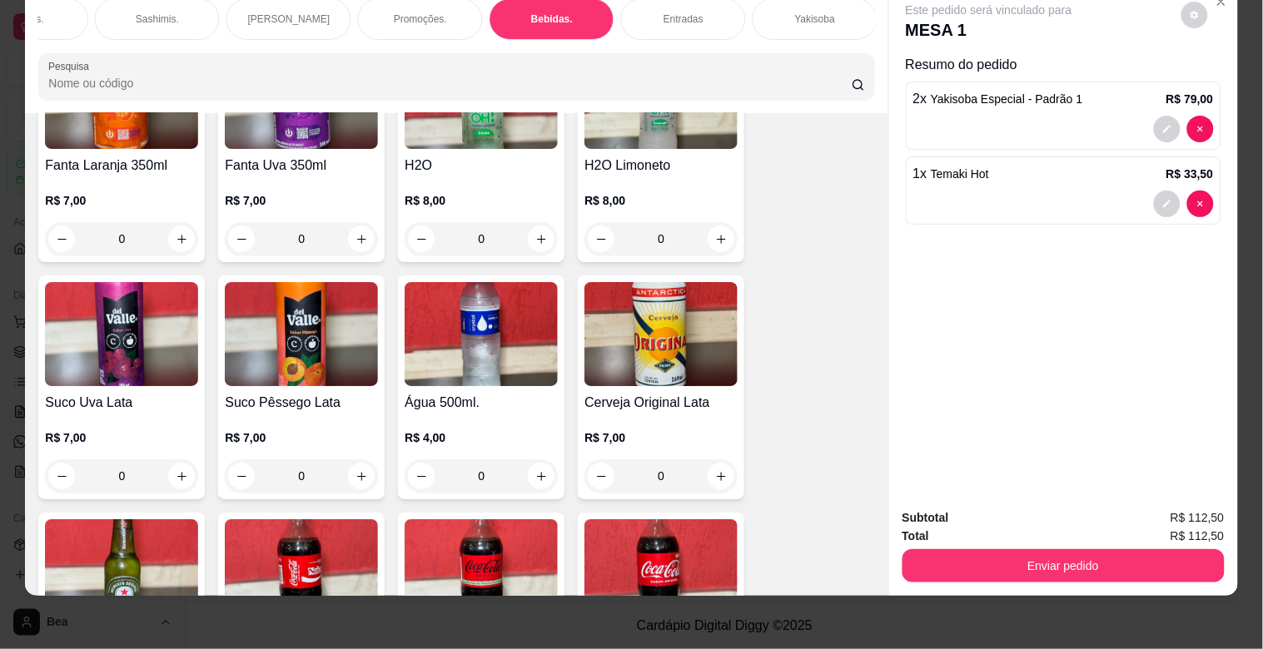
scroll to position [4644, 0]
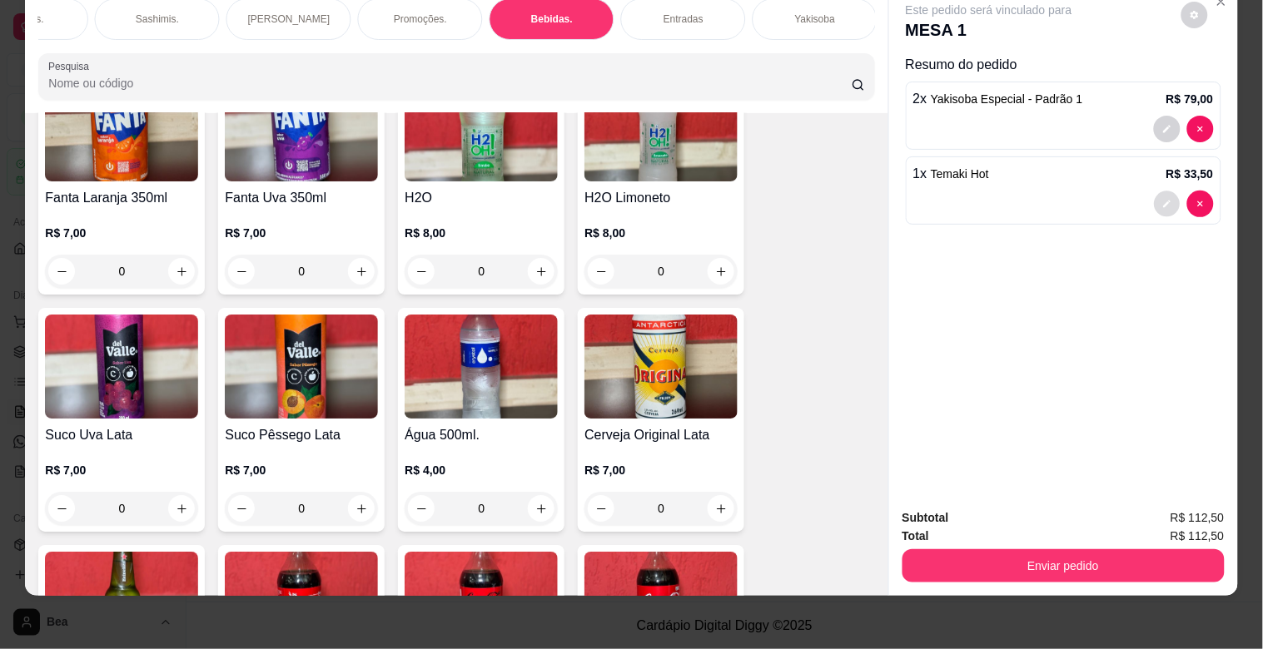
click at [1162, 200] on icon "decrease-product-quantity" at bounding box center [1167, 205] width 10 height 10
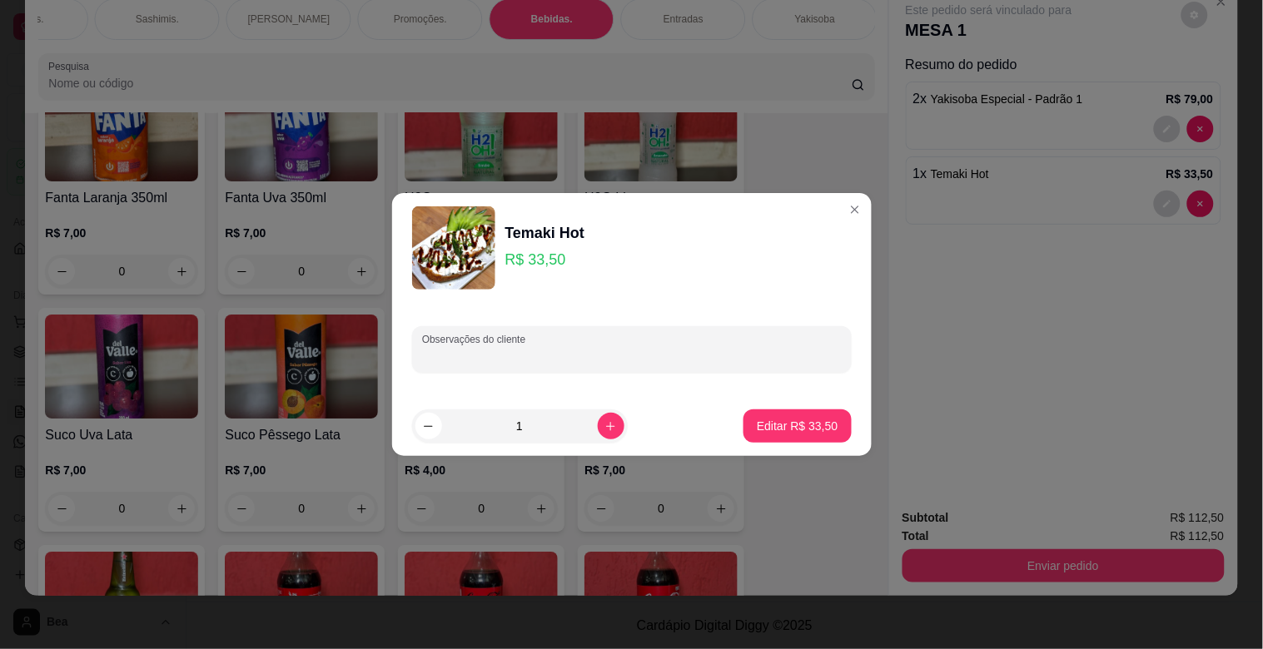
click at [685, 356] on input "Observações do cliente" at bounding box center [632, 356] width 420 height 17
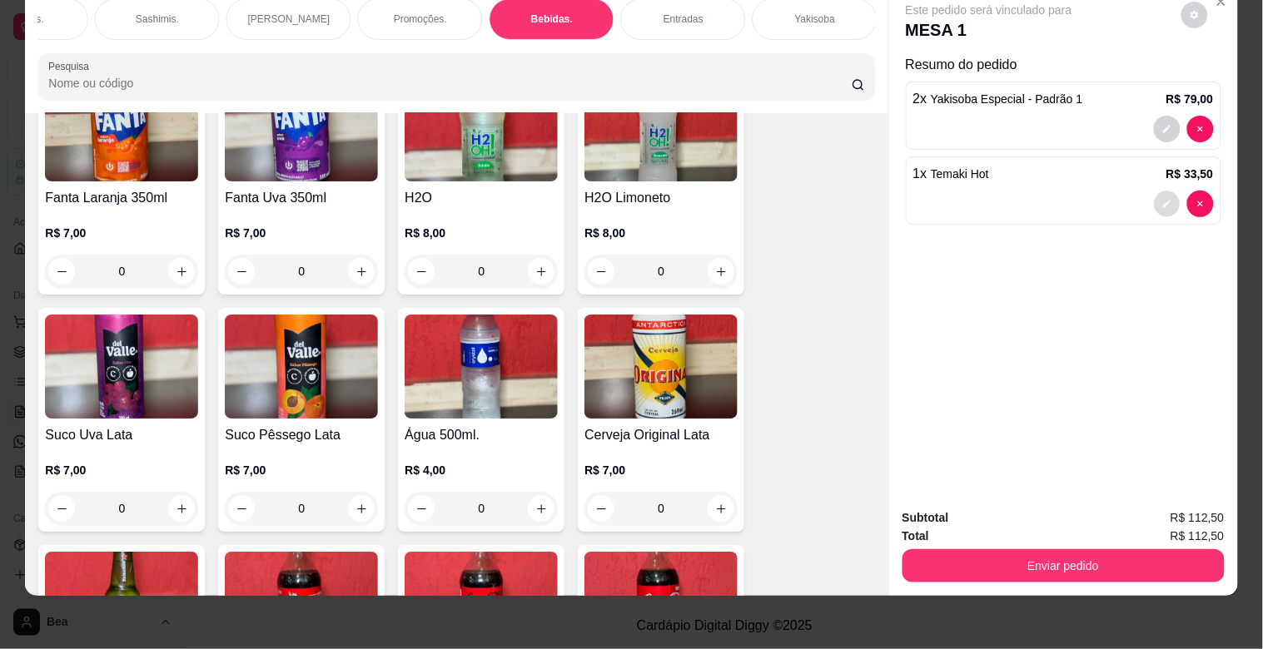
click at [1162, 200] on icon "decrease-product-quantity" at bounding box center [1167, 205] width 10 height 10
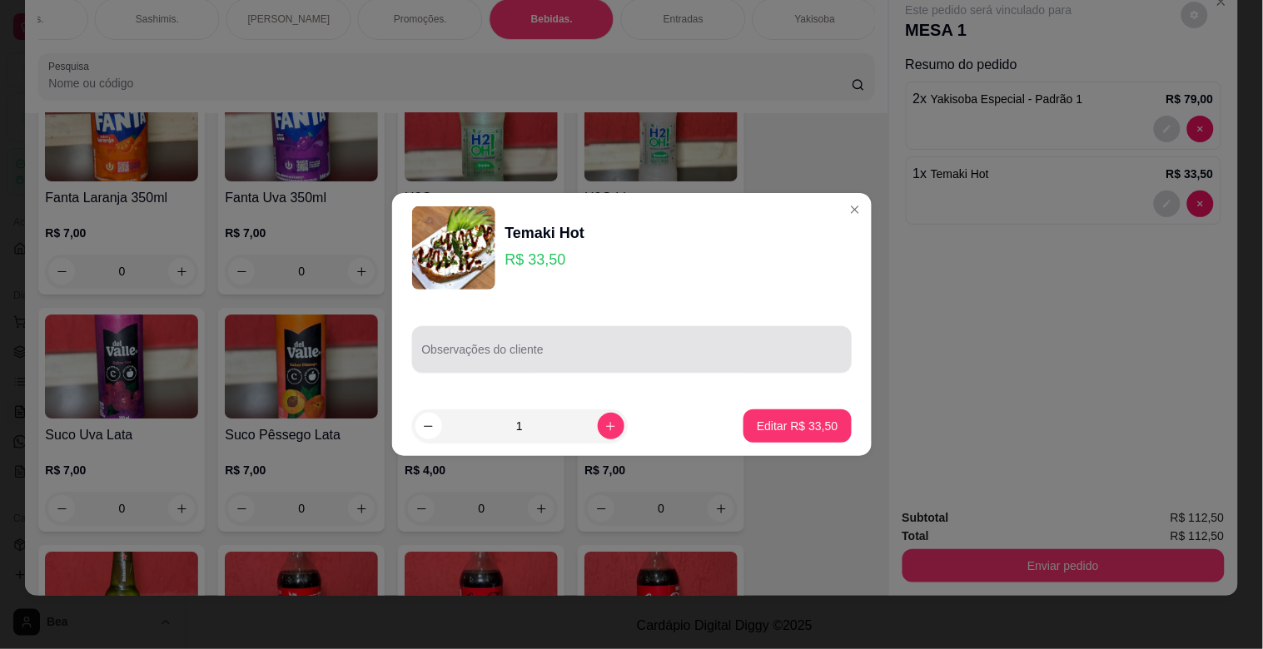
click at [621, 351] on div "Temaki Hot R$ 33,50 Observações do cliente 1 Editar R$ 33,50" at bounding box center [631, 324] width 1263 height 649
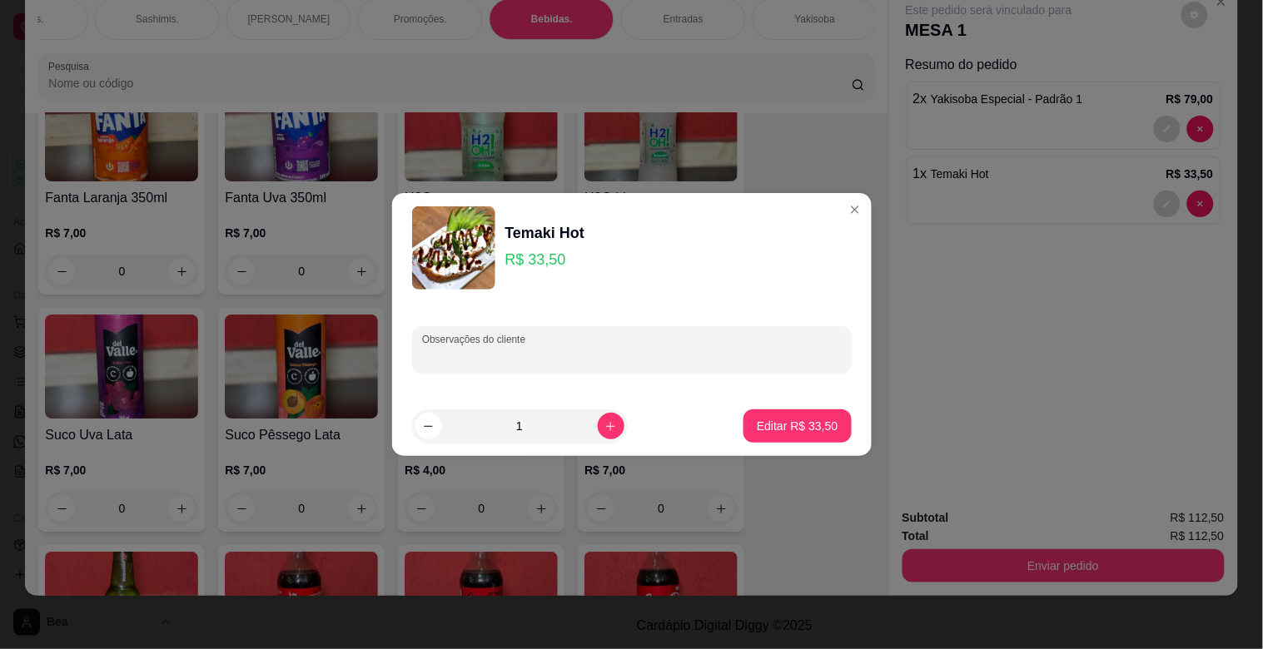
click at [621, 351] on input "Observações do cliente" at bounding box center [632, 356] width 420 height 17
type input "SALMAO CRU DENTRO"
click at [772, 429] on p "Editar R$ 33,50" at bounding box center [797, 426] width 78 height 16
type input "0"
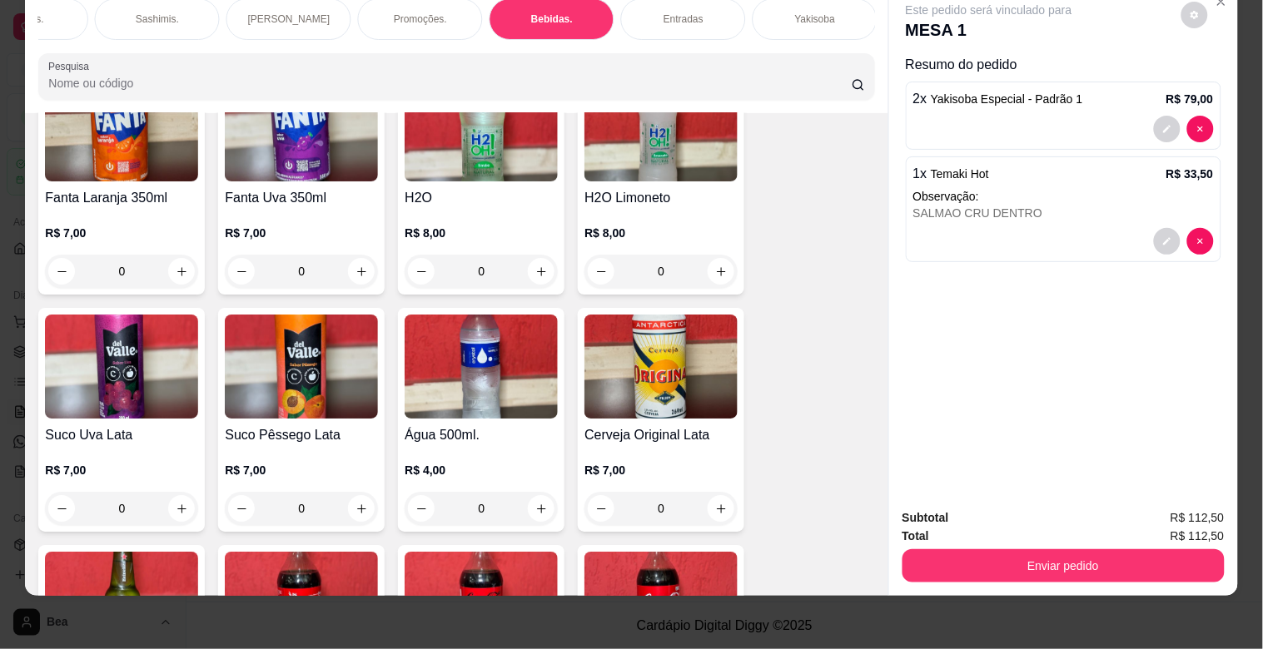
scroll to position [0, 0]
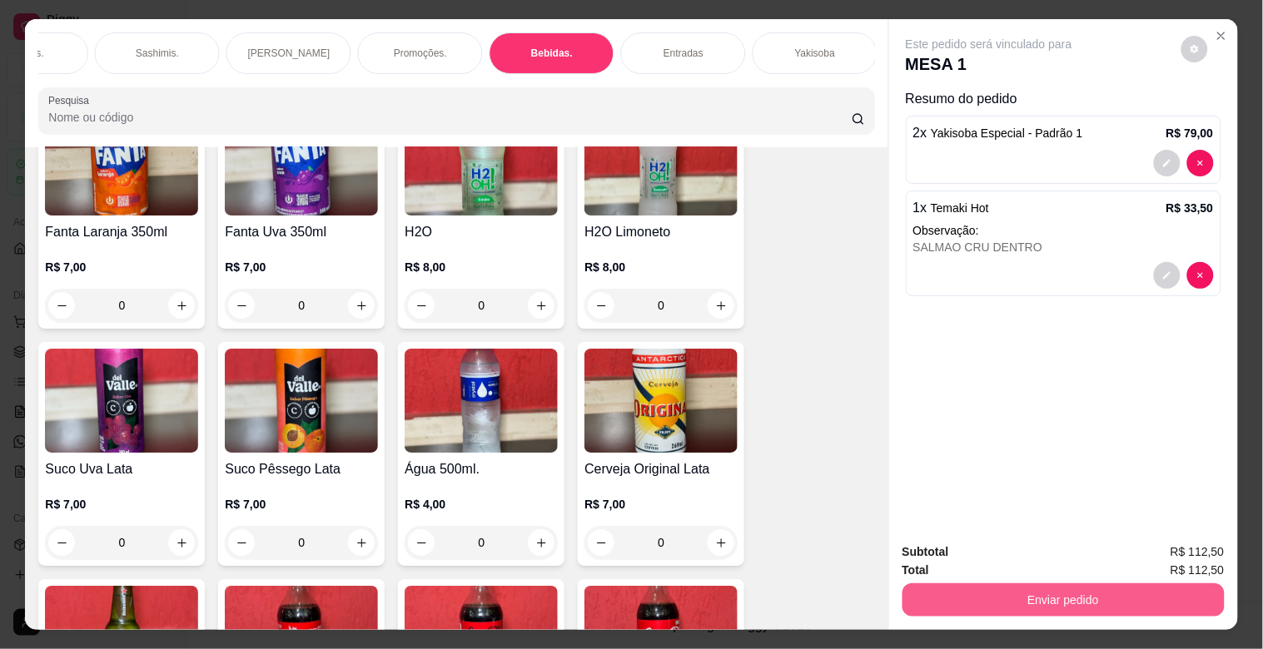
click at [987, 584] on button "Enviar pedido" at bounding box center [1064, 600] width 322 height 33
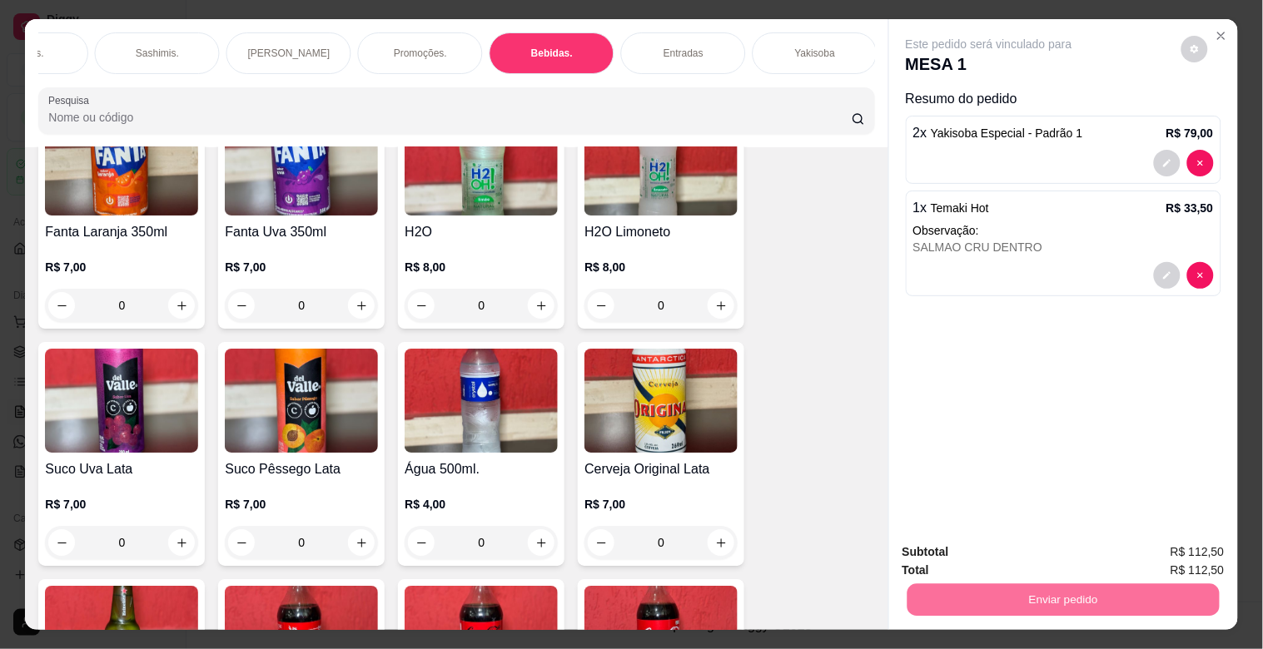
click at [1110, 417] on div "Este pedido será vinculado para MESA 1 Resumo do pedido 2 x Yakisoba Especial -…" at bounding box center [1063, 274] width 349 height 510
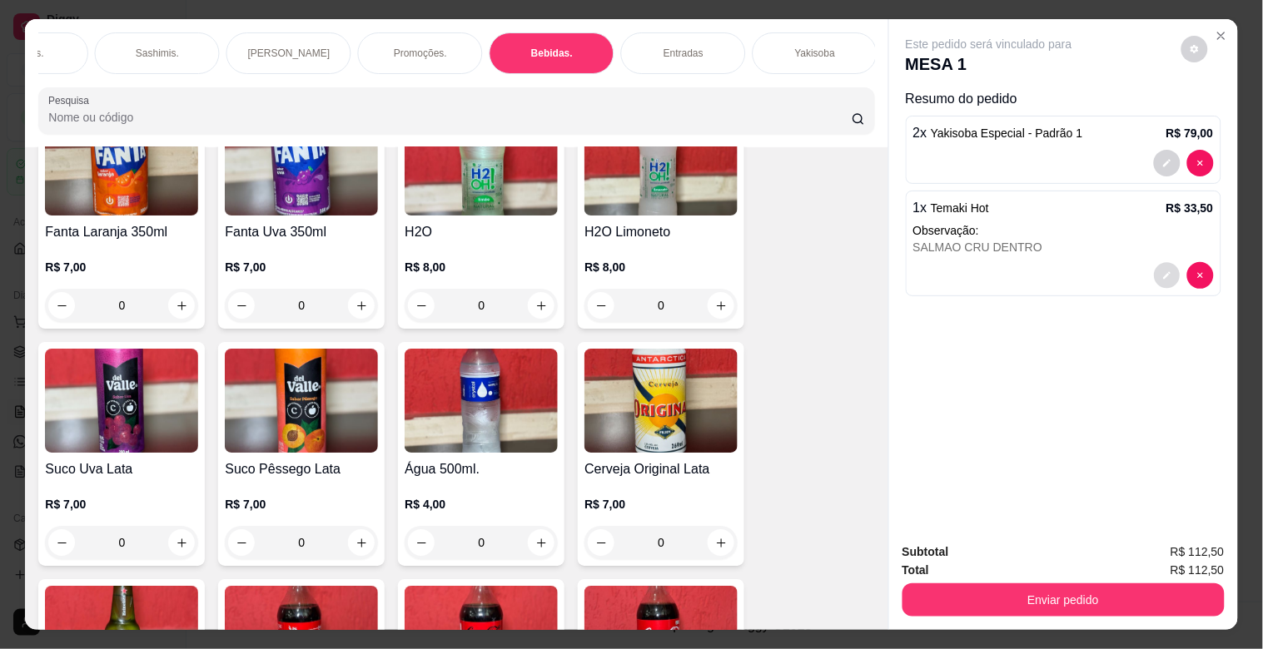
click at [1160, 275] on button "decrease-product-quantity" at bounding box center [1167, 276] width 26 height 26
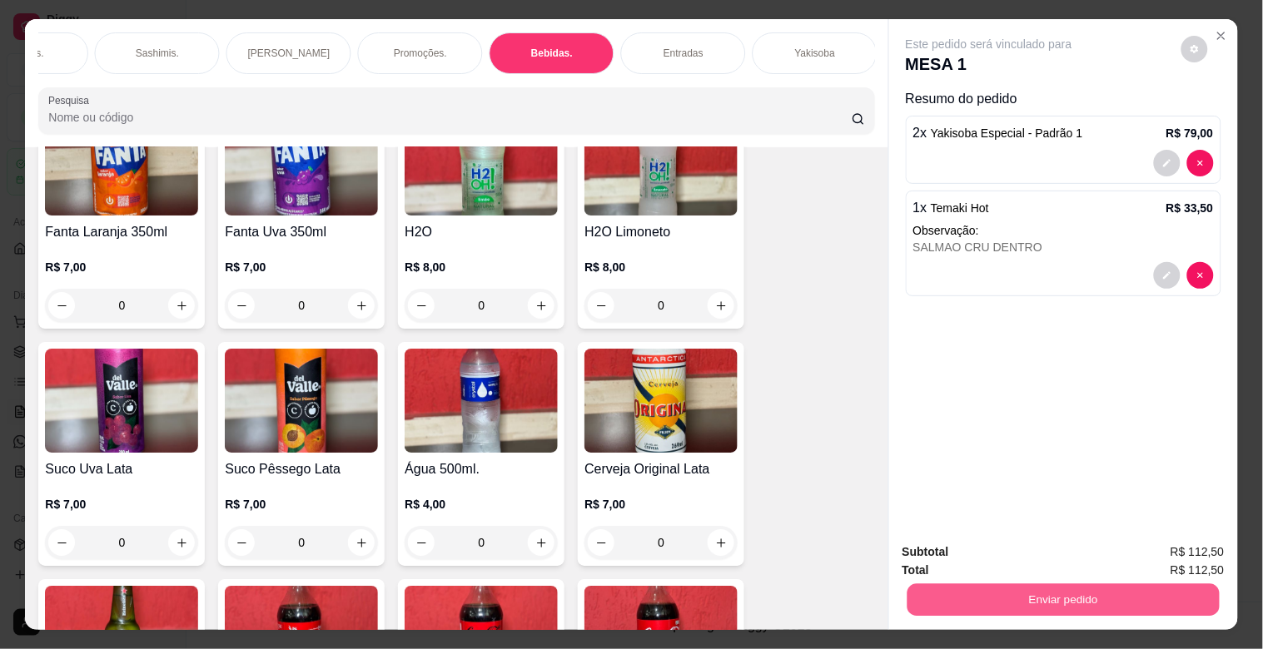
click at [949, 601] on button "Enviar pedido" at bounding box center [1063, 600] width 312 height 32
click at [1147, 545] on button "Enviar pedido" at bounding box center [1182, 551] width 92 height 31
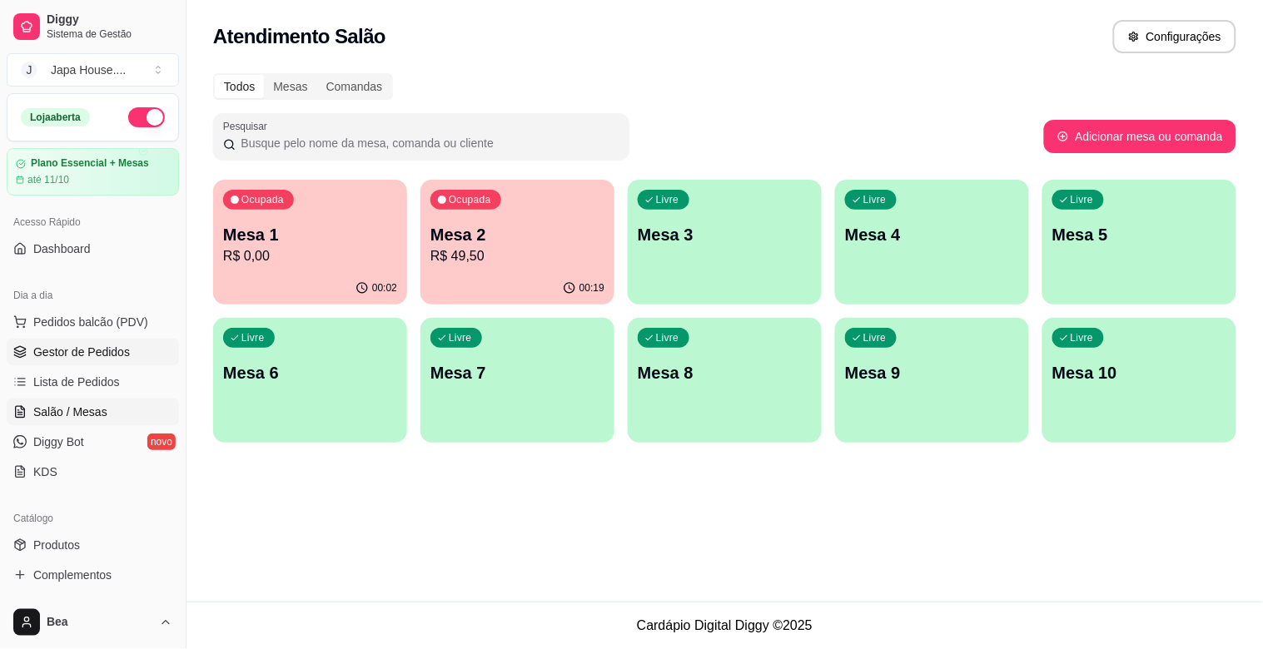
click at [123, 345] on span "Gestor de Pedidos" at bounding box center [81, 352] width 97 height 17
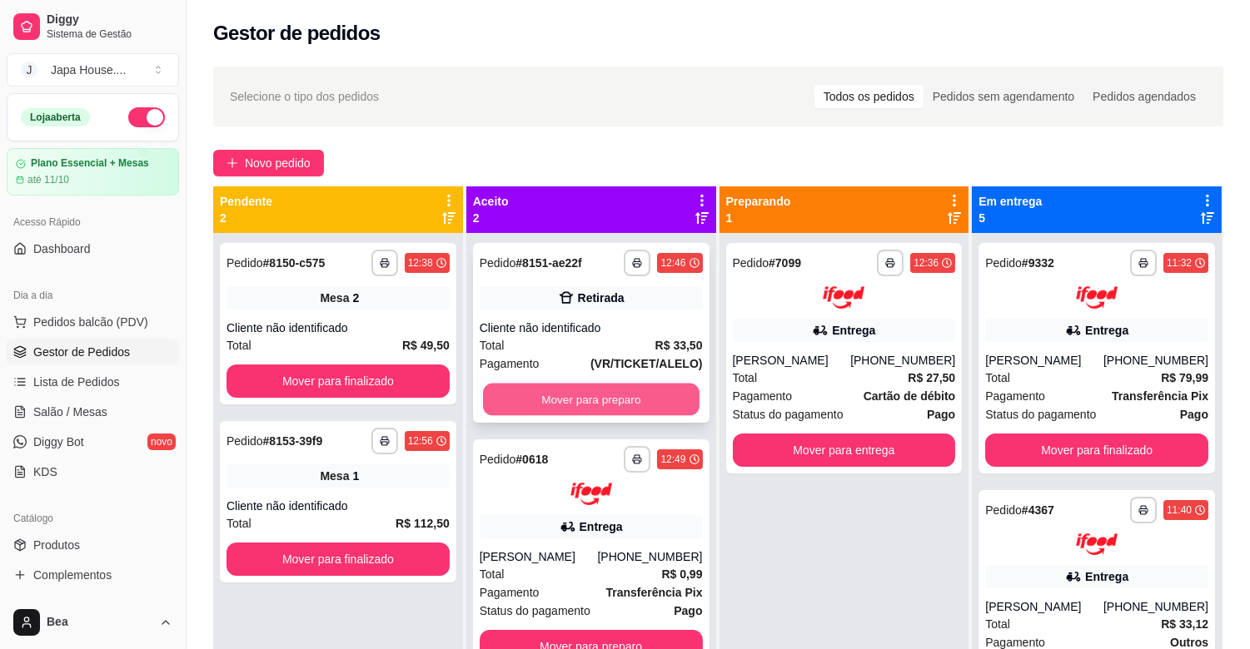
click at [541, 397] on button "Mover para preparo" at bounding box center [591, 400] width 216 height 32
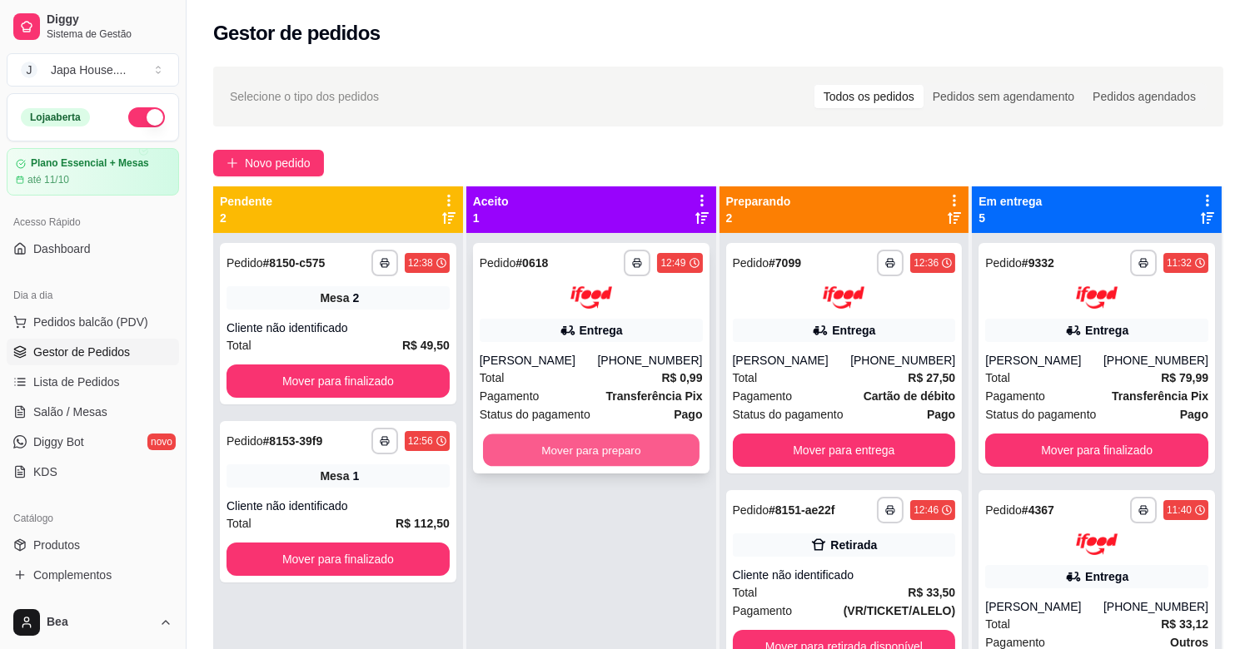
click at [604, 450] on button "Mover para preparo" at bounding box center [591, 450] width 216 height 32
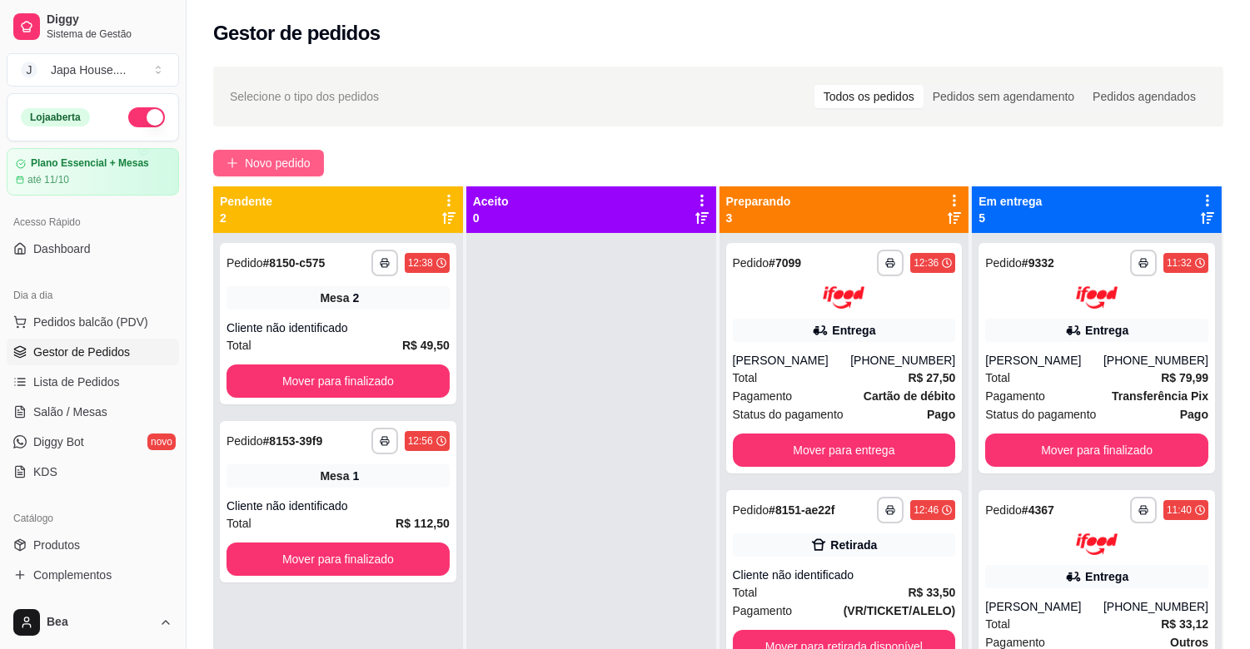
click at [266, 158] on span "Novo pedido" at bounding box center [278, 163] width 66 height 18
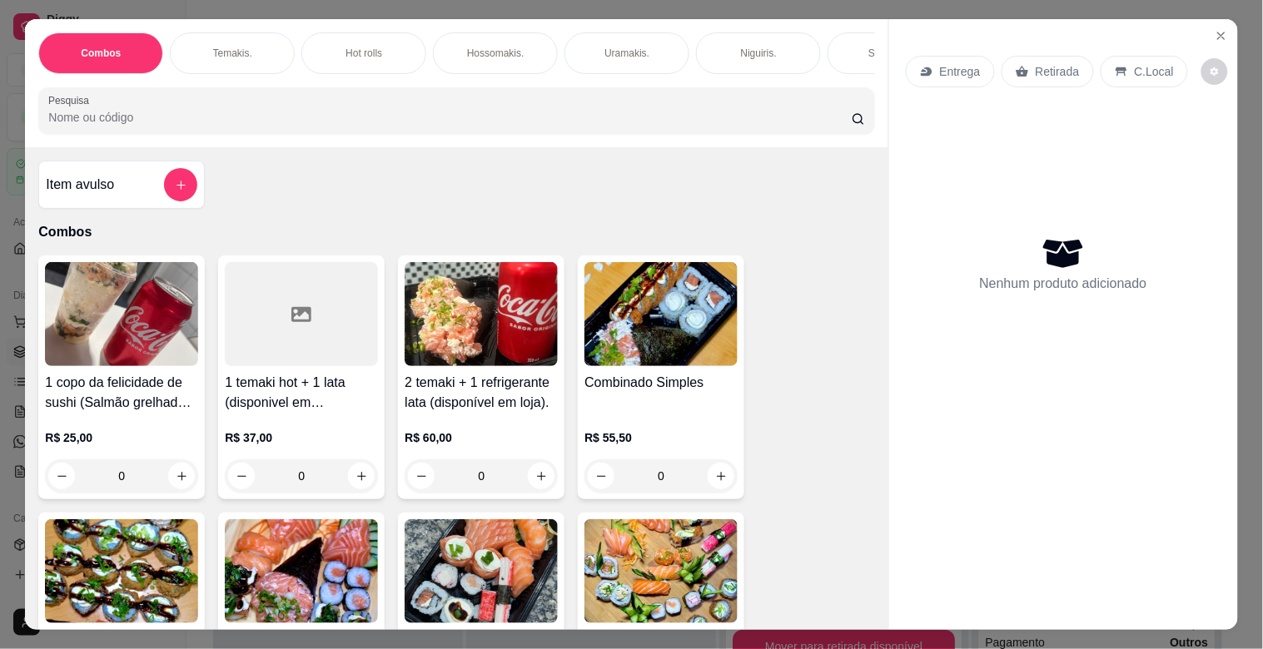
scroll to position [0, 733]
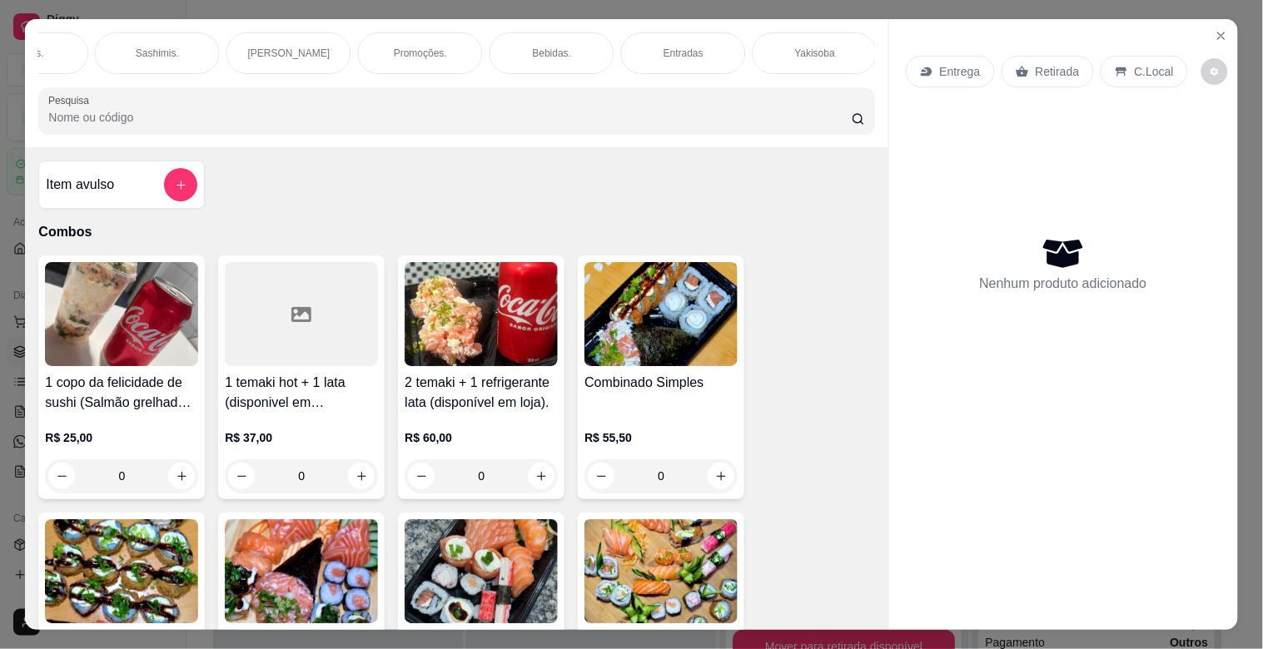
click at [758, 47] on div "Yakisoba" at bounding box center [815, 53] width 125 height 42
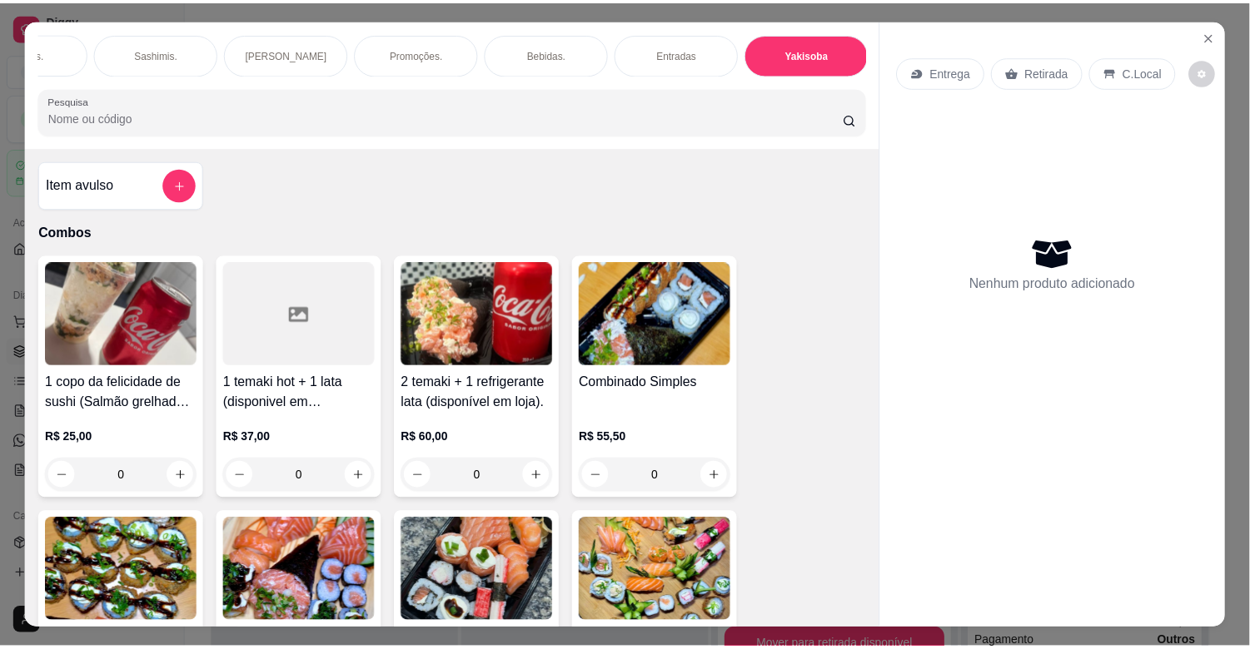
scroll to position [40, 0]
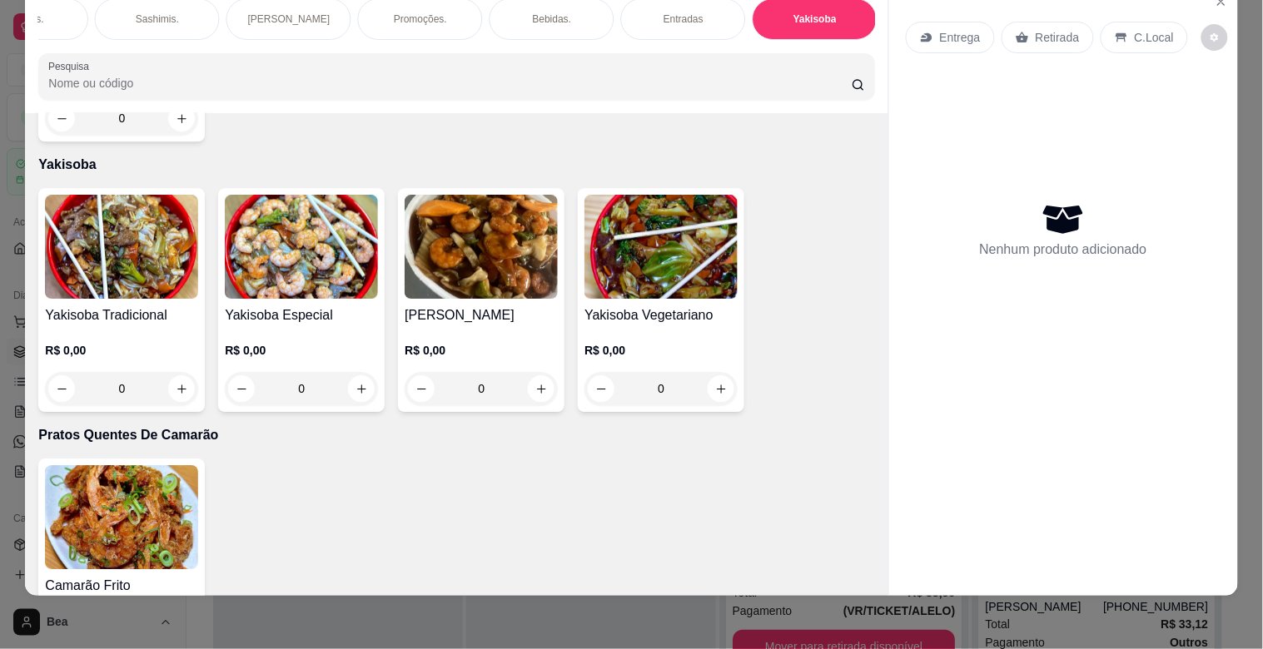
click at [158, 241] on img at bounding box center [121, 247] width 153 height 104
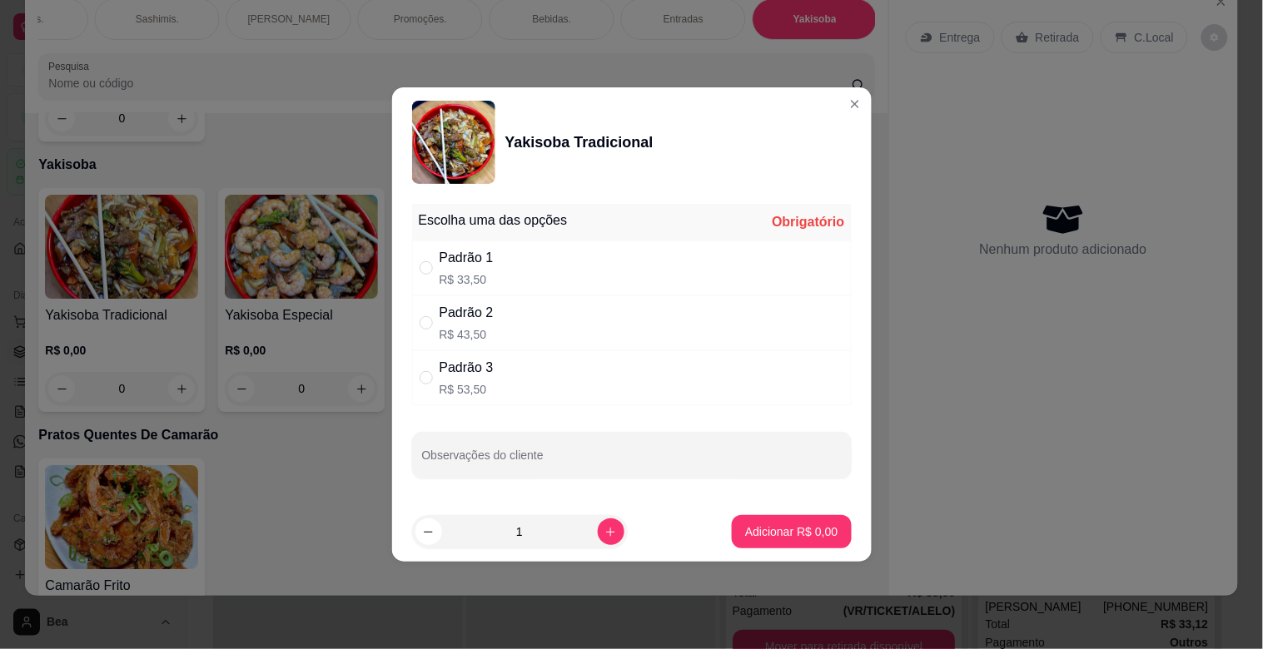
click at [504, 315] on div "Padrão 2 R$ 43,50" at bounding box center [632, 323] width 440 height 55
radio input "true"
click at [786, 518] on button "Adicionar R$ 43,50" at bounding box center [789, 532] width 122 height 32
type input "1"
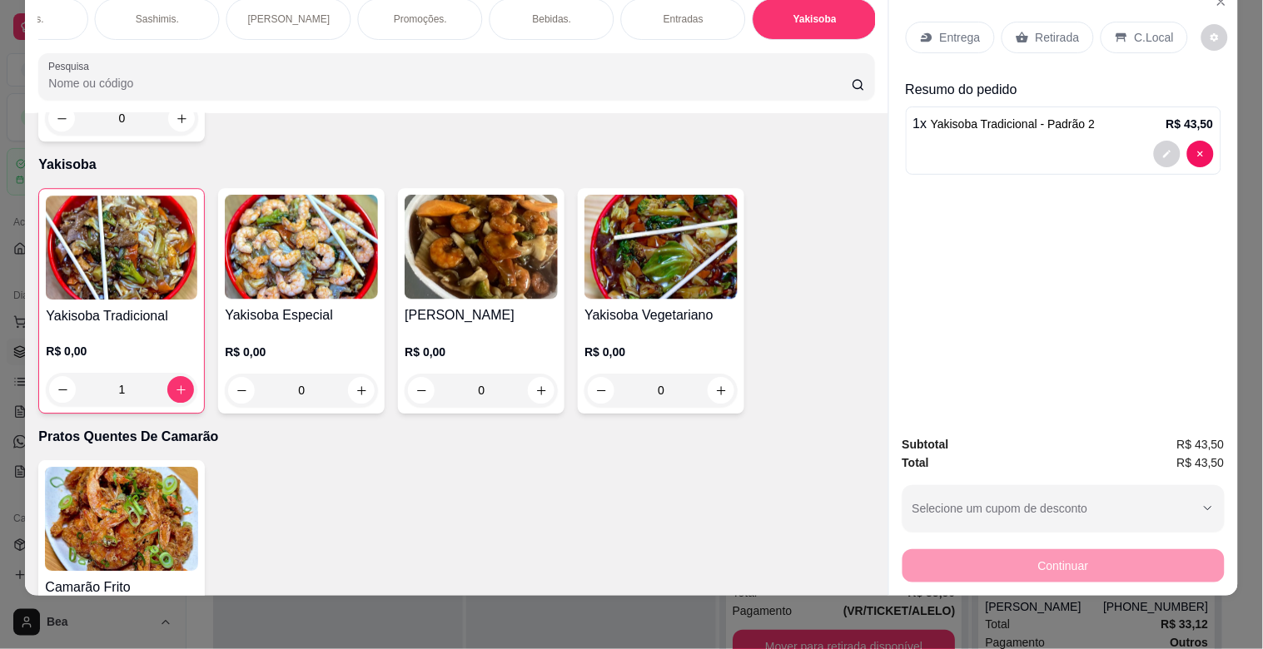
click at [1052, 30] on p "Retirada" at bounding box center [1058, 37] width 44 height 17
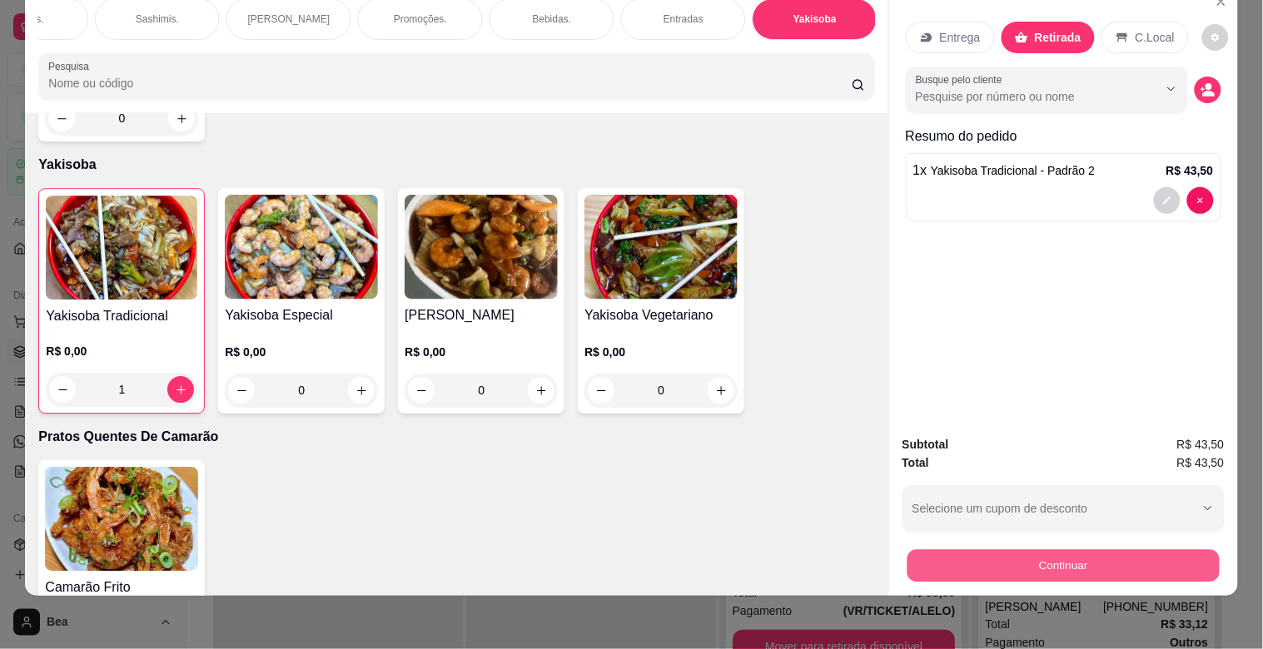
click at [1052, 550] on button "Continuar" at bounding box center [1063, 566] width 312 height 32
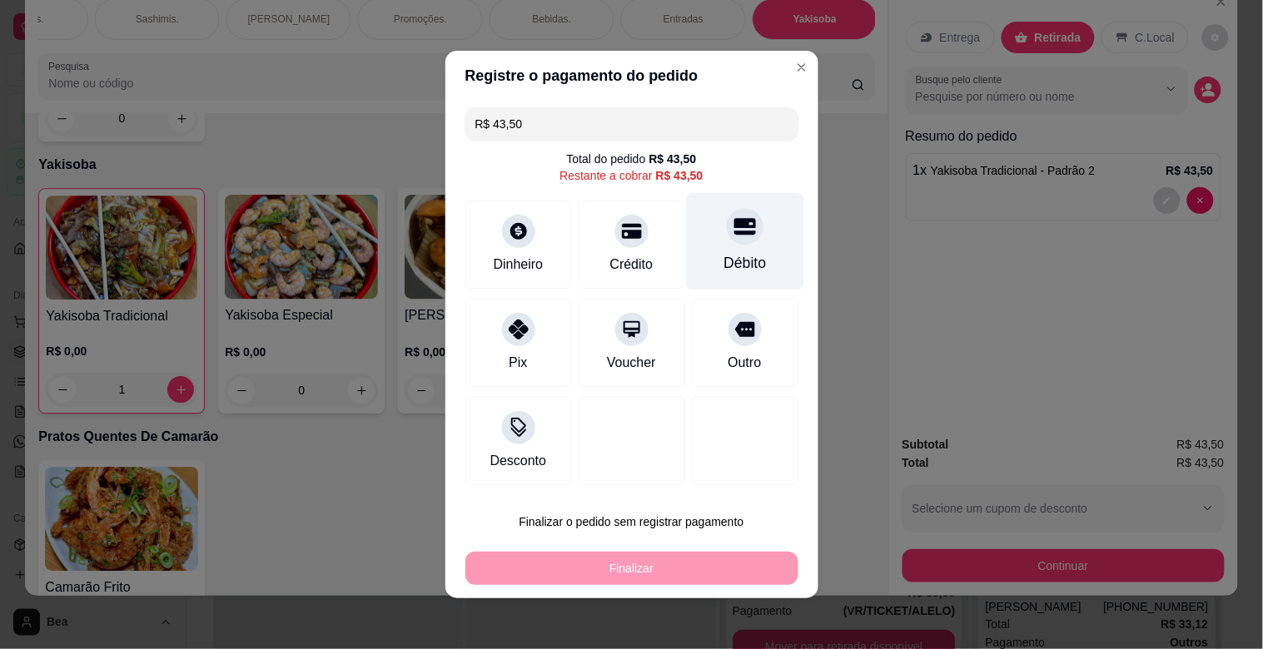
click at [699, 228] on div "Débito" at bounding box center [744, 241] width 117 height 97
type input "R$ 0,00"
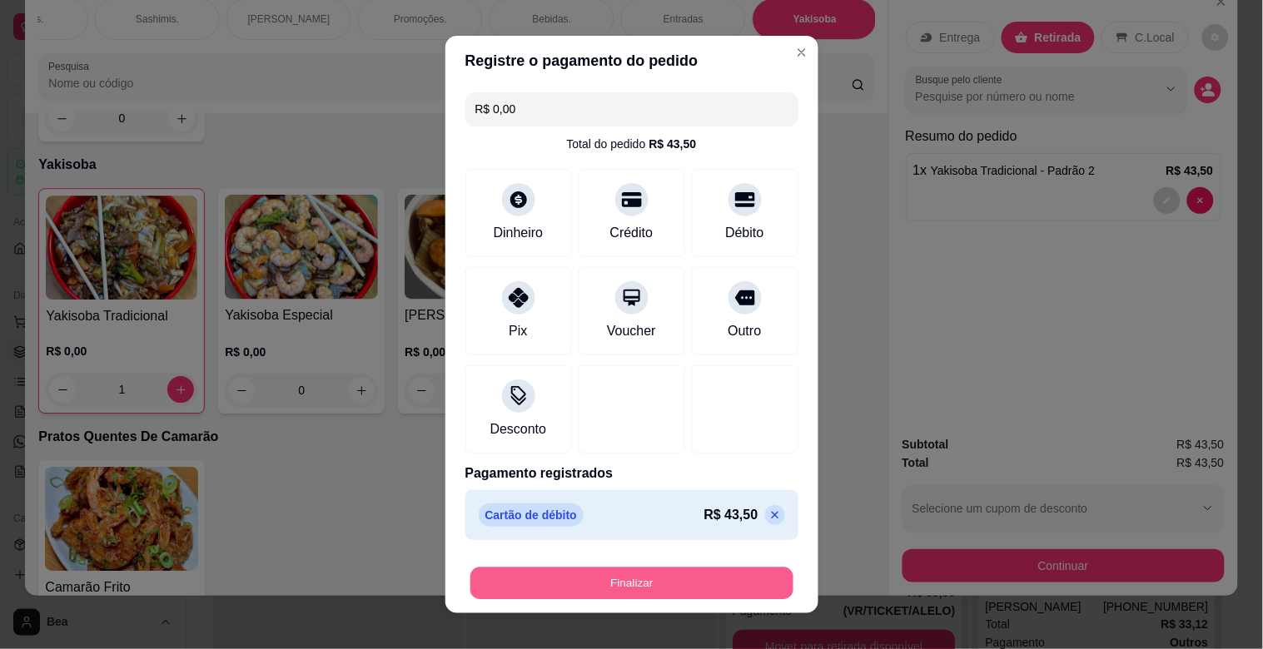
click at [626, 572] on button "Finalizar" at bounding box center [631, 584] width 323 height 32
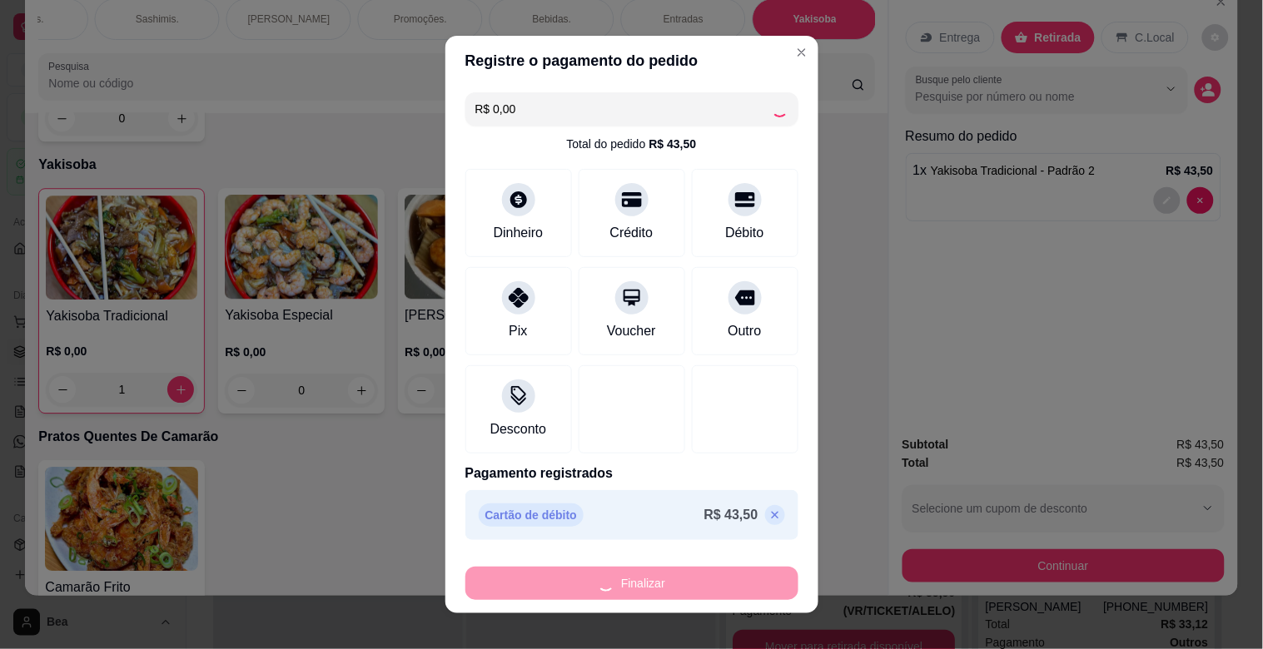
type input "0"
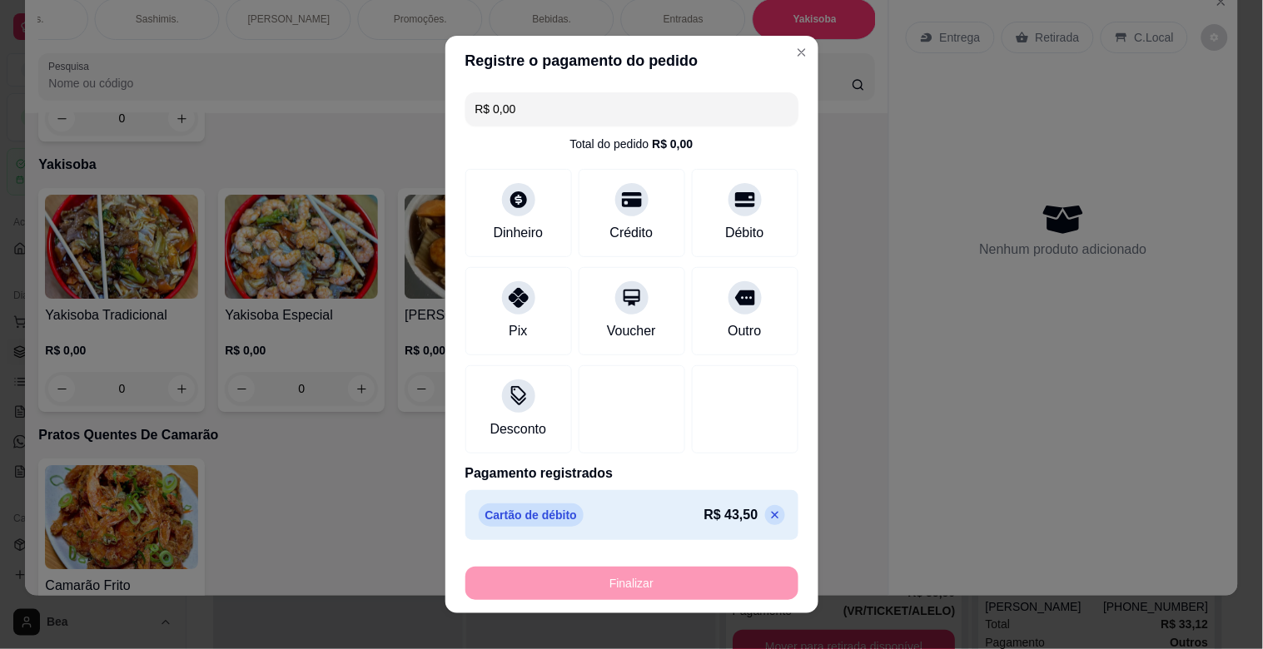
type input "-R$ 43,50"
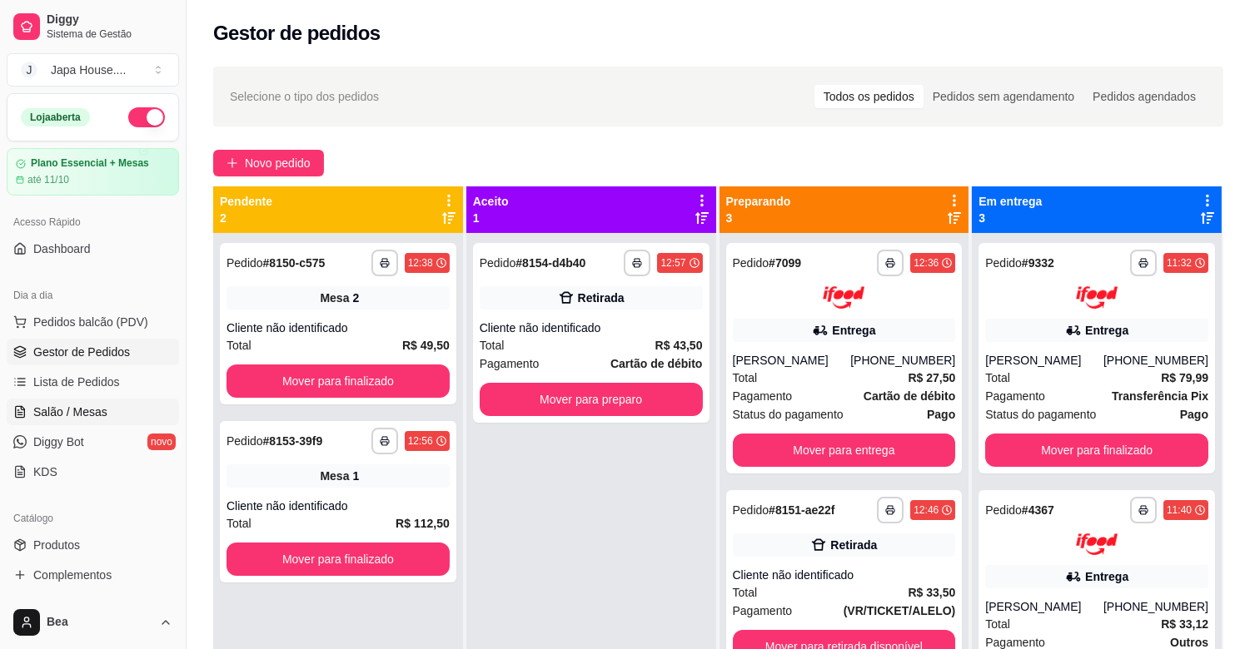
click at [100, 422] on link "Salão / Mesas" at bounding box center [93, 412] width 172 height 27
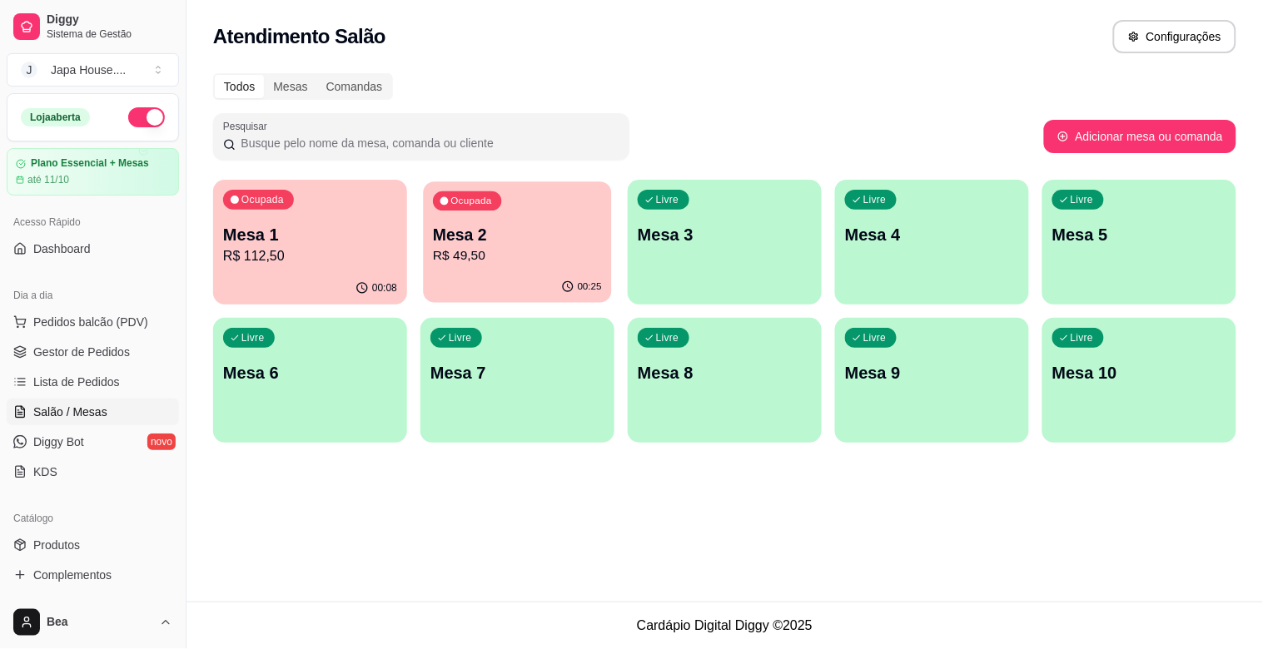
click at [537, 248] on p "R$ 49,50" at bounding box center [517, 255] width 169 height 19
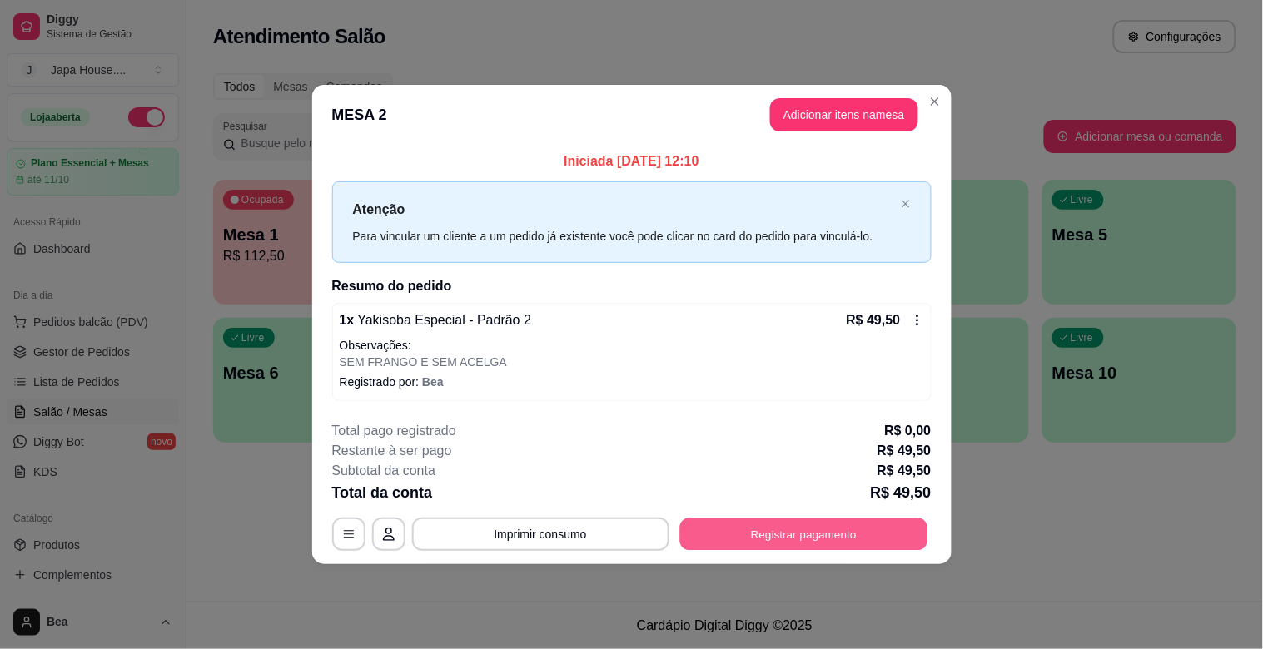
click at [778, 541] on button "Registrar pagamento" at bounding box center [803, 534] width 248 height 32
click at [917, 325] on icon at bounding box center [917, 320] width 2 height 11
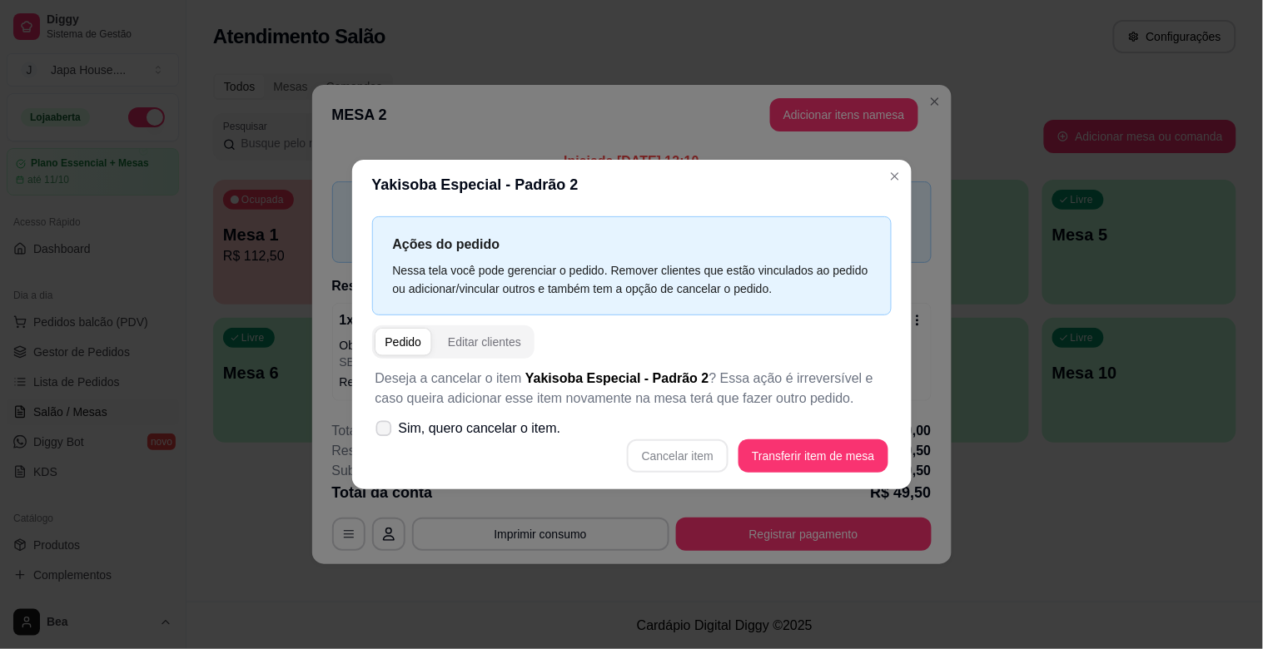
click at [530, 430] on span "Sim, quero cancelar o item." at bounding box center [480, 429] width 162 height 20
click at [385, 432] on input "Sim, quero cancelar o item." at bounding box center [380, 437] width 11 height 11
checkbox input "true"
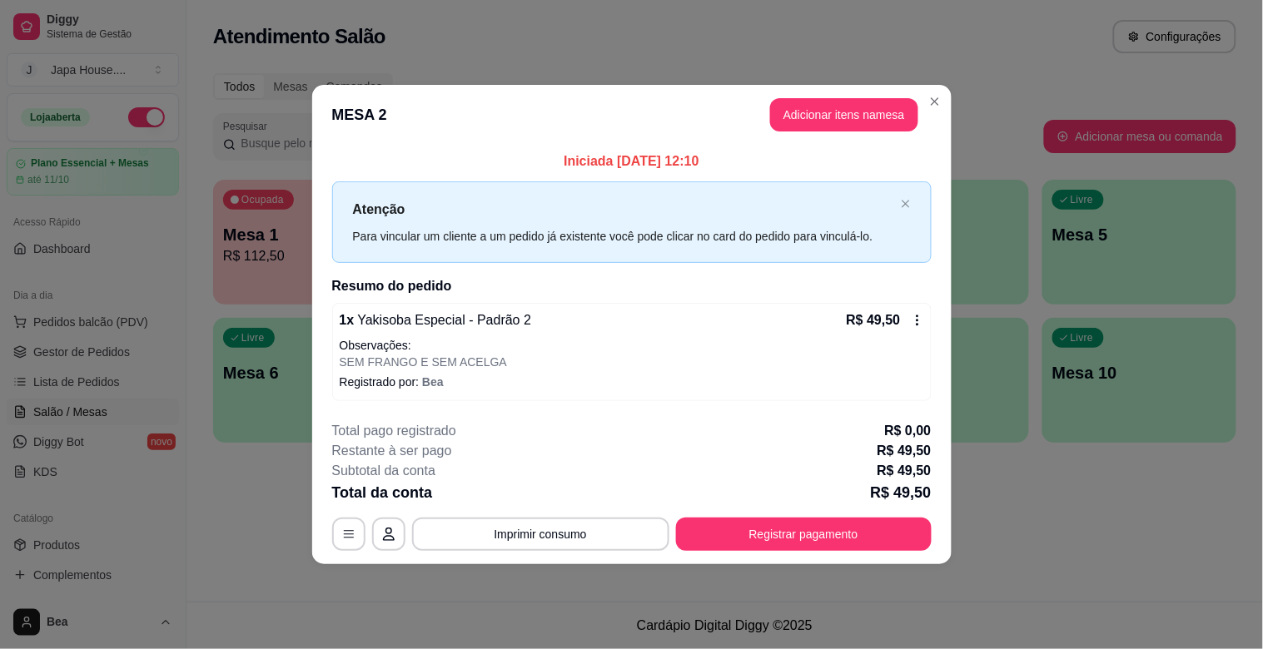
click at [918, 326] on icon at bounding box center [917, 320] width 13 height 13
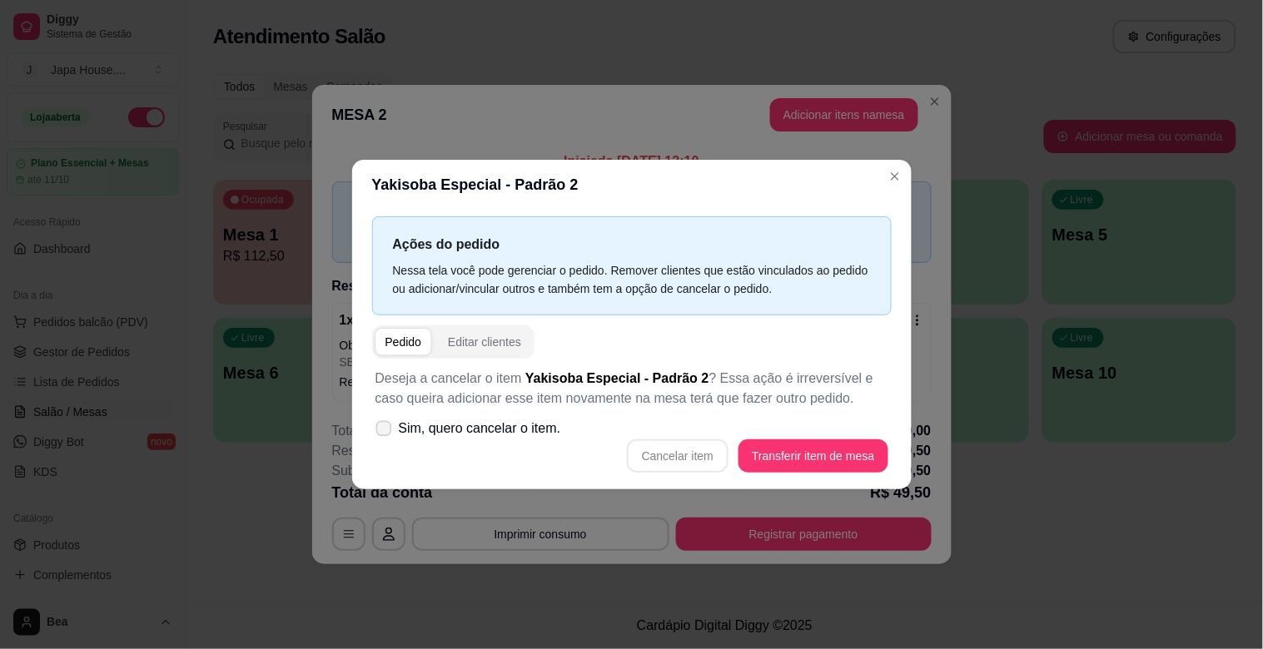
click at [414, 433] on span "Sim, quero cancelar o item." at bounding box center [480, 429] width 162 height 20
click at [385, 433] on input "Sim, quero cancelar o item." at bounding box center [380, 437] width 11 height 11
checkbox input "true"
click at [672, 451] on button "Cancelar item" at bounding box center [678, 456] width 99 height 32
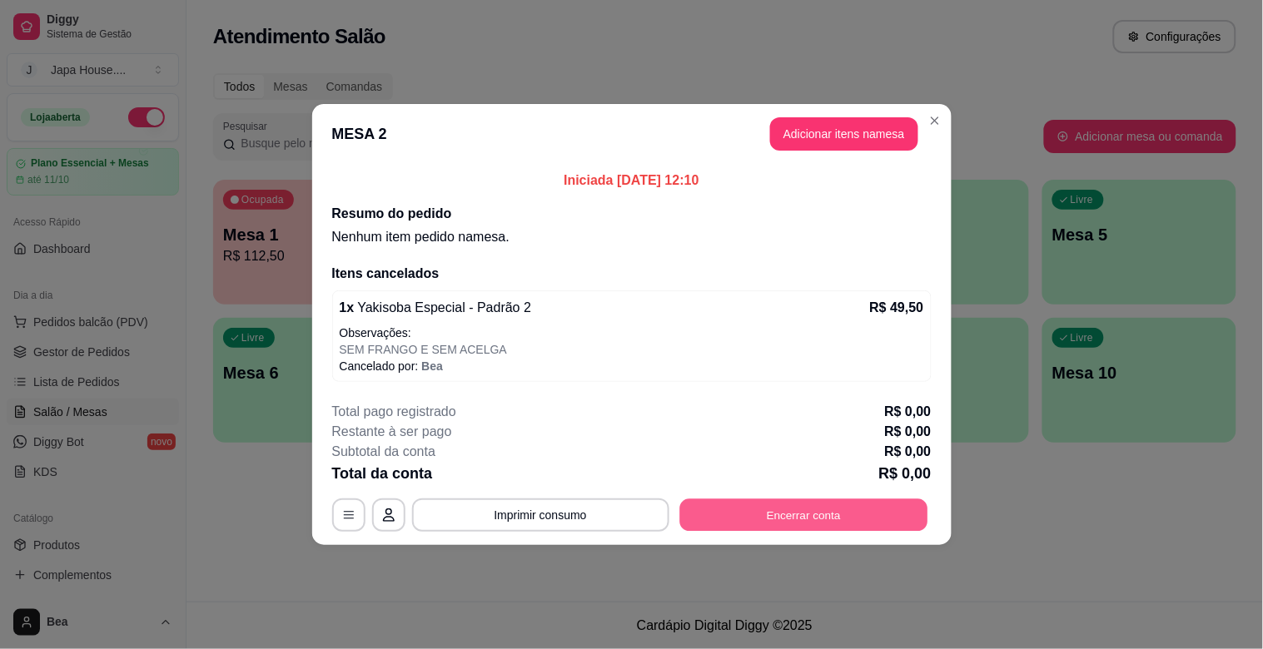
click at [774, 521] on button "Encerrar conta" at bounding box center [803, 516] width 248 height 32
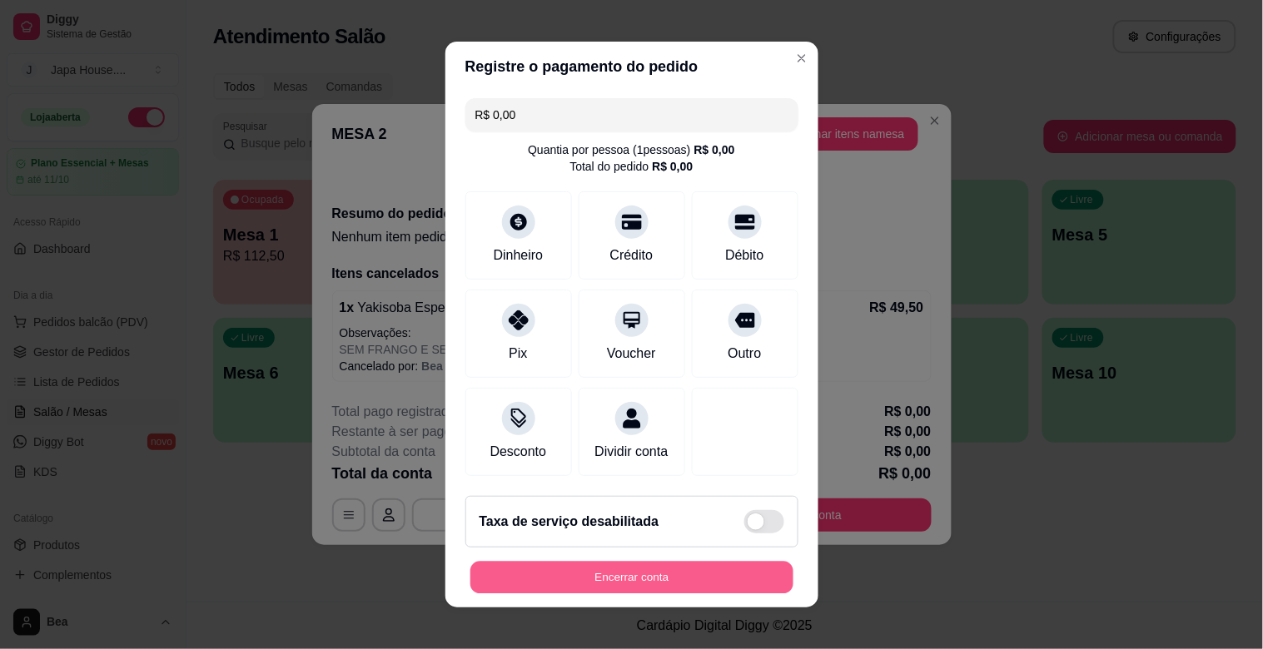
click at [725, 584] on button "Encerrar conta" at bounding box center [631, 578] width 323 height 32
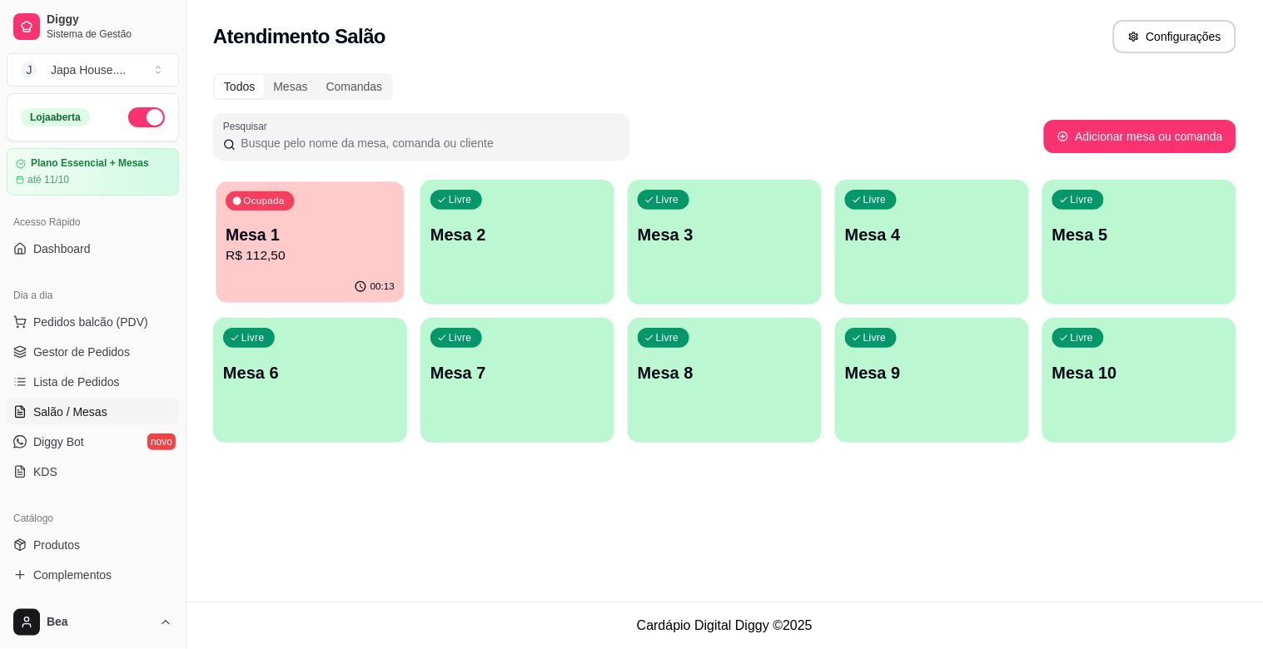
click at [334, 266] on div "Ocupada Mesa 1 R$ 112,50" at bounding box center [310, 227] width 188 height 90
click at [334, 266] on body "Diggy Sistema de Gestão J Japa House. ... Loja aberta Plano Essencial + Mesas a…" at bounding box center [631, 324] width 1263 height 649
click at [129, 358] on link "Gestor de Pedidos" at bounding box center [93, 352] width 172 height 27
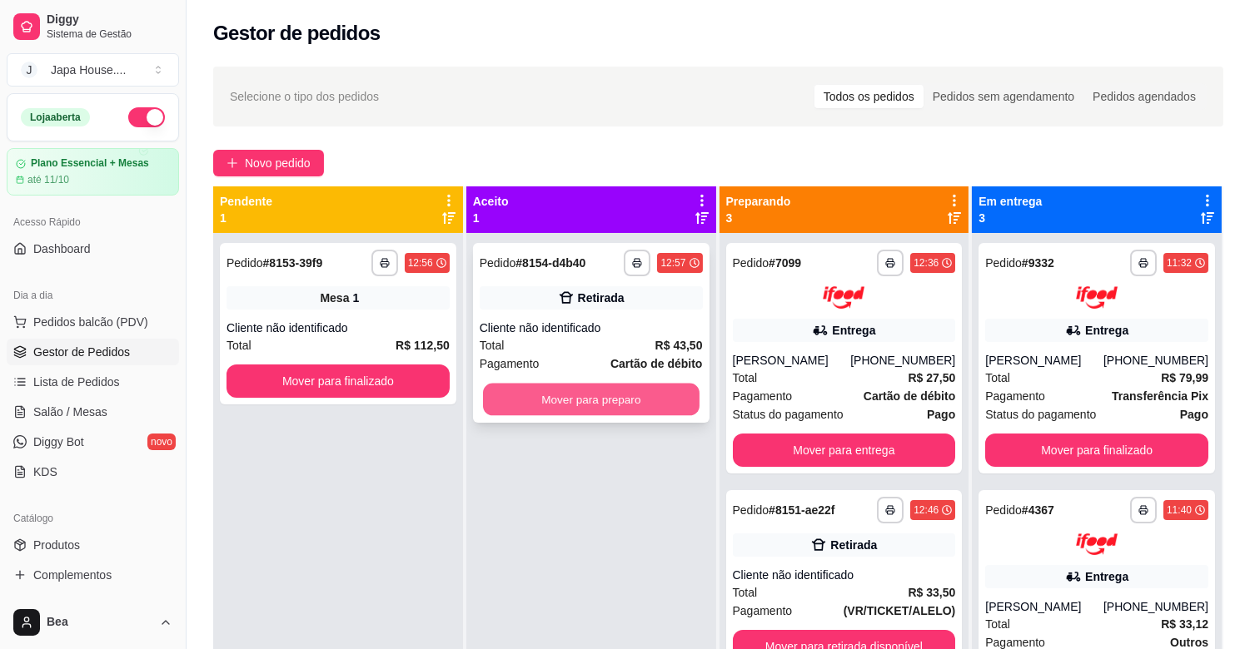
click at [622, 397] on button "Mover para preparo" at bounding box center [591, 400] width 216 height 32
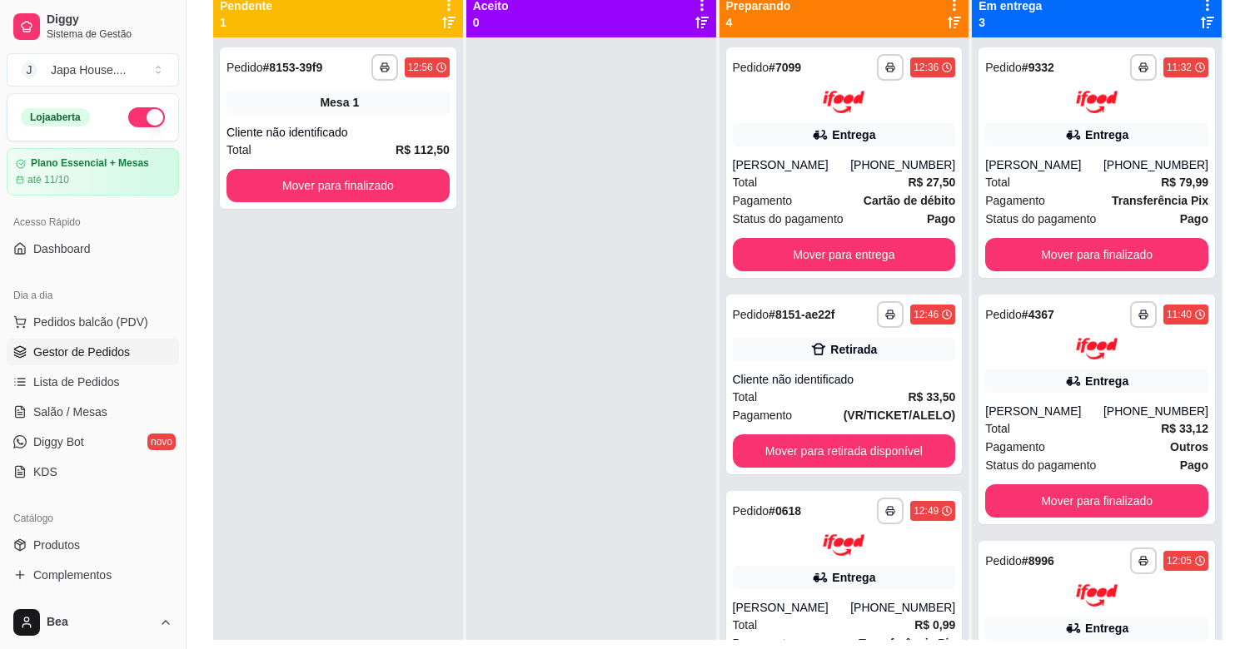
scroll to position [196, 0]
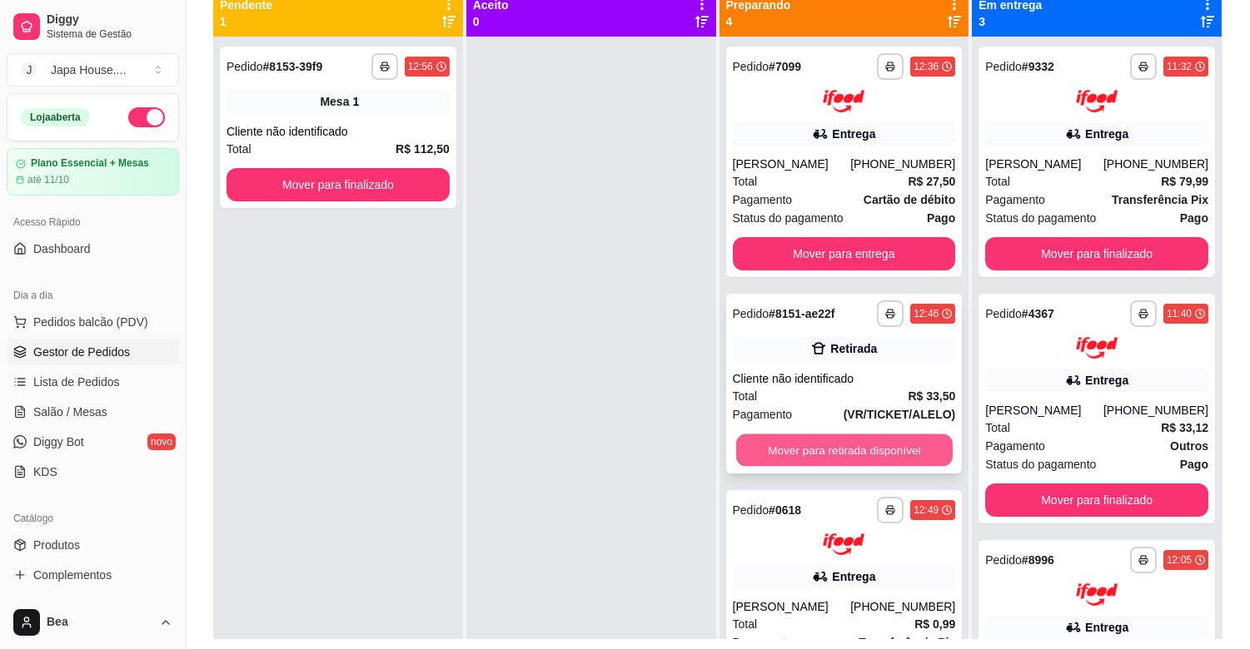
click at [870, 445] on button "Mover para retirada disponível" at bounding box center [844, 450] width 216 height 32
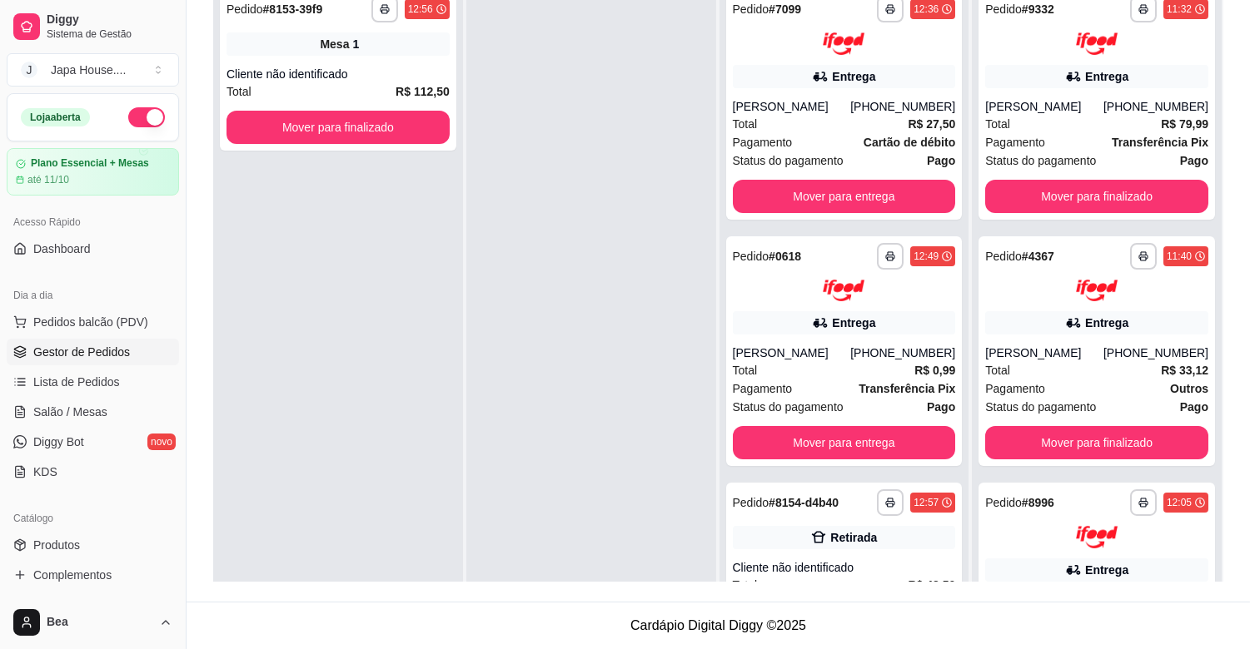
scroll to position [57, 0]
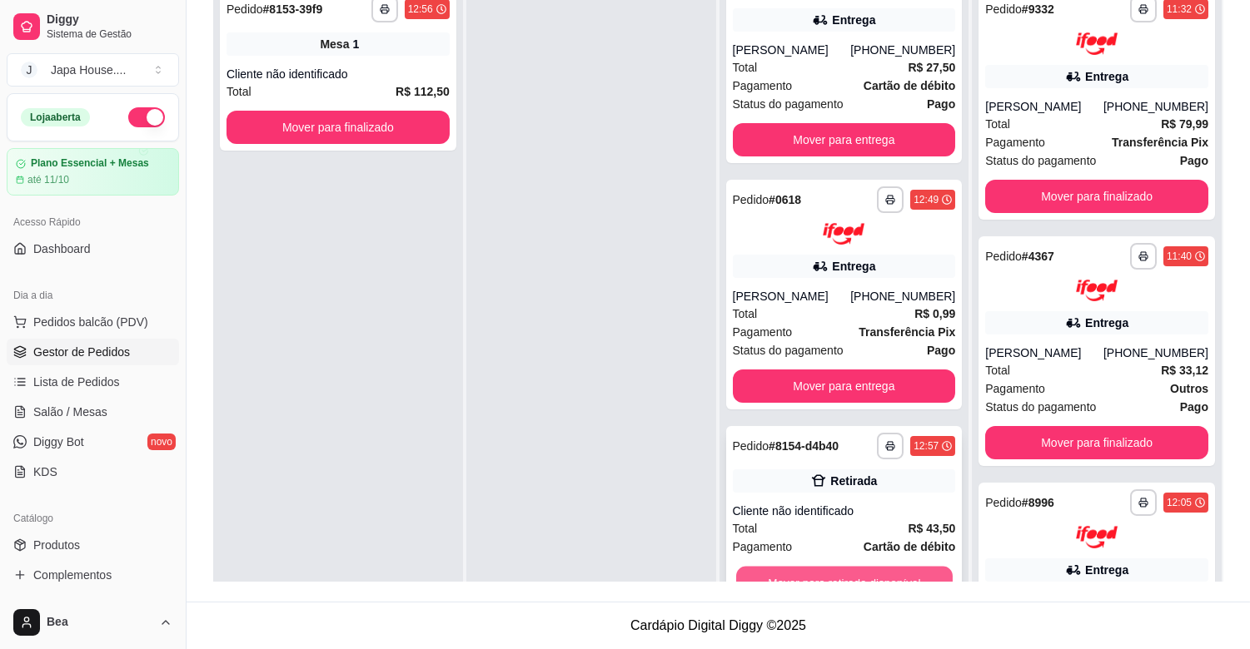
click at [910, 569] on button "Mover para retirada disponível" at bounding box center [844, 583] width 216 height 32
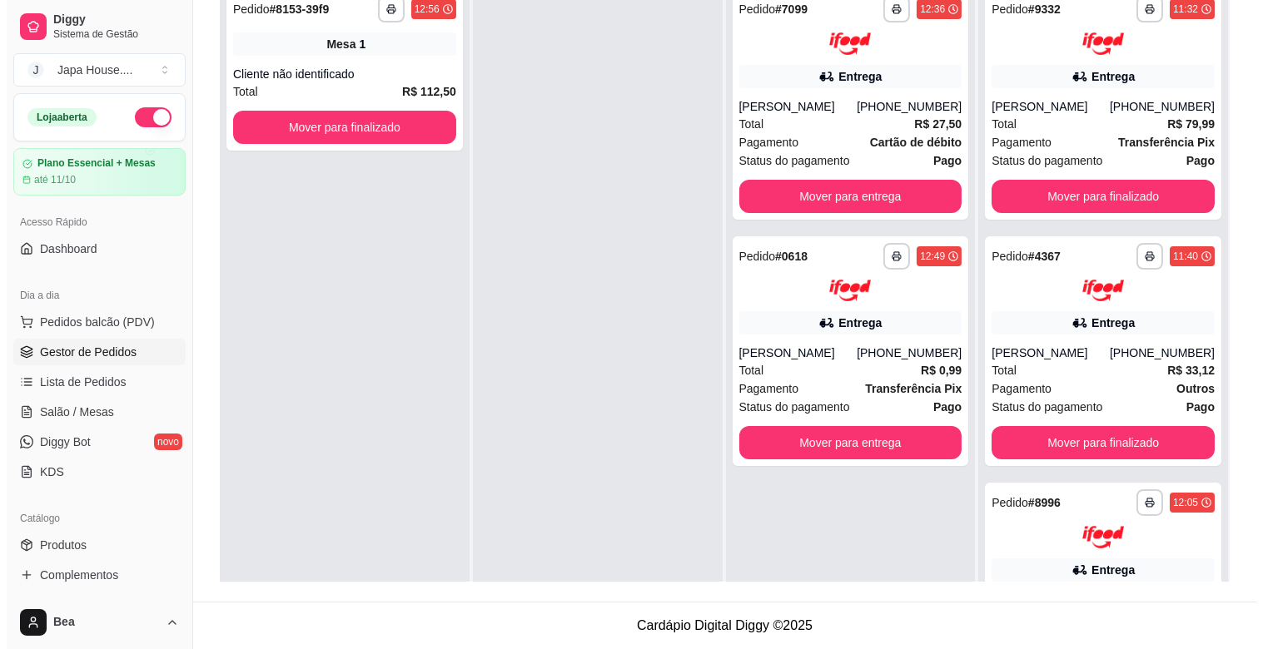
scroll to position [0, 0]
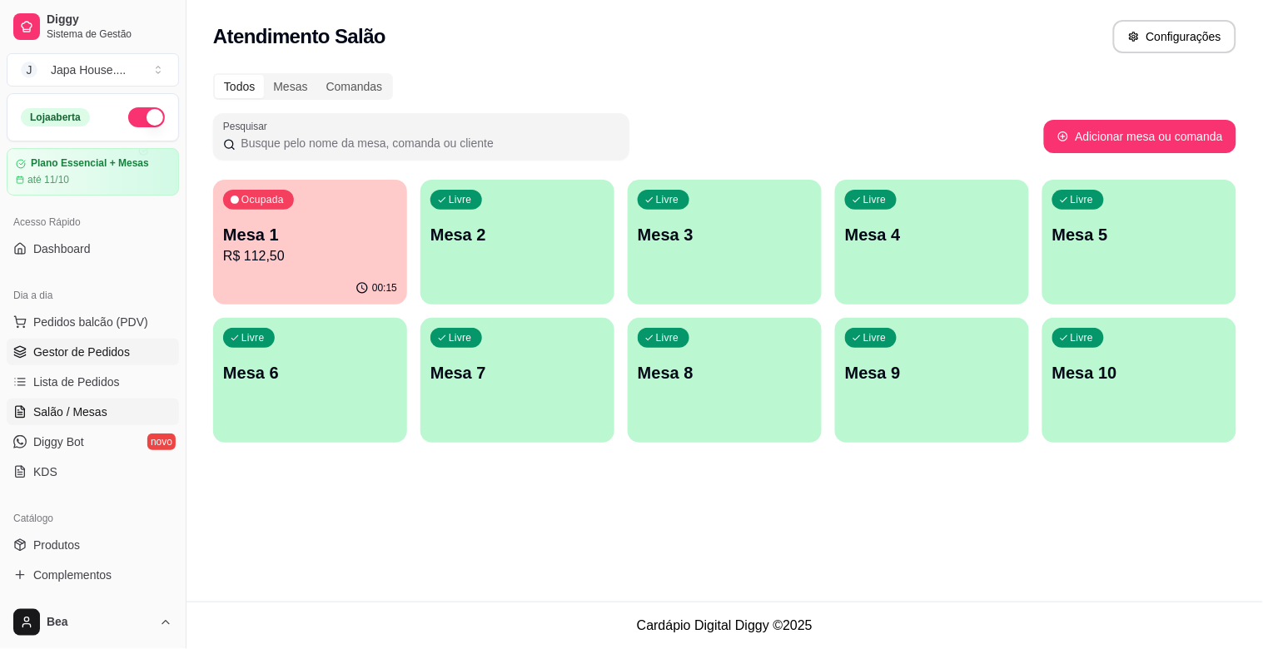
click at [110, 344] on span "Gestor de Pedidos" at bounding box center [81, 352] width 97 height 17
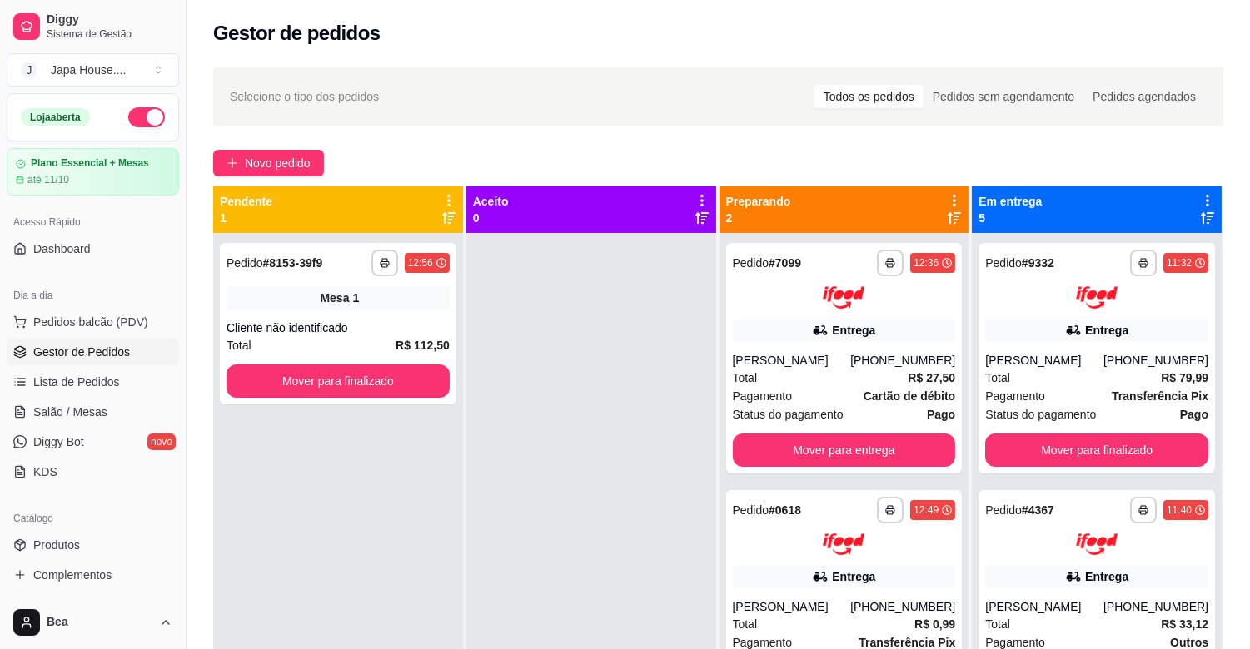
drag, startPoint x: 178, startPoint y: 302, endPoint x: 172, endPoint y: 168, distance: 134.2
click at [172, 168] on div "Diggy Sistema de Gestão J Japa House. ... Loja aberta Plano Essencial + Mesas a…" at bounding box center [93, 324] width 186 height 649
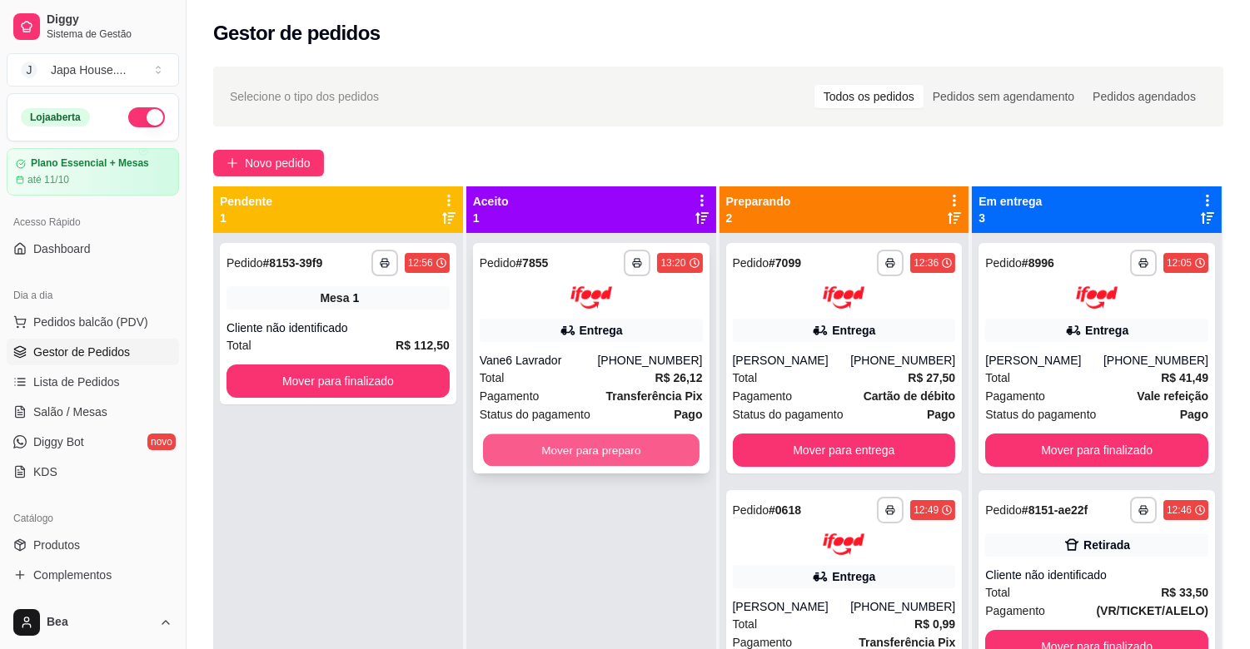
click at [626, 454] on button "Mover para preparo" at bounding box center [591, 450] width 216 height 32
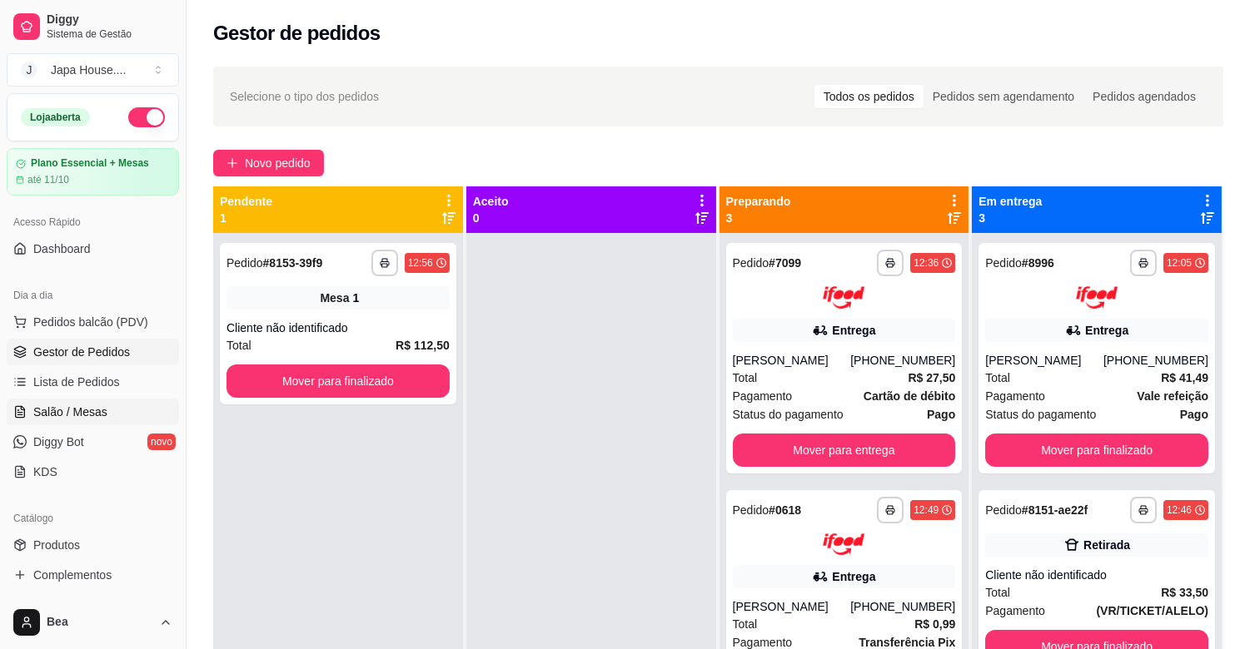
click at [137, 417] on link "Salão / Mesas" at bounding box center [93, 412] width 172 height 27
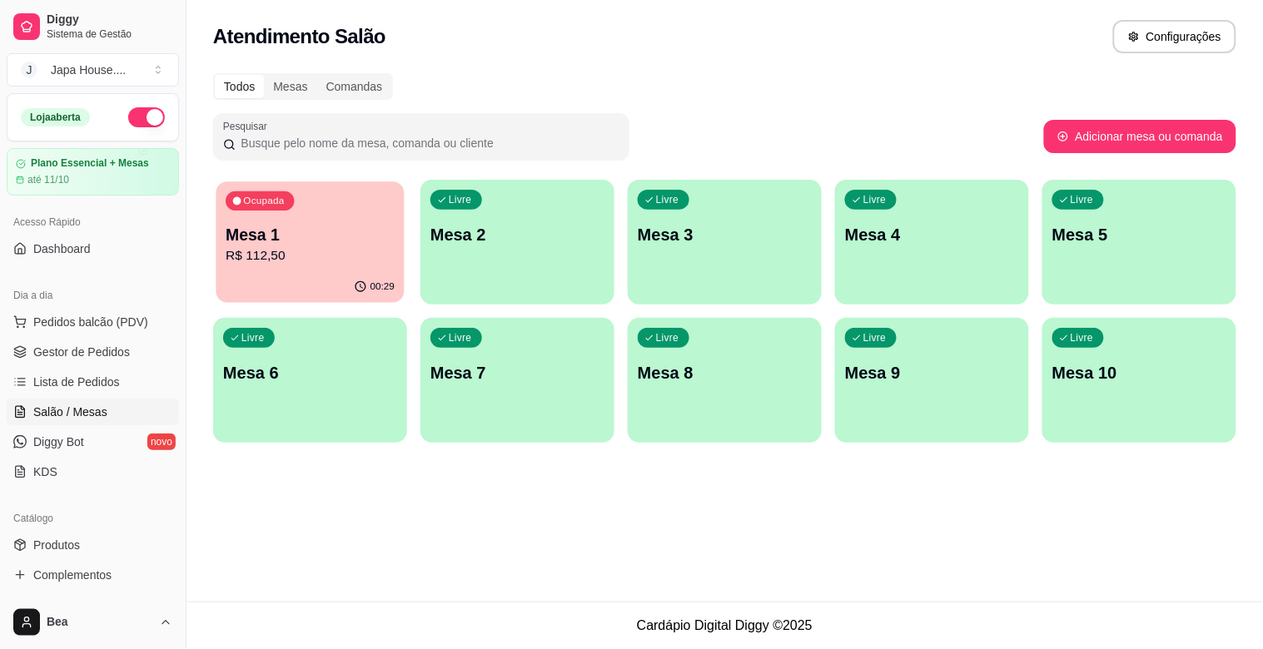
click at [343, 251] on p "R$ 112,50" at bounding box center [310, 255] width 169 height 19
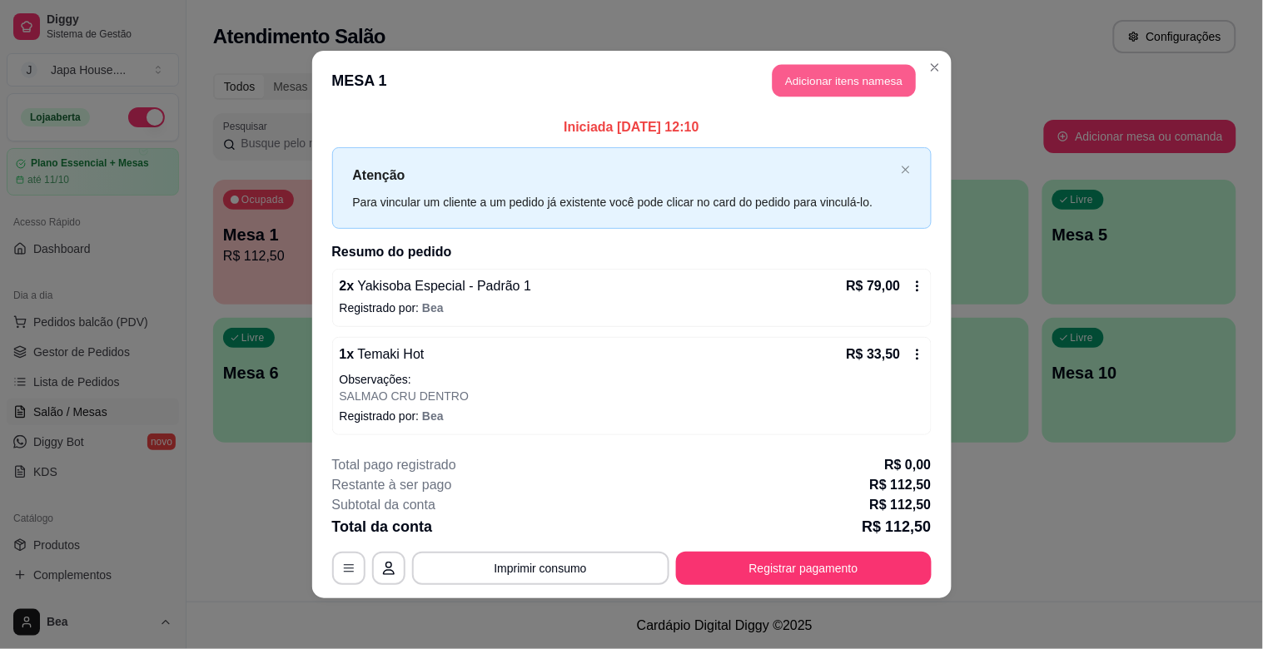
click at [839, 80] on button "Adicionar itens na mesa" at bounding box center [844, 81] width 143 height 32
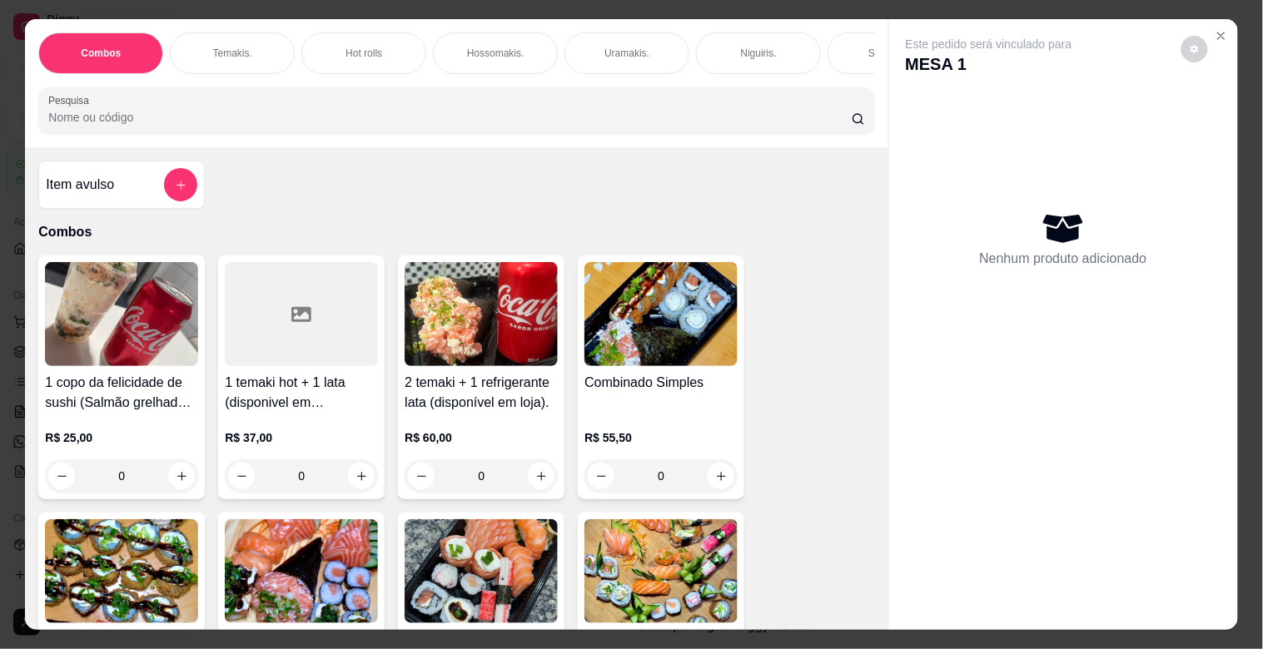
scroll to position [0, 733]
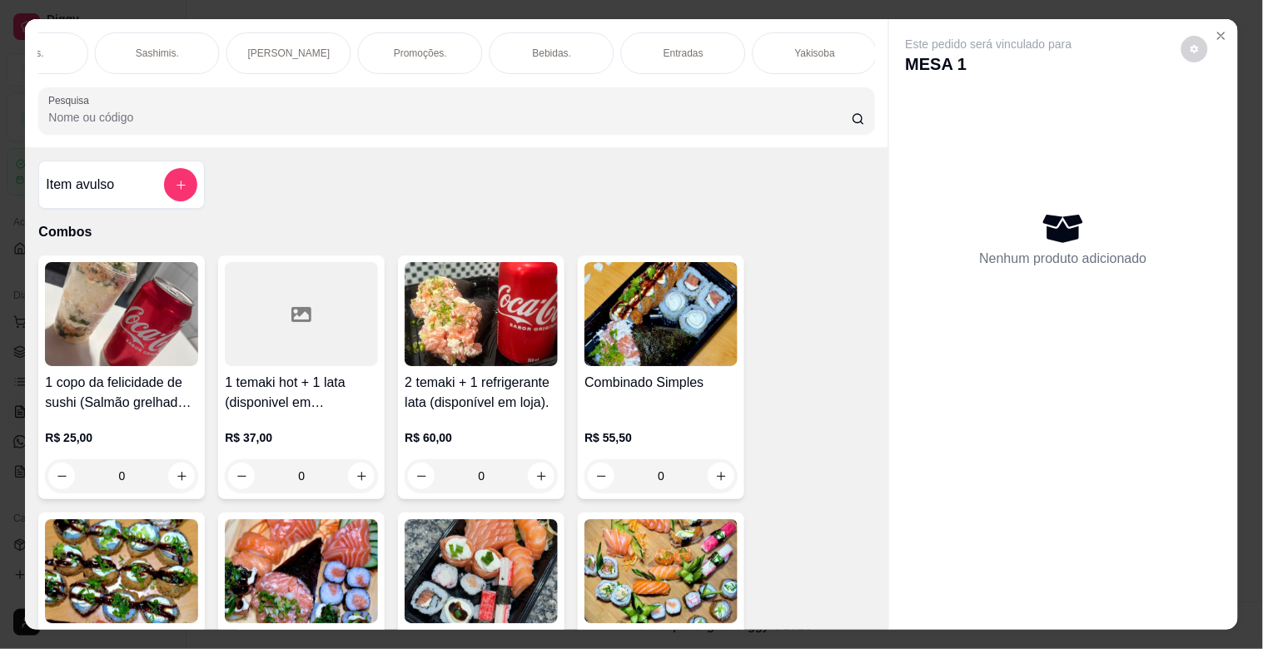
click at [550, 36] on div "Bebidas." at bounding box center [552, 53] width 125 height 42
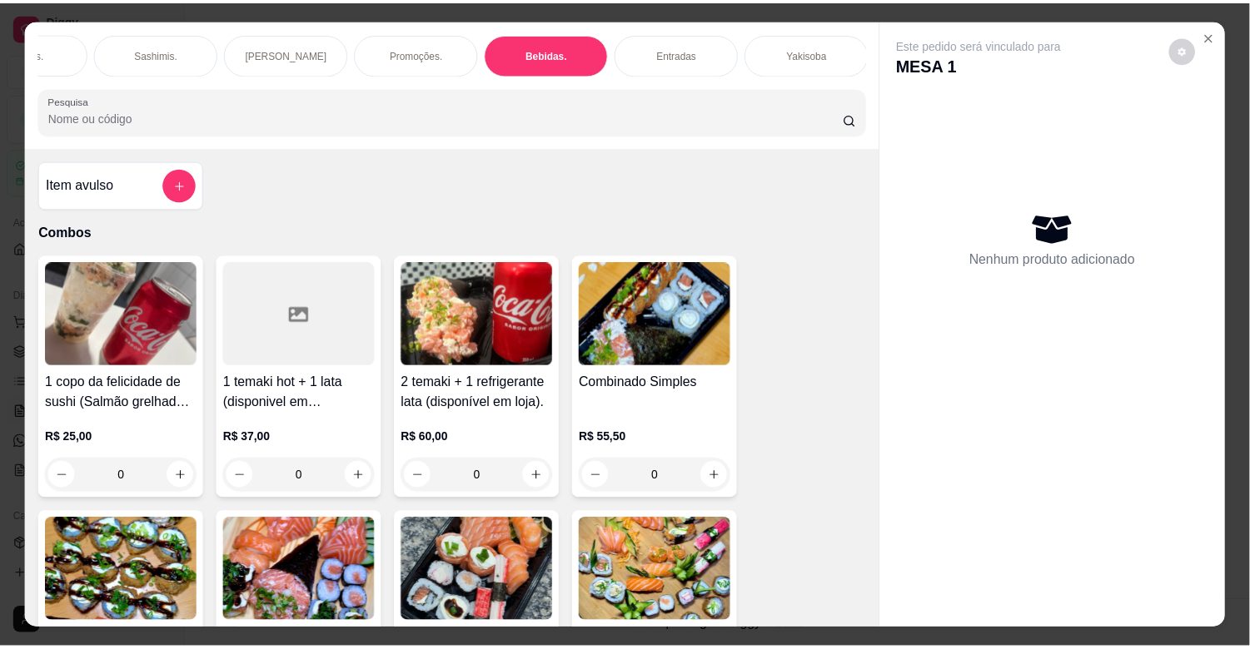
scroll to position [40, 0]
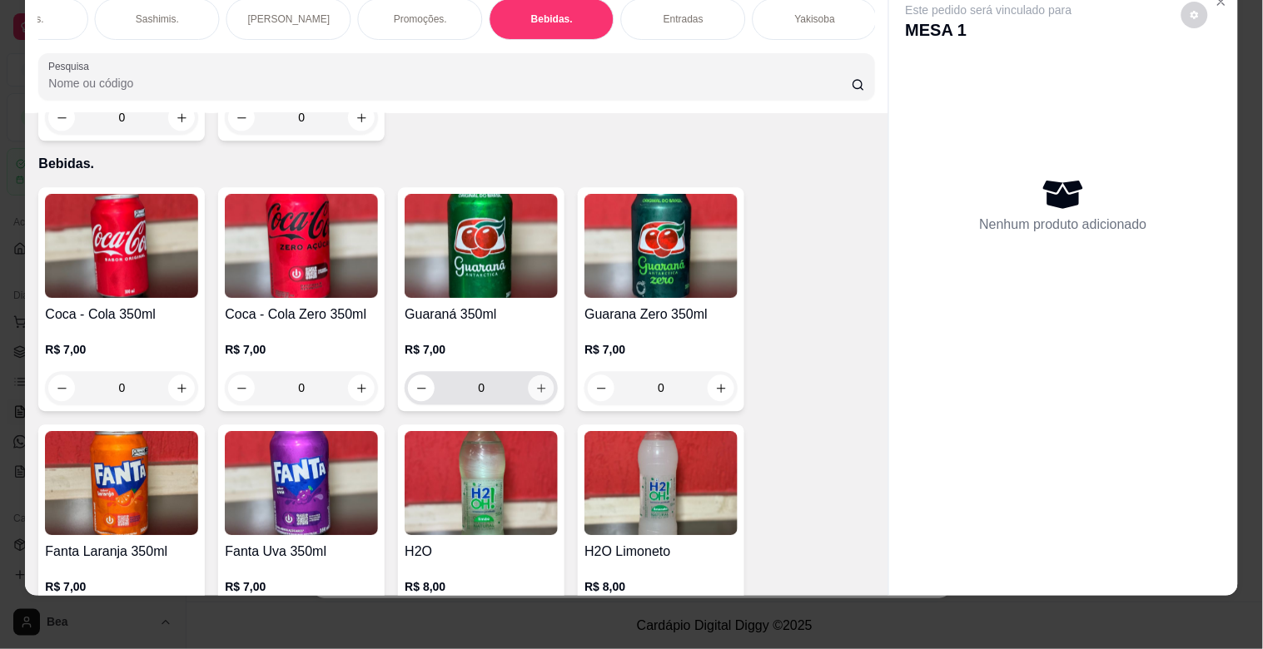
click at [535, 382] on icon "increase-product-quantity" at bounding box center [541, 388] width 12 height 12
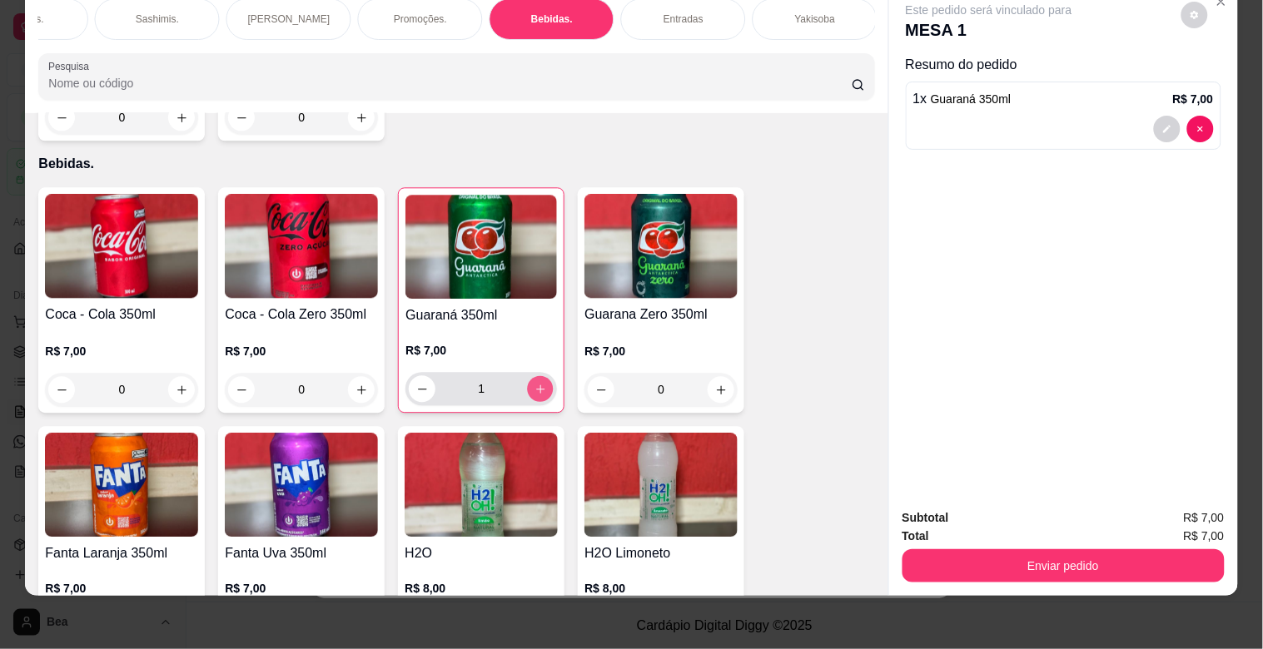
click at [535, 383] on icon "increase-product-quantity" at bounding box center [541, 389] width 12 height 12
type input "2"
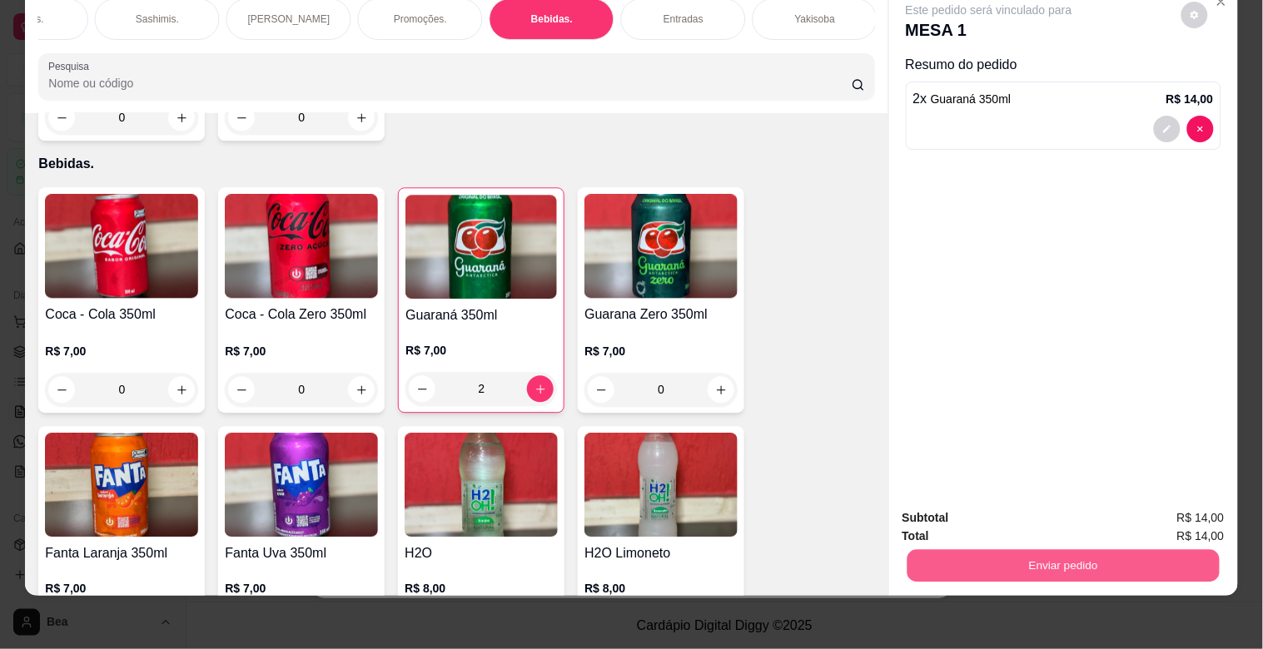
click at [911, 556] on button "Enviar pedido" at bounding box center [1063, 566] width 312 height 32
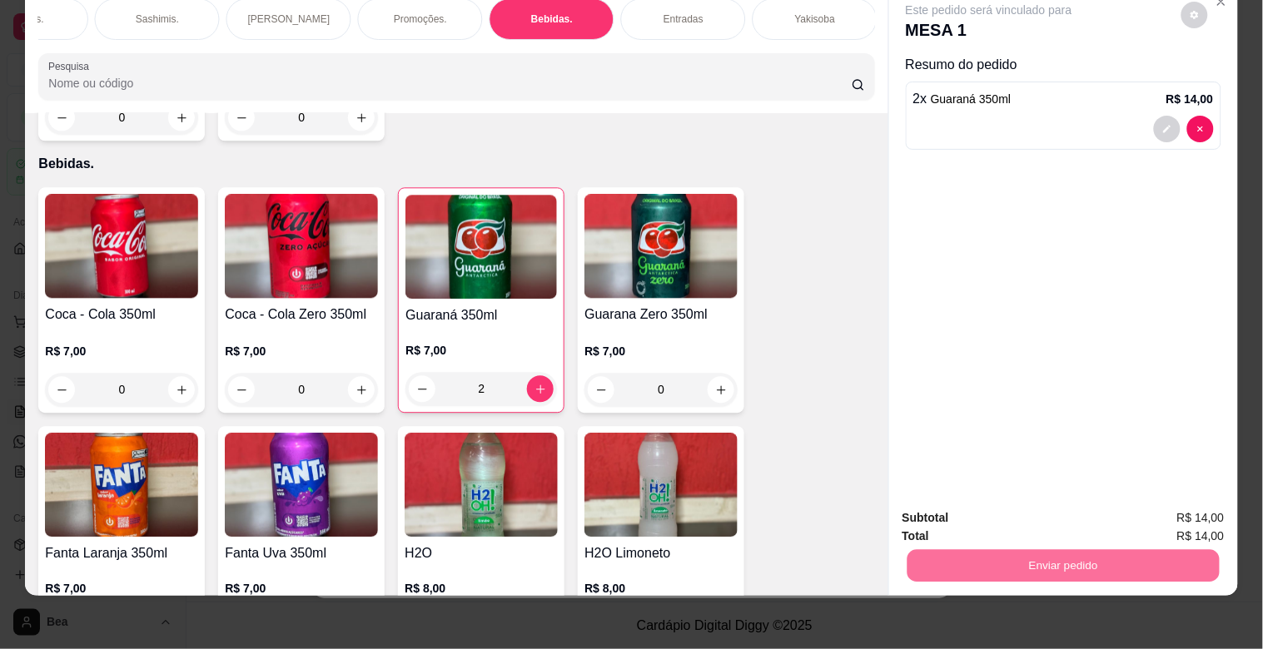
click at [1171, 498] on button "Enviar pedido" at bounding box center [1182, 510] width 92 height 31
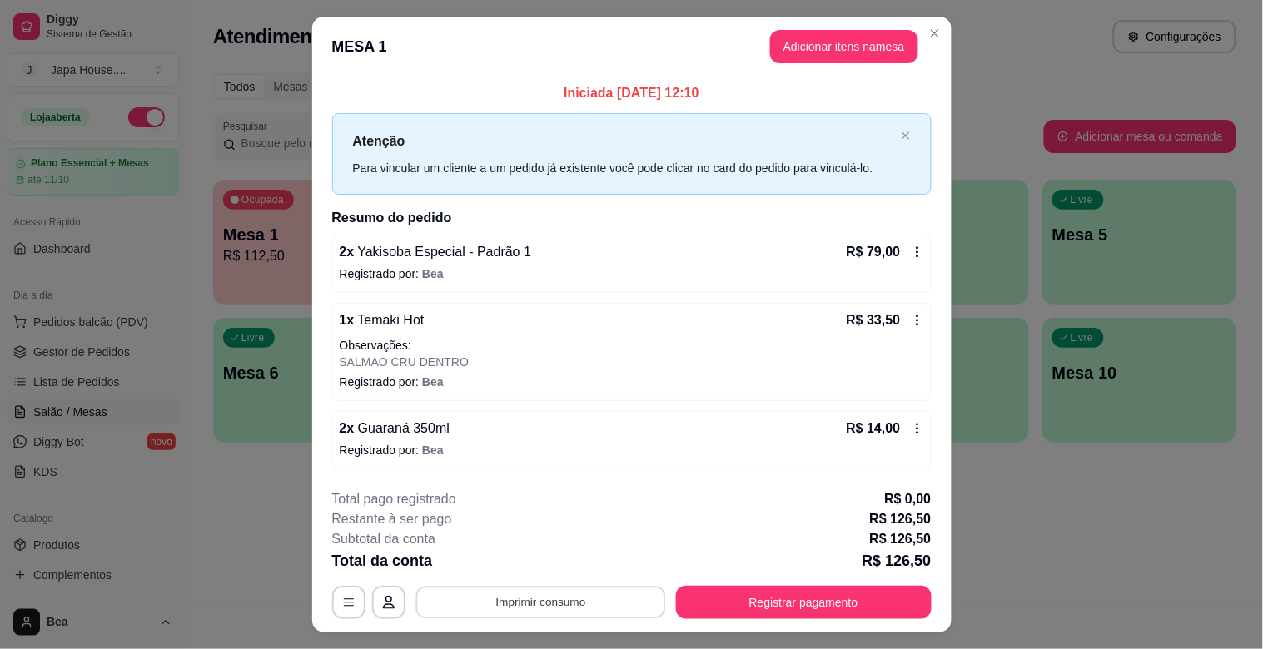
click at [567, 609] on button "Imprimir consumo" at bounding box center [540, 602] width 250 height 32
click at [552, 556] on button "IMPRESSORA" at bounding box center [538, 564] width 117 height 26
click at [795, 598] on button "Registrar pagamento" at bounding box center [803, 602] width 248 height 32
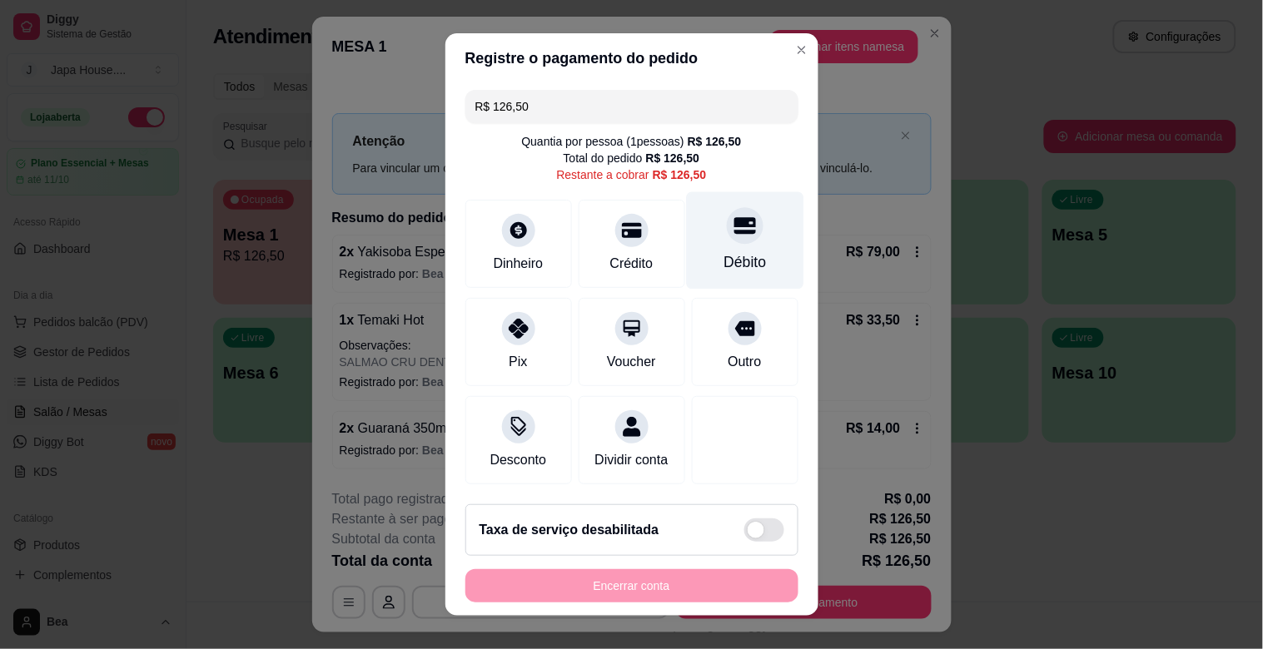
click at [727, 239] on div at bounding box center [745, 225] width 37 height 37
type input "R$ 0,00"
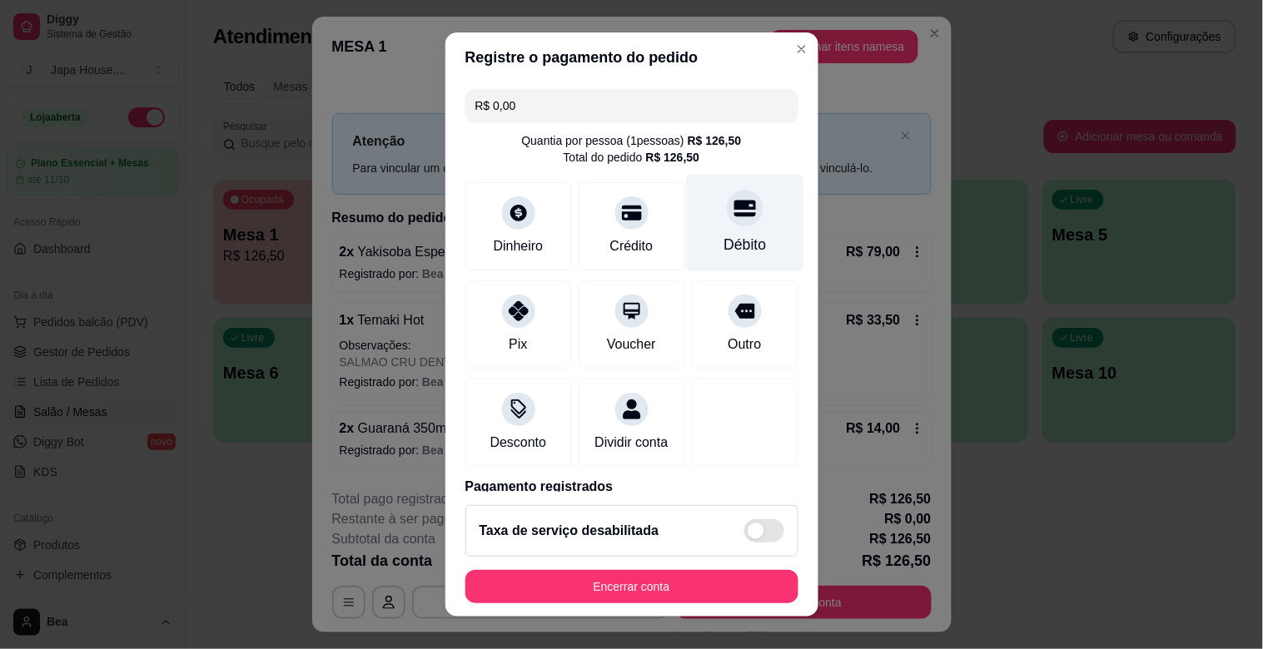
click at [718, 231] on div "Débito" at bounding box center [744, 223] width 117 height 97
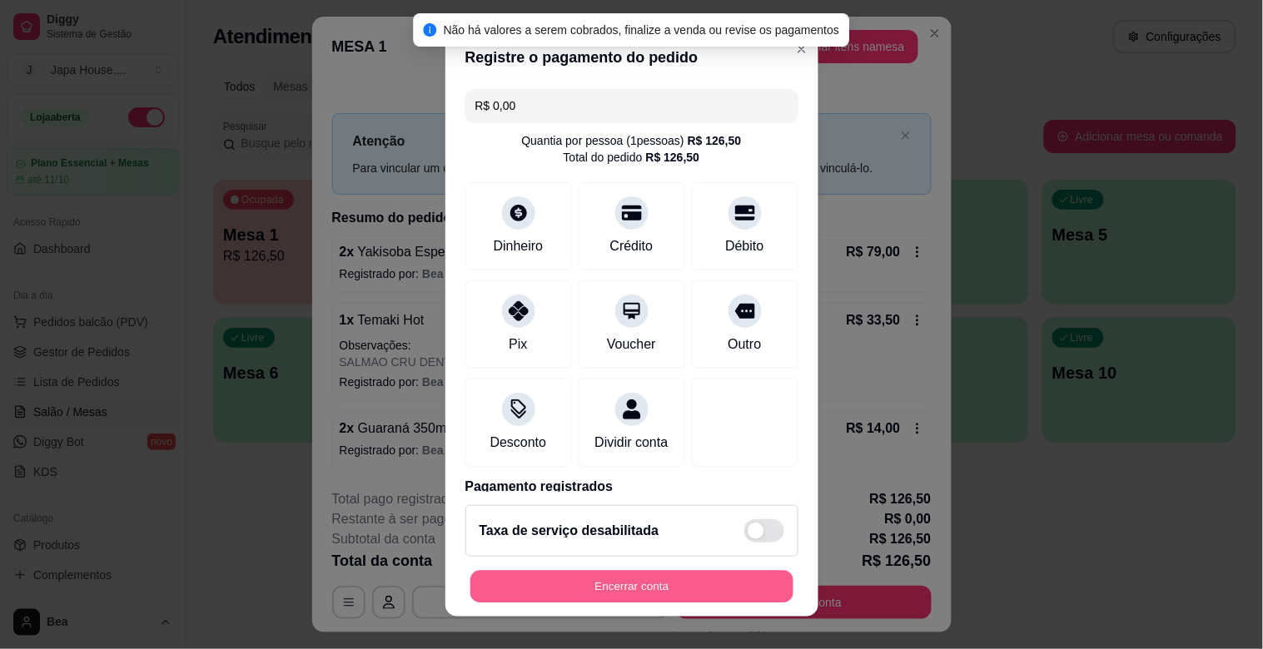
click at [683, 588] on button "Encerrar conta" at bounding box center [631, 587] width 323 height 32
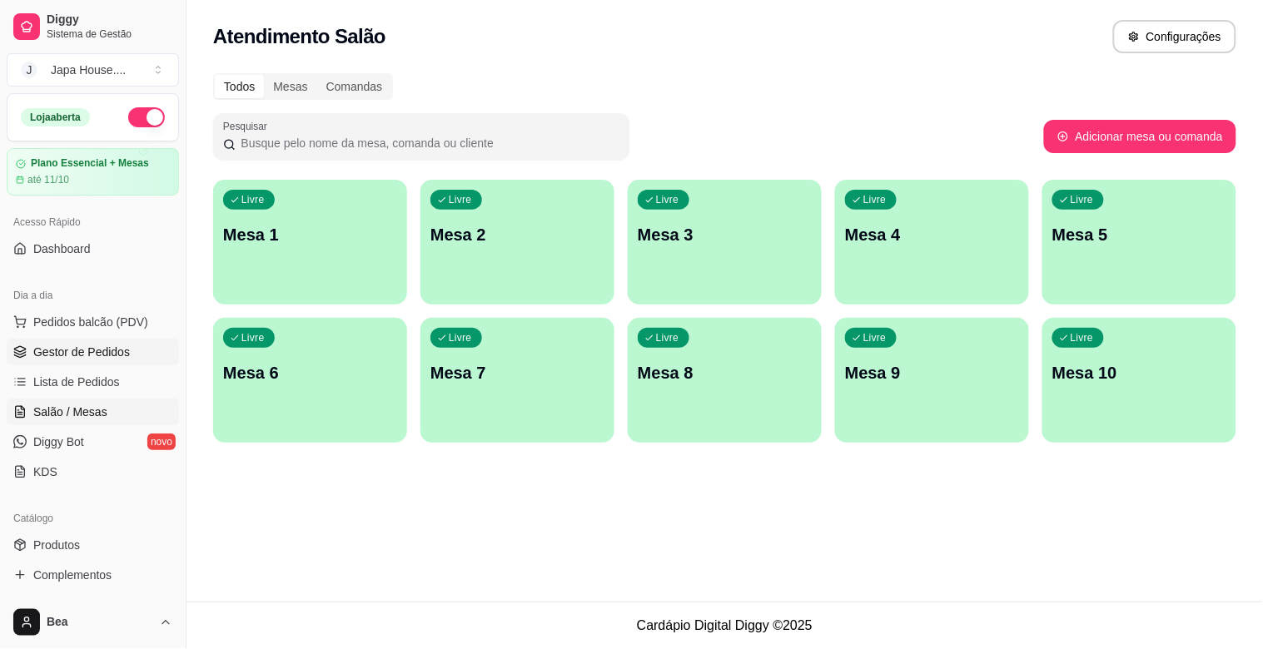
click at [143, 360] on link "Gestor de Pedidos" at bounding box center [93, 352] width 172 height 27
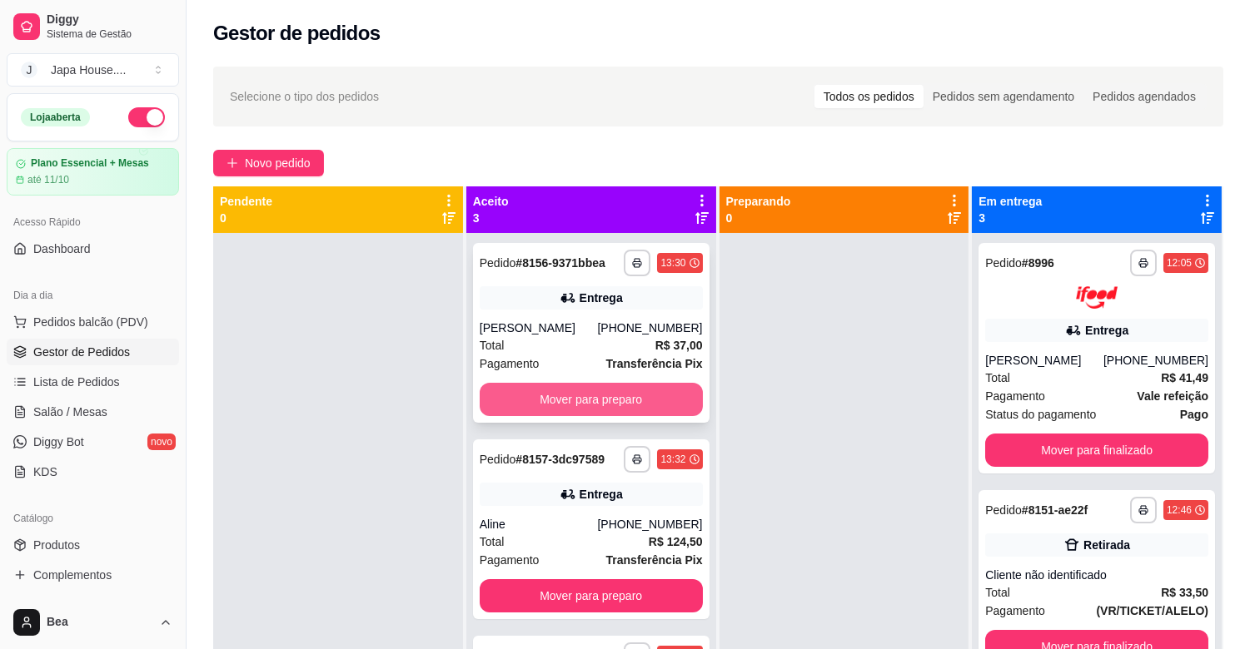
click at [528, 394] on button "Mover para preparo" at bounding box center [591, 399] width 223 height 33
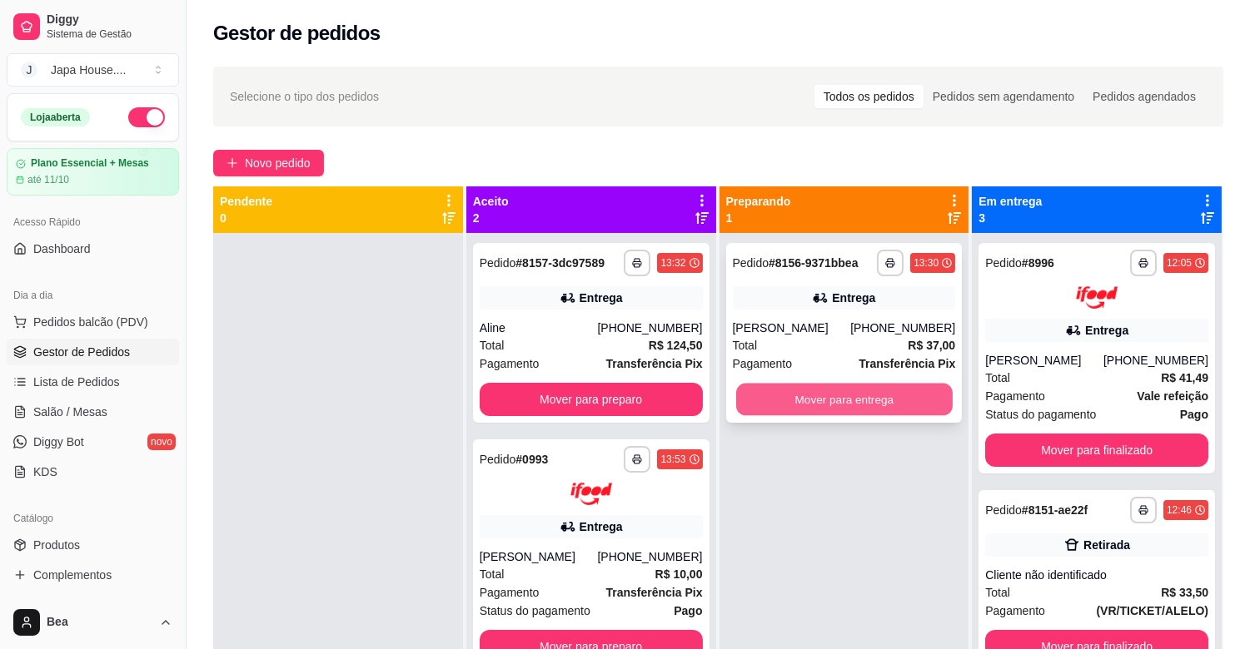
click at [775, 409] on button "Mover para entrega" at bounding box center [844, 400] width 216 height 32
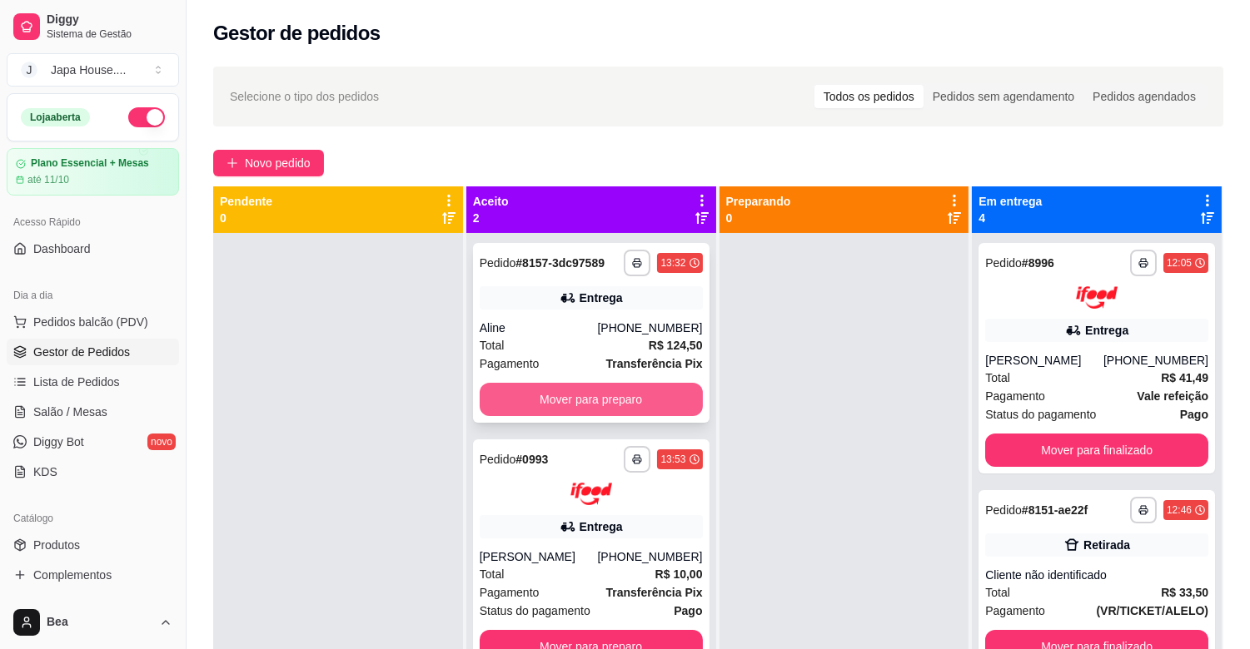
click at [654, 394] on button "Mover para preparo" at bounding box center [591, 399] width 223 height 33
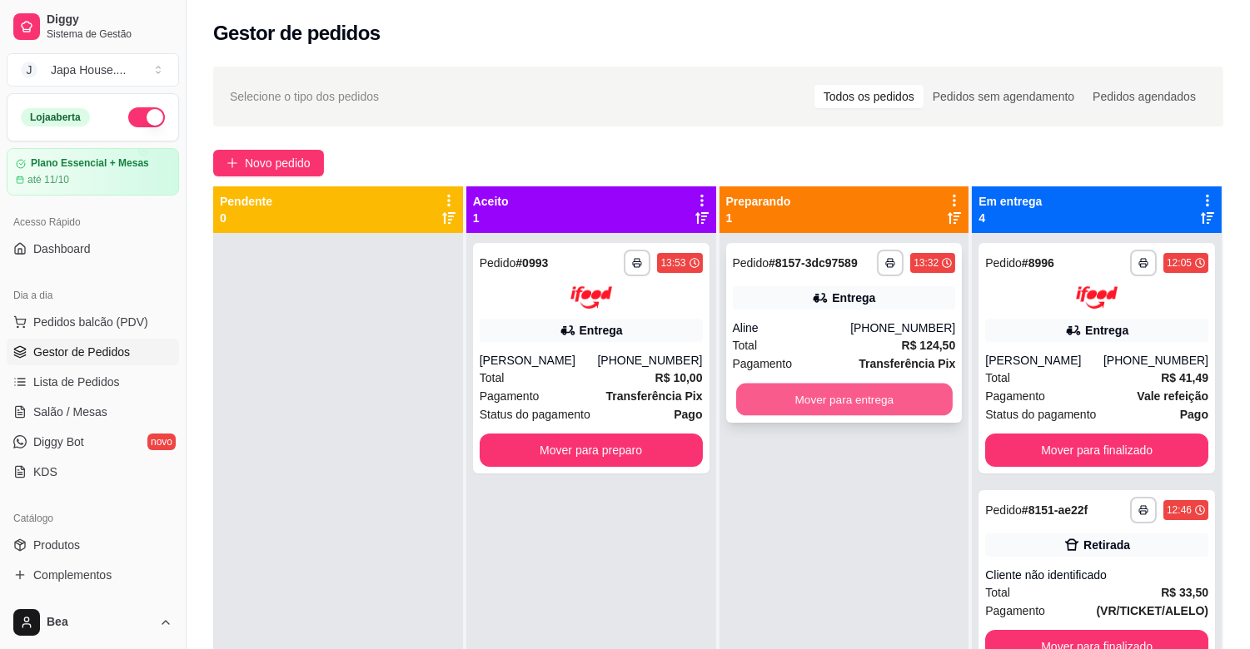
click at [776, 395] on button "Mover para entrega" at bounding box center [844, 400] width 216 height 32
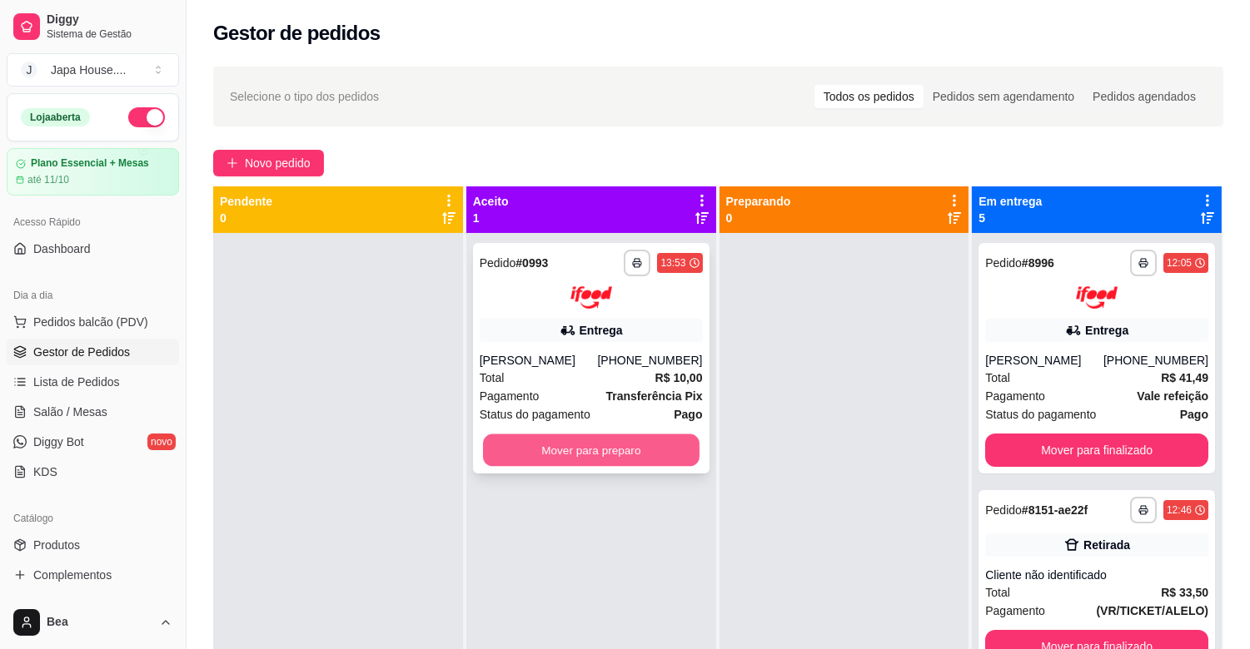
click at [599, 447] on button "Mover para preparo" at bounding box center [591, 450] width 216 height 32
